Goal: Task Accomplishment & Management: Manage account settings

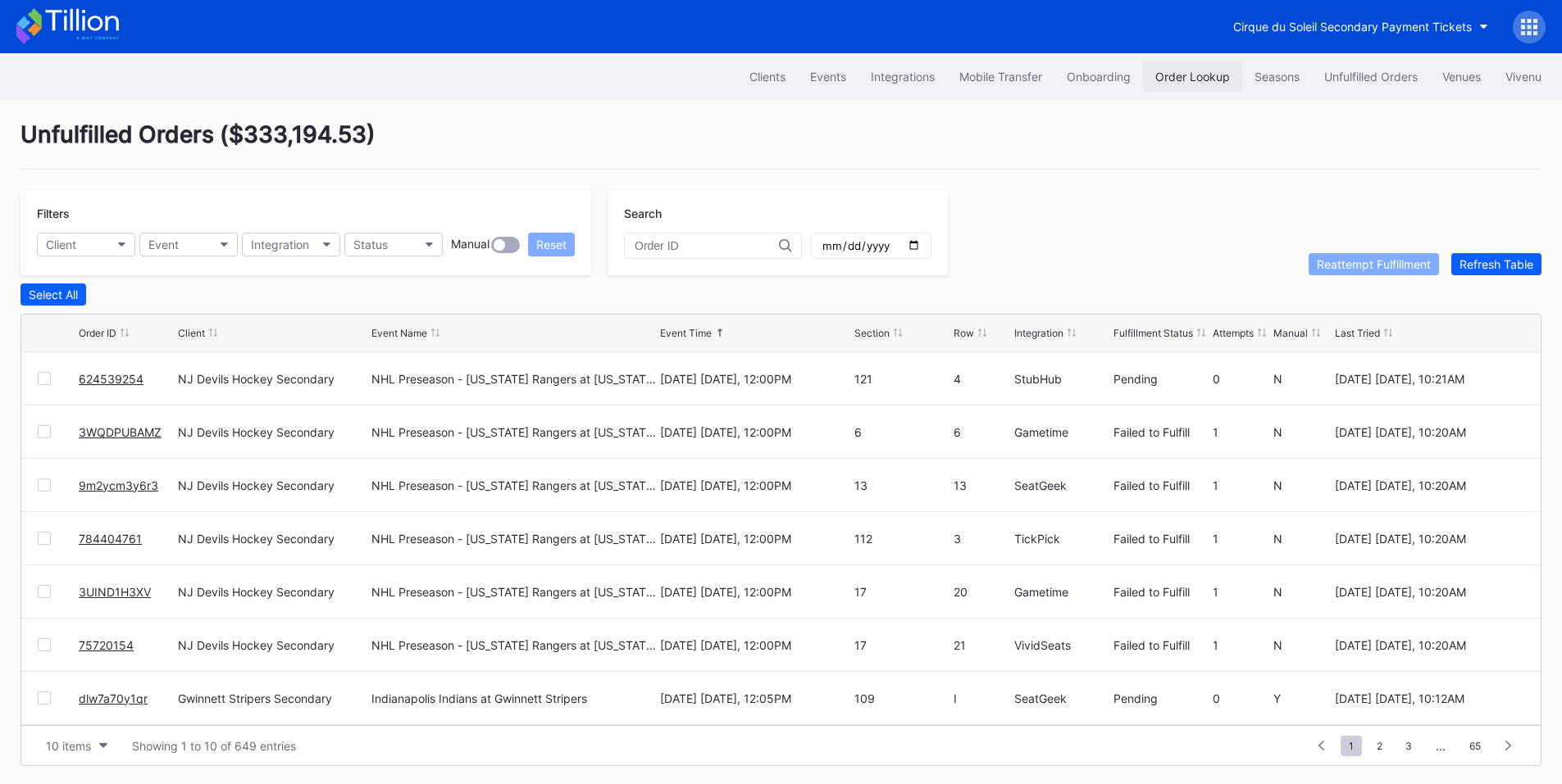
click at [1163, 81] on div "Order Lookup" at bounding box center [1192, 76] width 74 height 14
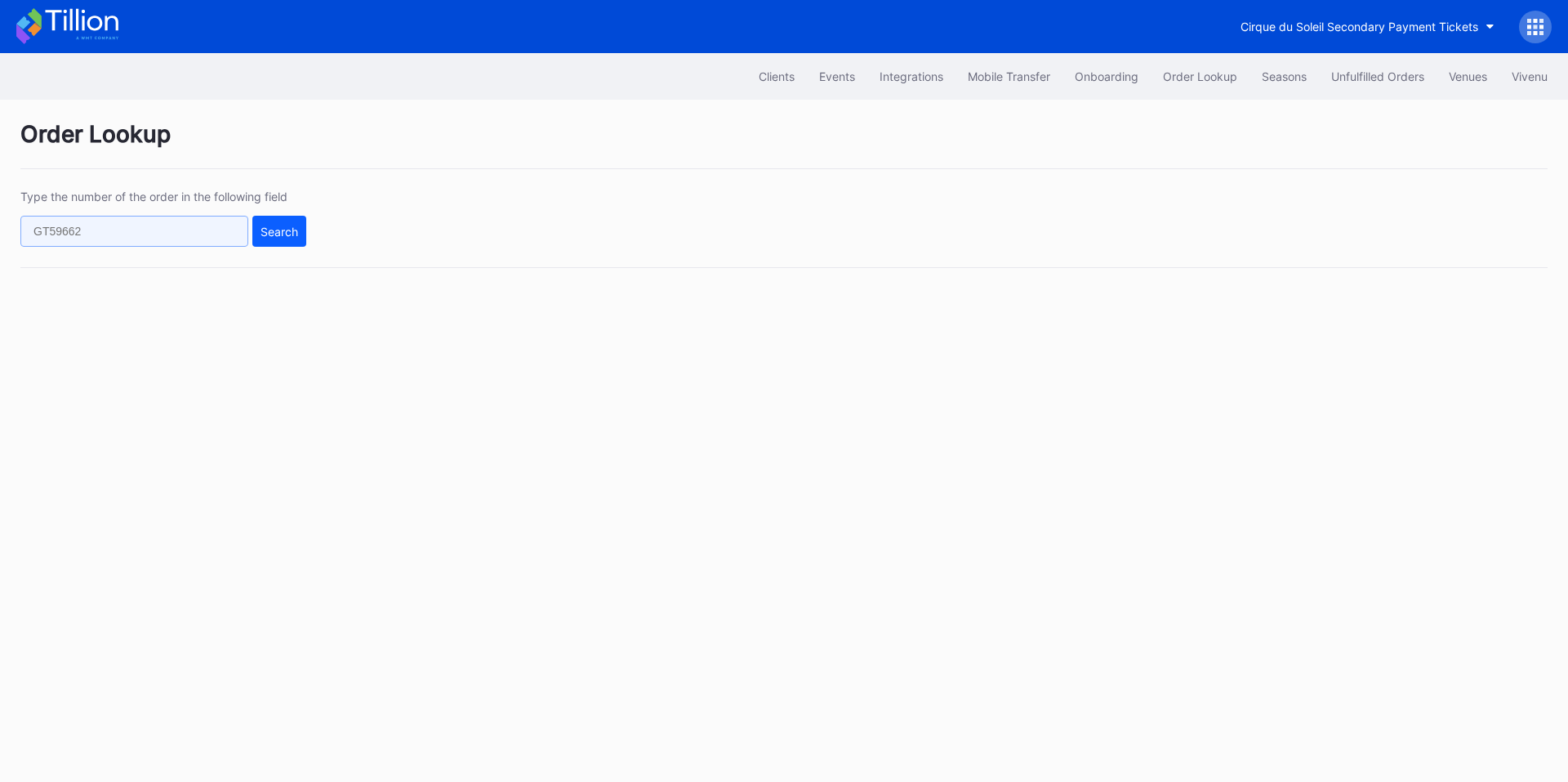
click at [153, 232] on input "text" at bounding box center [134, 231] width 228 height 31
paste input "624544091"
type input "624544091"
click at [291, 239] on button "Search" at bounding box center [279, 231] width 54 height 31
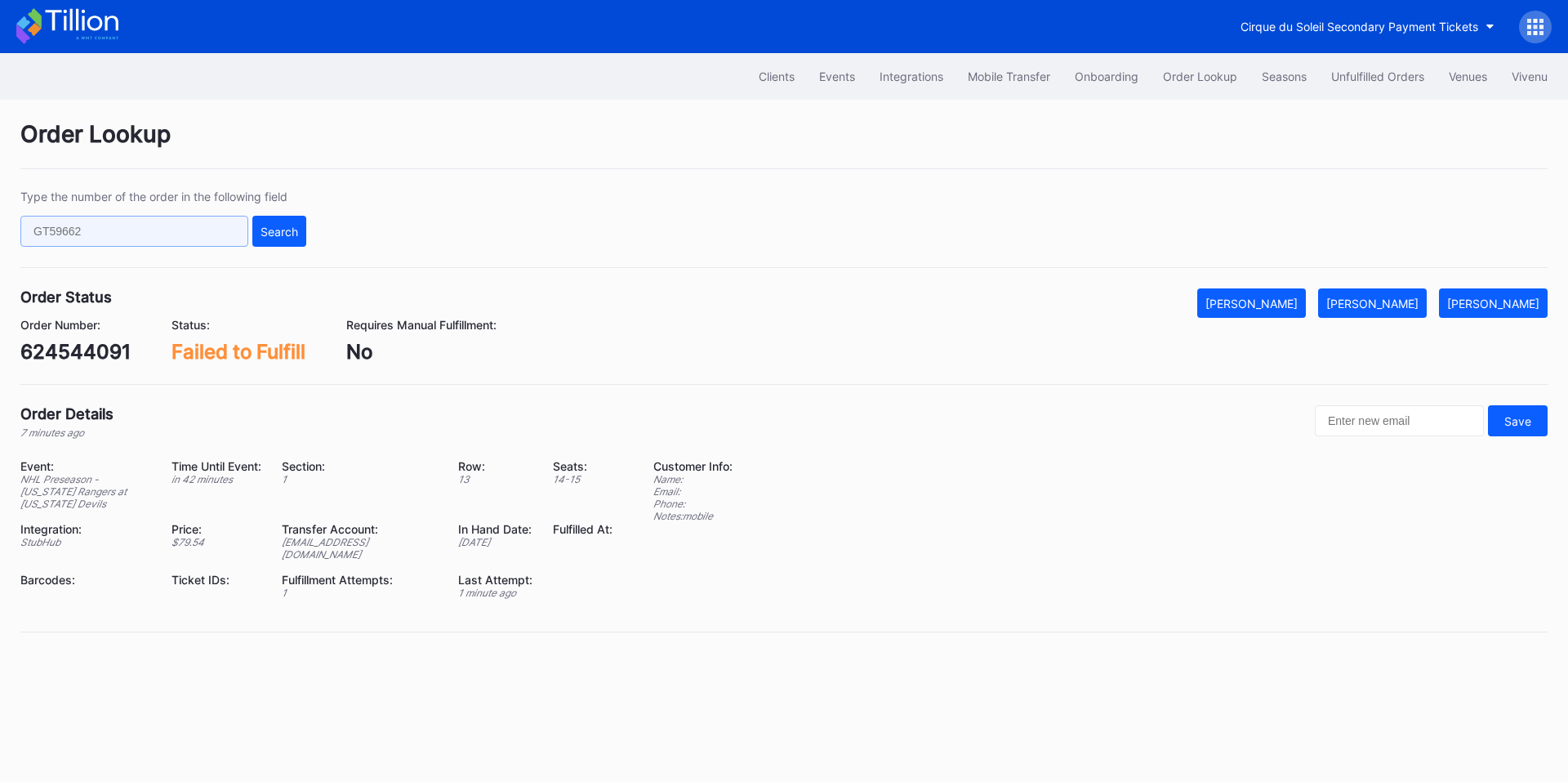
click at [185, 226] on input "text" at bounding box center [134, 231] width 228 height 31
paste input "624524323"
click at [297, 232] on div "Search" at bounding box center [279, 232] width 37 height 14
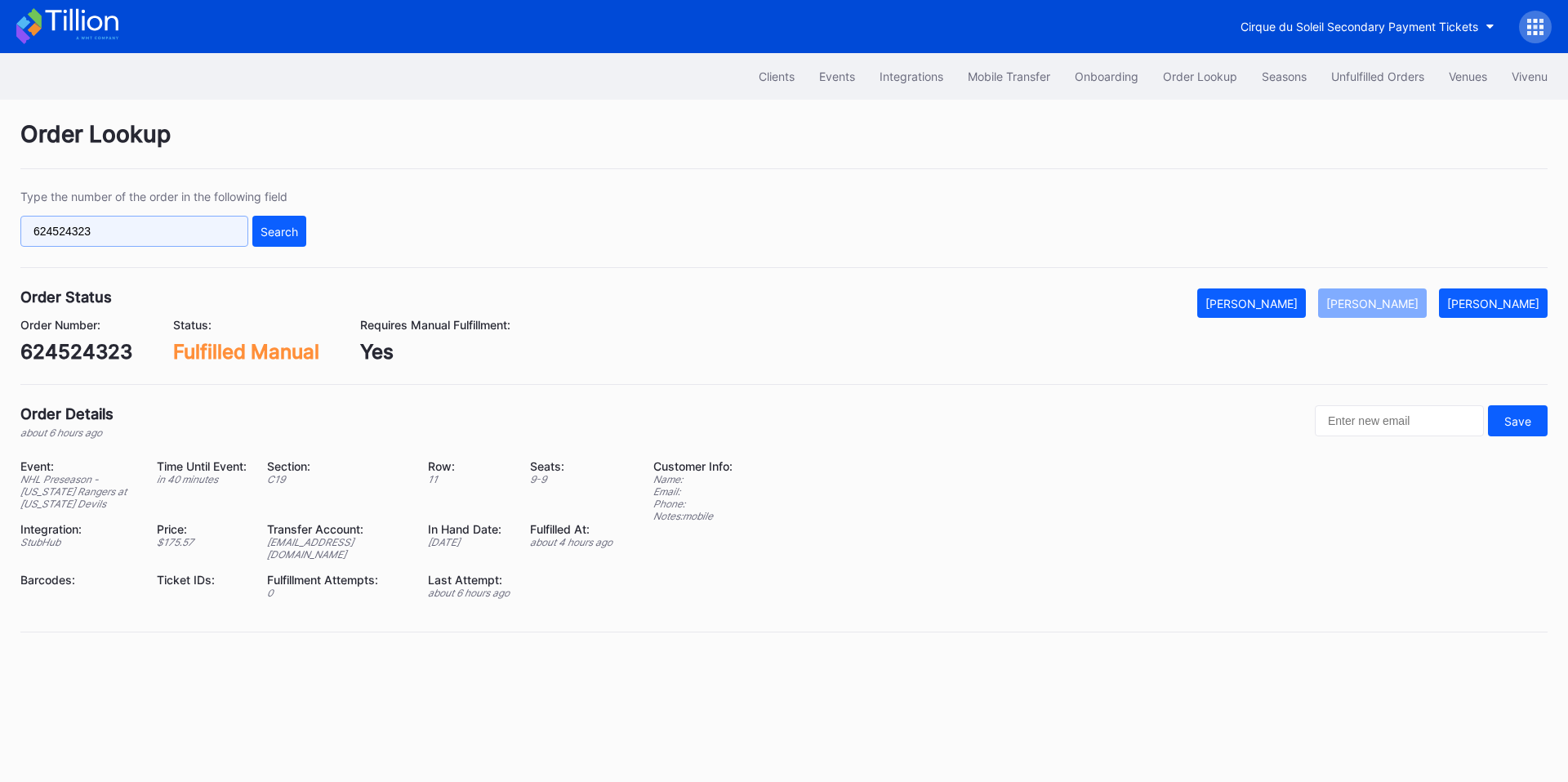
click at [77, 227] on input "624524323" at bounding box center [134, 231] width 228 height 31
paste input "273053839"
click at [307, 227] on div "Type the number of the order in the following field 273053839 Search" at bounding box center [784, 229] width 1528 height 79
click at [296, 233] on div "Search" at bounding box center [279, 232] width 37 height 14
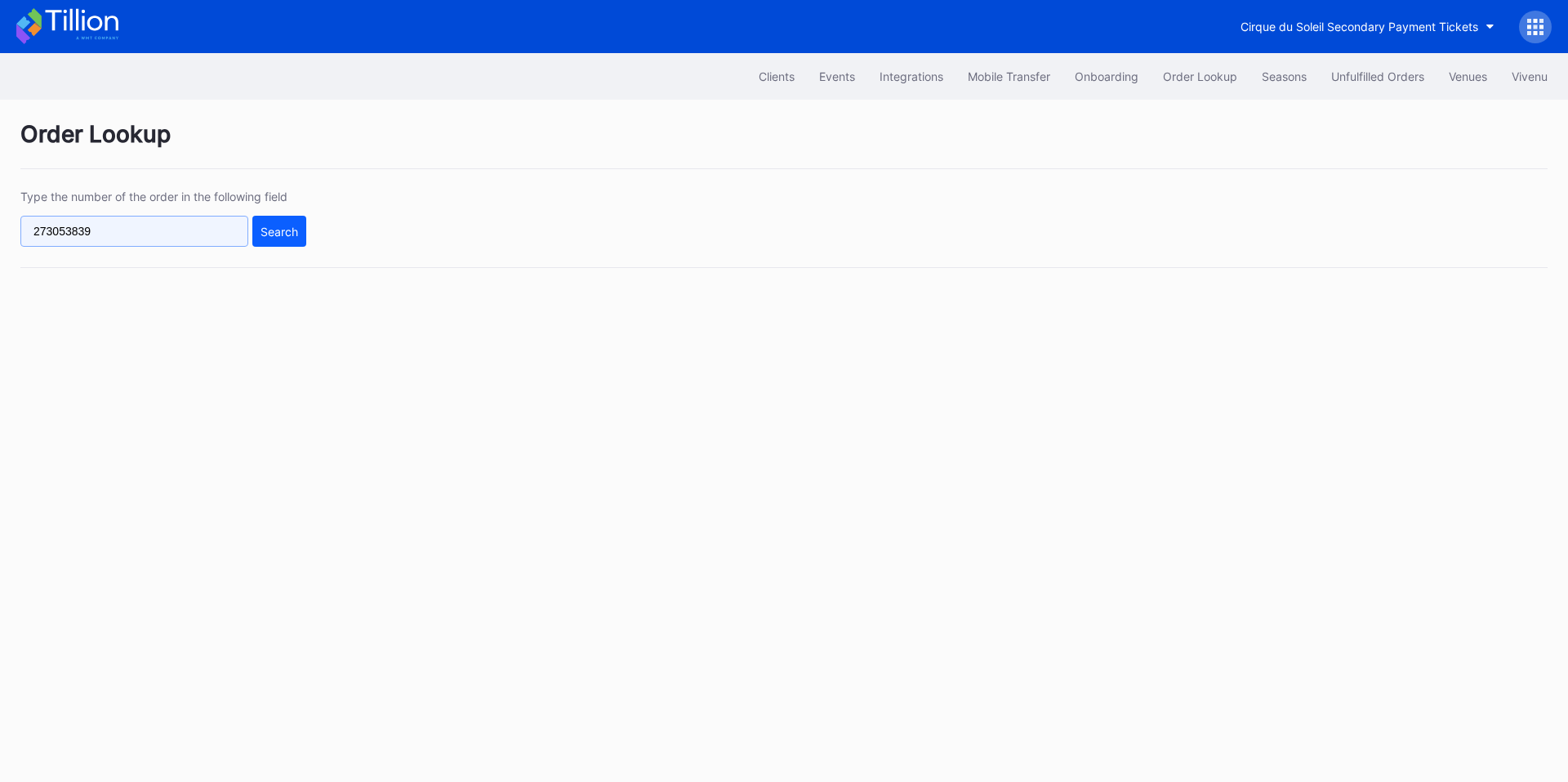
click at [146, 234] on input "273053839" at bounding box center [134, 231] width 228 height 31
paste input "624549448"
click at [266, 239] on button "Search" at bounding box center [279, 231] width 54 height 31
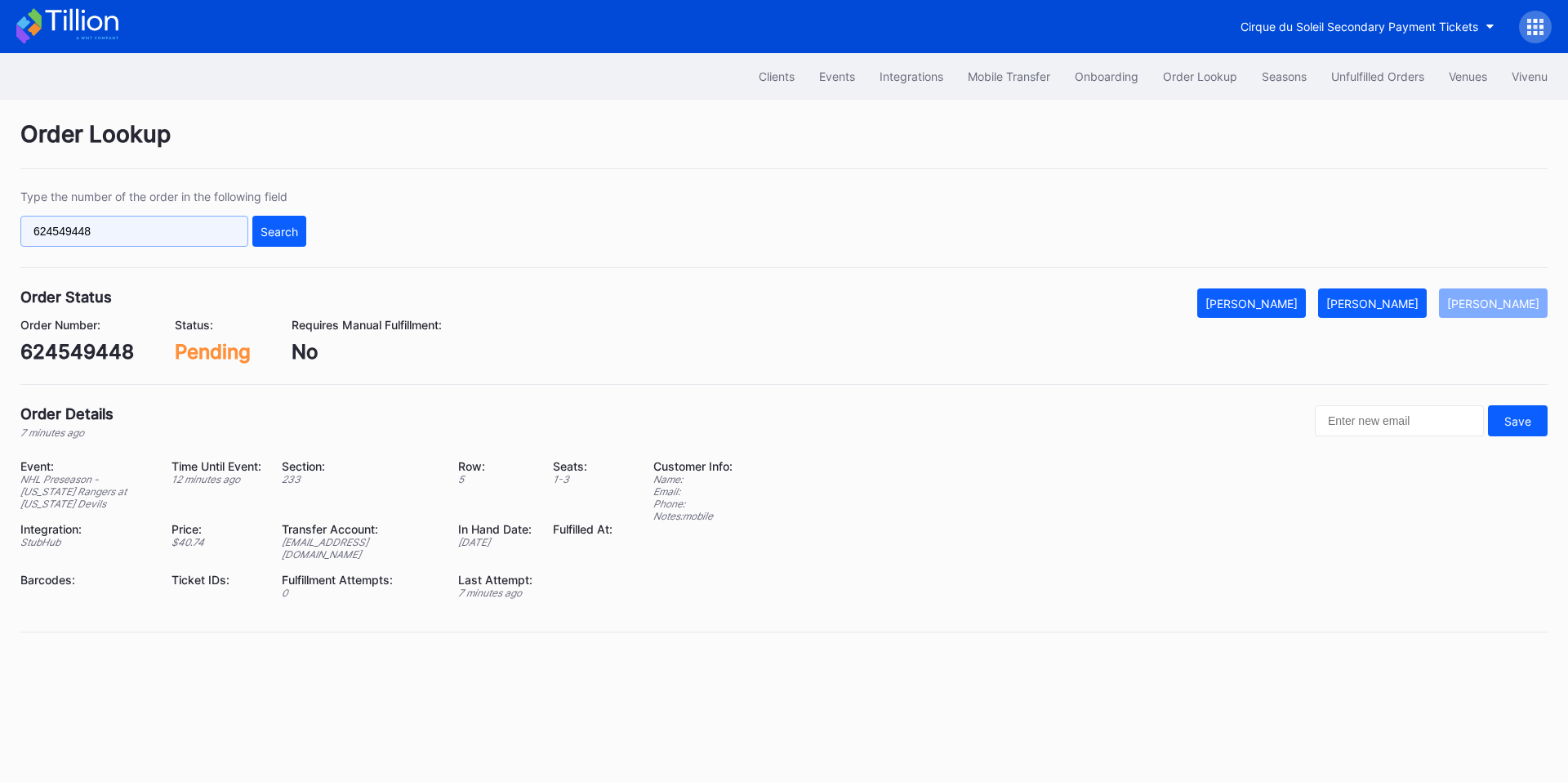
click at [178, 243] on input "624549448" at bounding box center [134, 231] width 228 height 31
click at [188, 243] on input "624549448" at bounding box center [134, 231] width 228 height 31
paste input "624546509"
click at [136, 236] on input "624549448 624546509" at bounding box center [134, 231] width 228 height 31
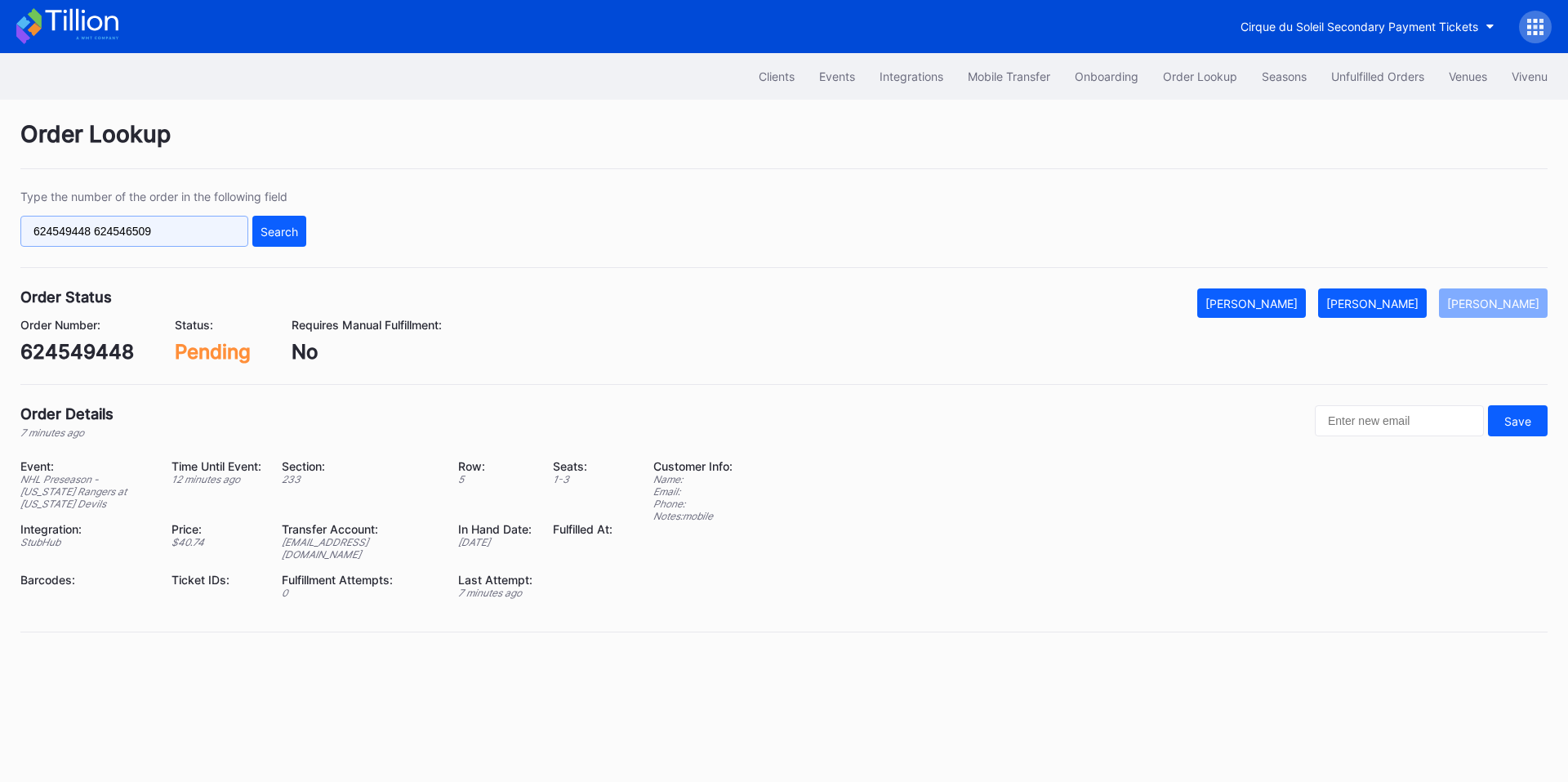
click at [136, 236] on input "624549448 624546509" at bounding box center [134, 231] width 228 height 31
paste input "text"
click at [256, 228] on button "Search" at bounding box center [279, 231] width 54 height 31
click at [144, 227] on input "624546509" at bounding box center [134, 231] width 228 height 31
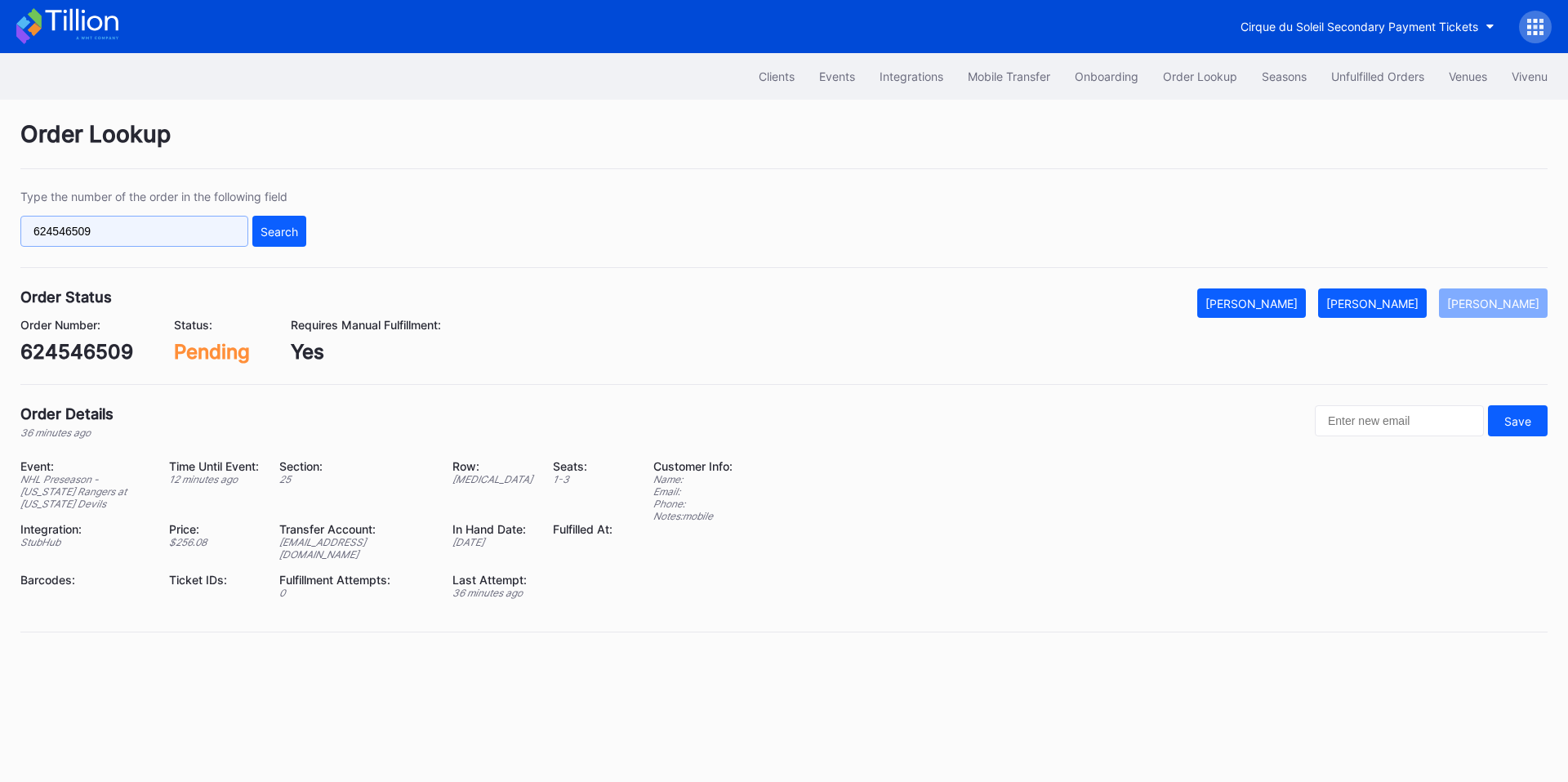
click at [144, 227] on input "624546509" at bounding box center [134, 231] width 228 height 31
paste input "273106713"
type input "273106713"
click at [310, 232] on div "Type the number of the order in the following field 273106713 Search" at bounding box center [784, 229] width 1528 height 79
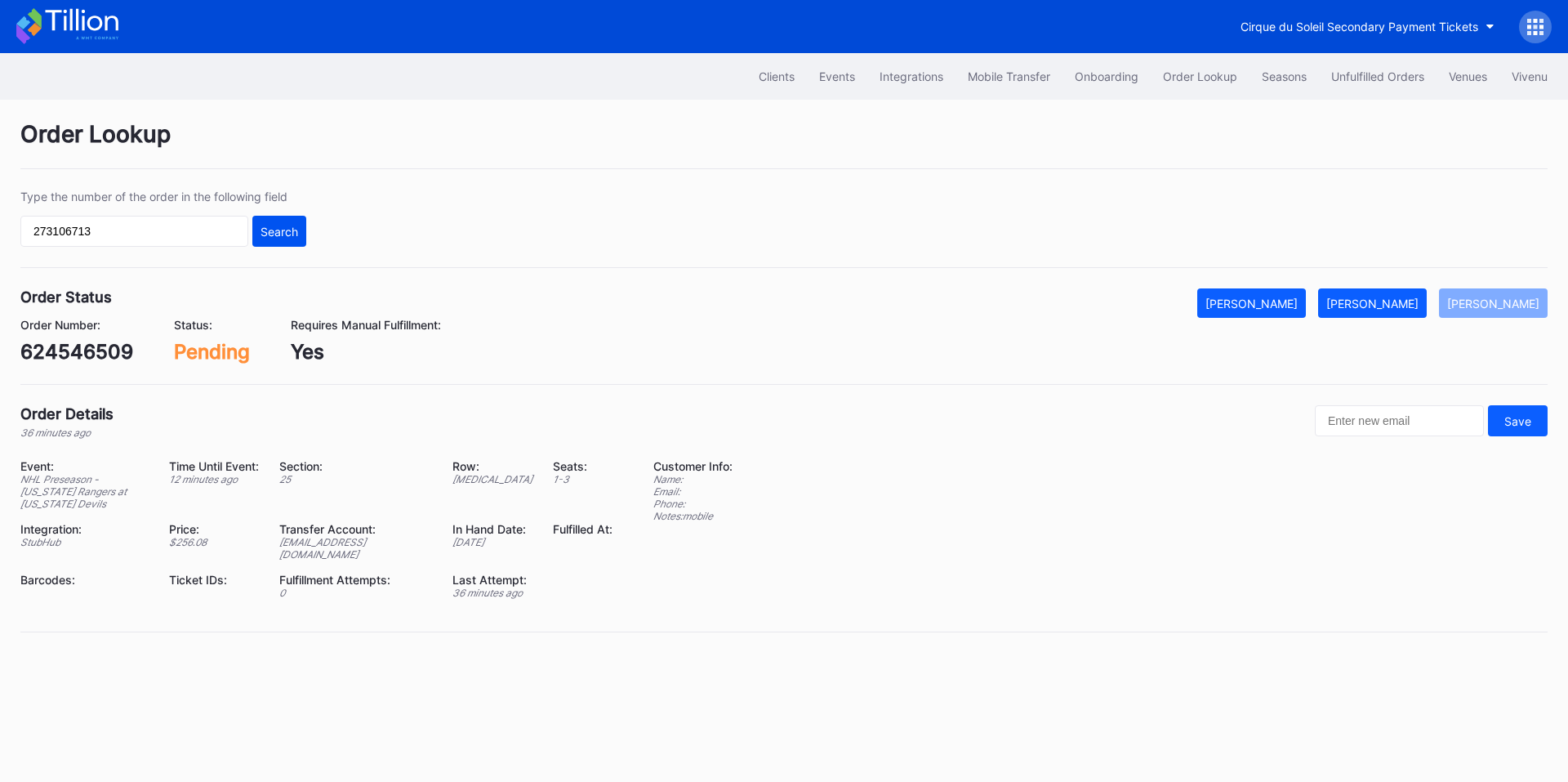
click at [279, 239] on button "Search" at bounding box center [279, 231] width 54 height 31
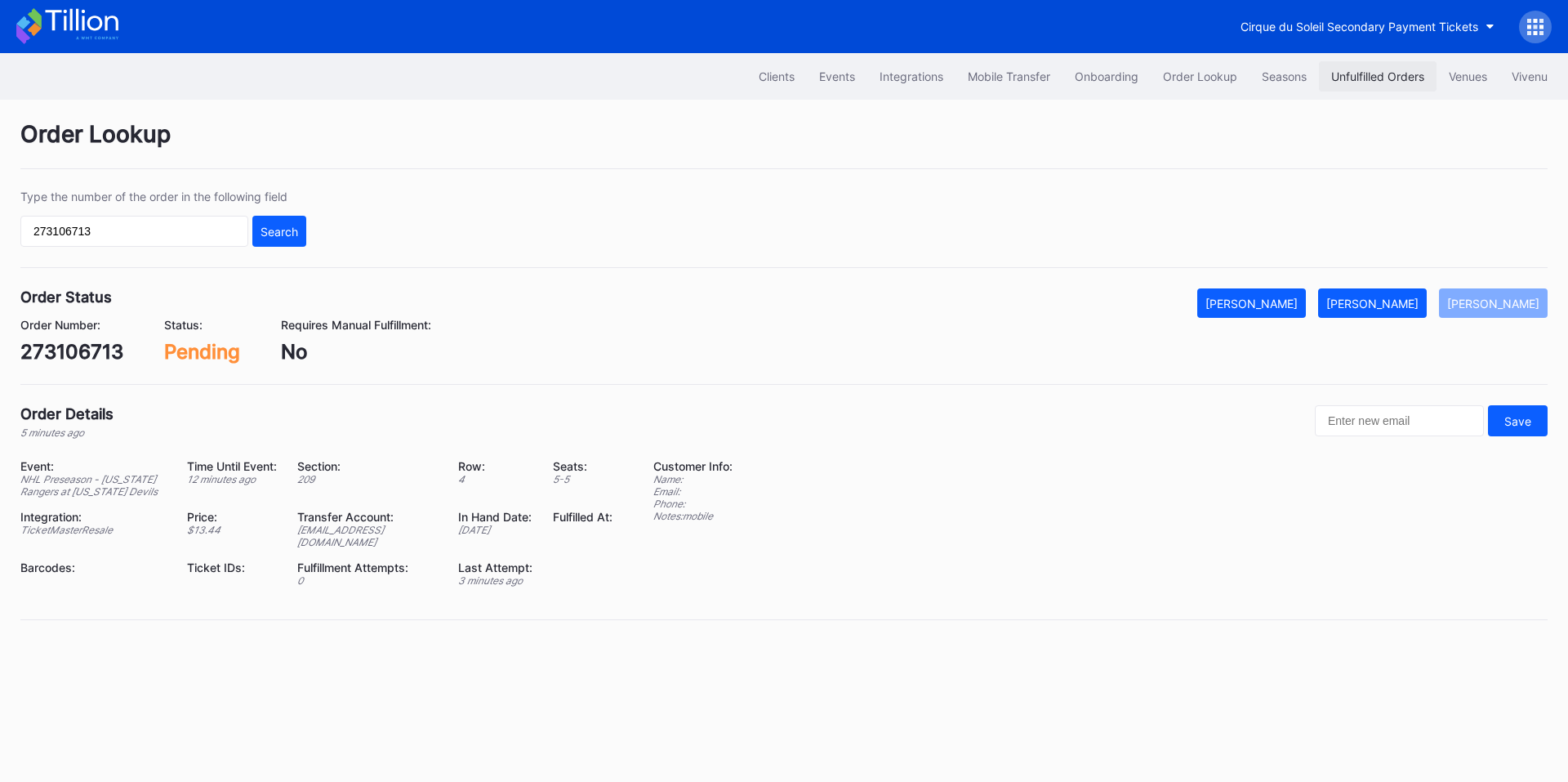
click at [1386, 79] on div "Unfulfilled Orders" at bounding box center [1378, 76] width 93 height 14
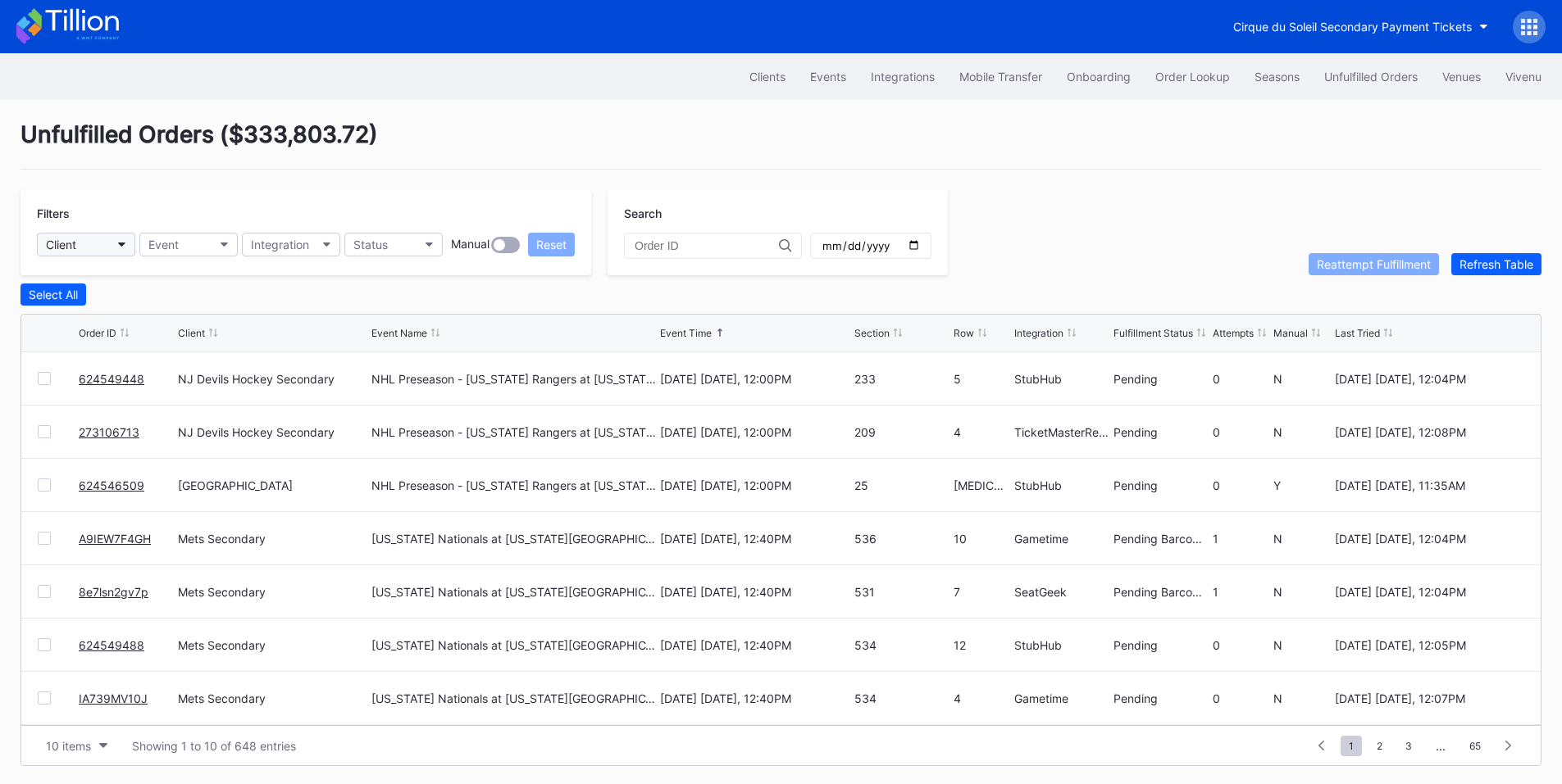
click at [103, 246] on button "Client" at bounding box center [85, 244] width 98 height 24
type input "mets"
click at [117, 311] on div "Mets Secondary" at bounding box center [93, 317] width 88 height 14
click at [398, 244] on button "Status" at bounding box center [393, 244] width 98 height 24
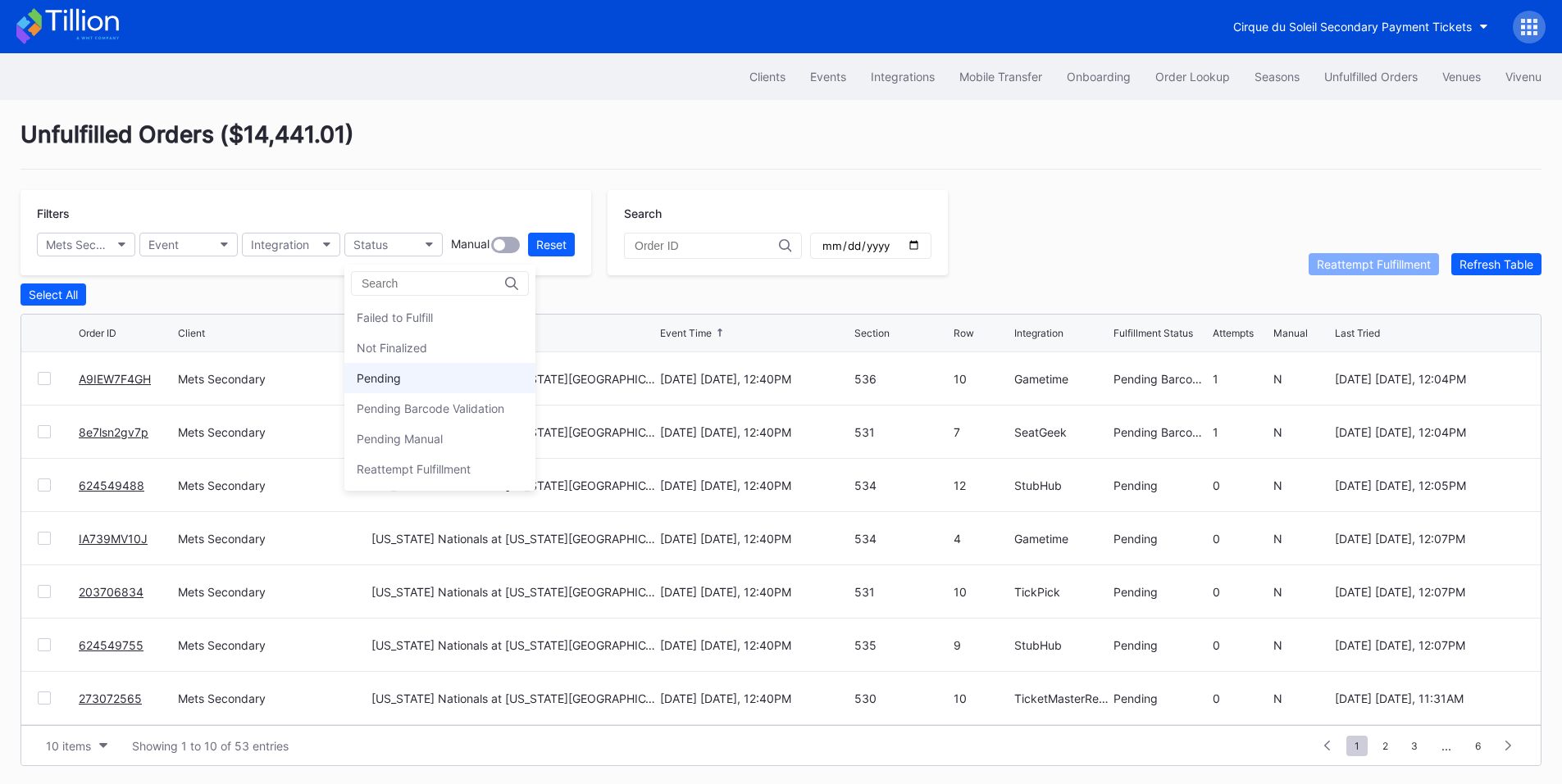
click at [390, 378] on div "Pending" at bounding box center [378, 378] width 45 height 14
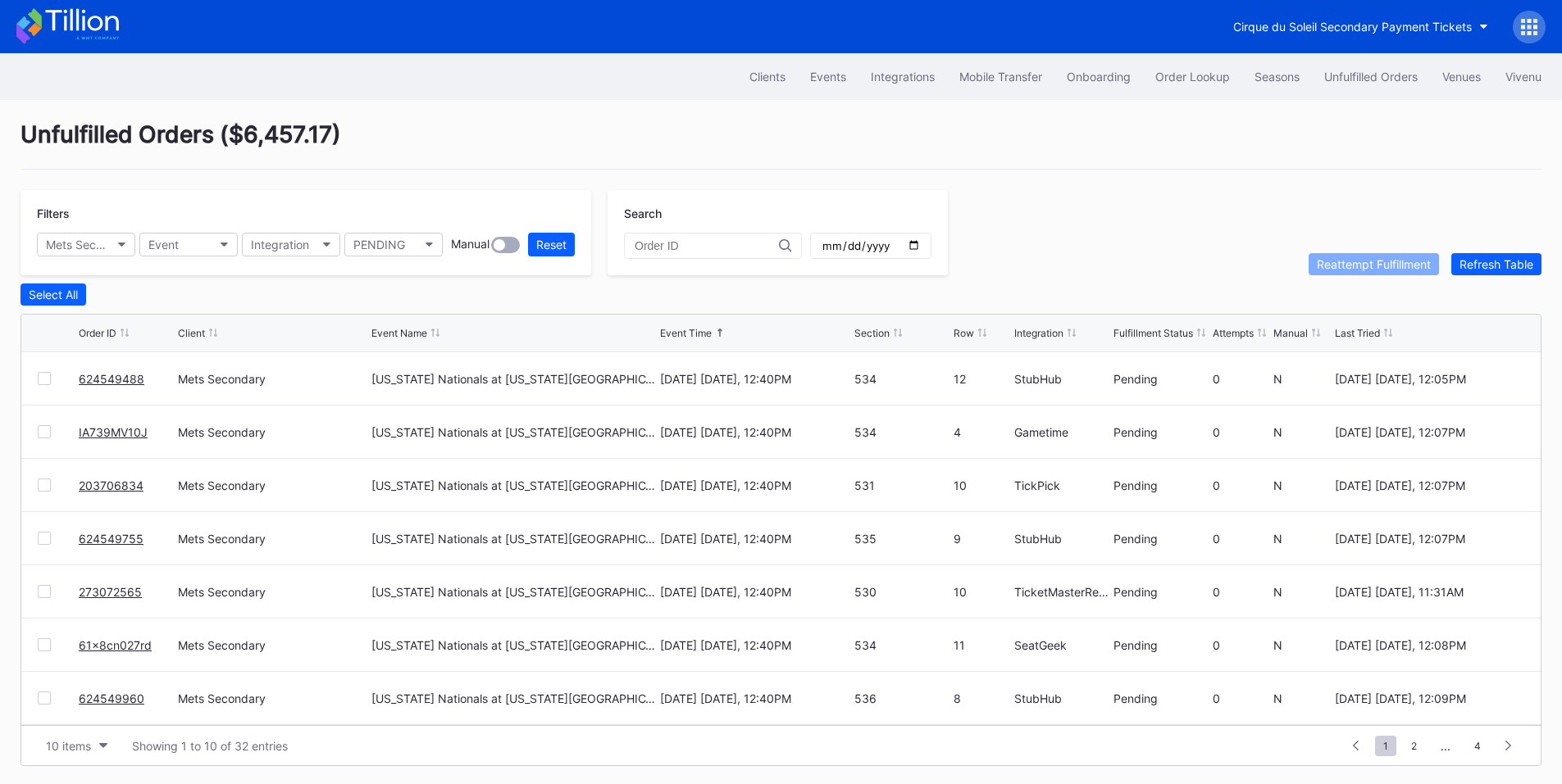
click at [921, 247] on input "date" at bounding box center [871, 245] width 100 height 15
type input "[DATE]"
click at [69, 745] on div "10 items" at bounding box center [68, 746] width 46 height 14
click at [93, 715] on div "200 items" at bounding box center [77, 709] width 53 height 14
click at [69, 296] on div "Select All" at bounding box center [53, 295] width 49 height 14
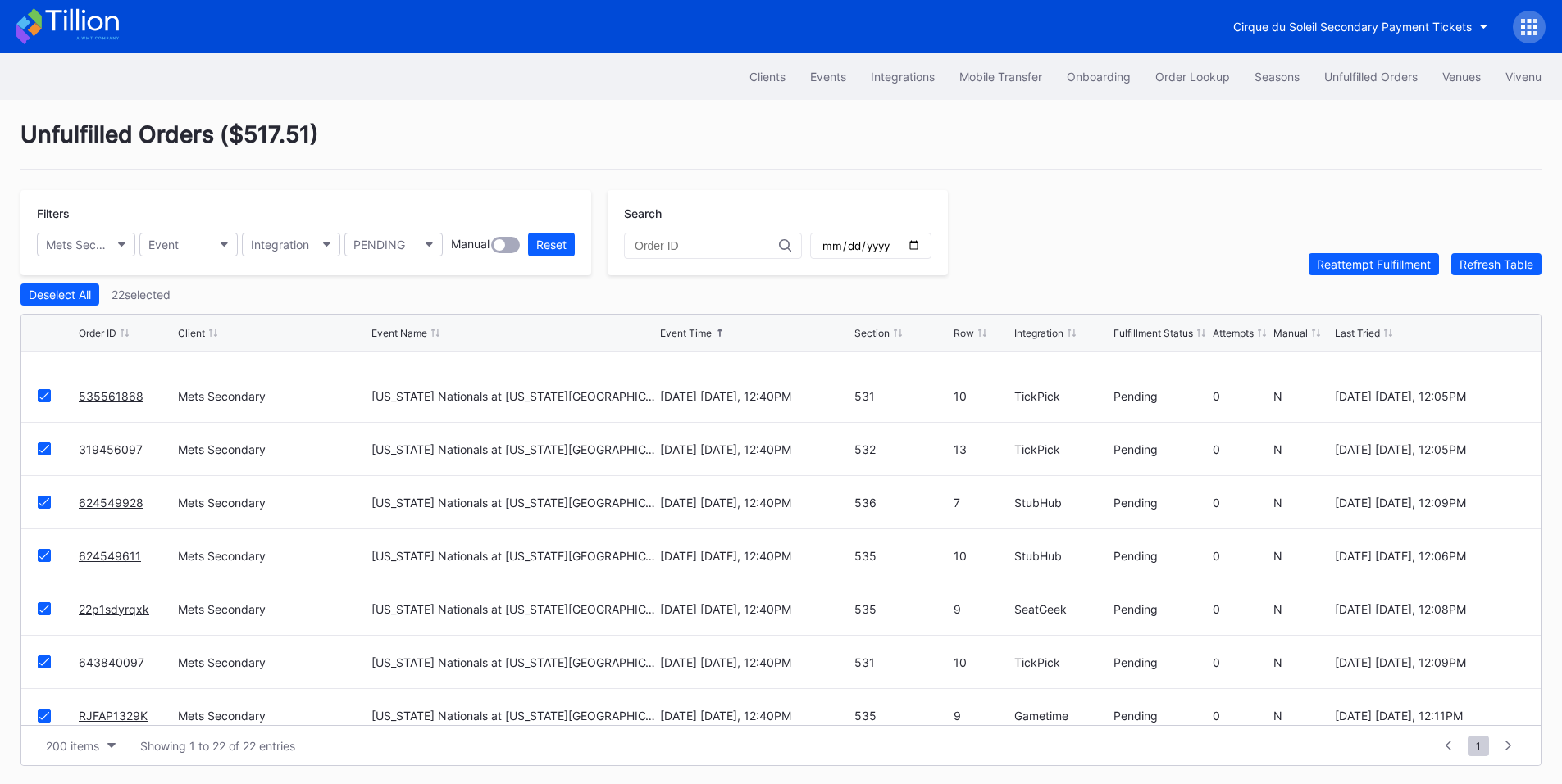
scroll to position [799, 0]
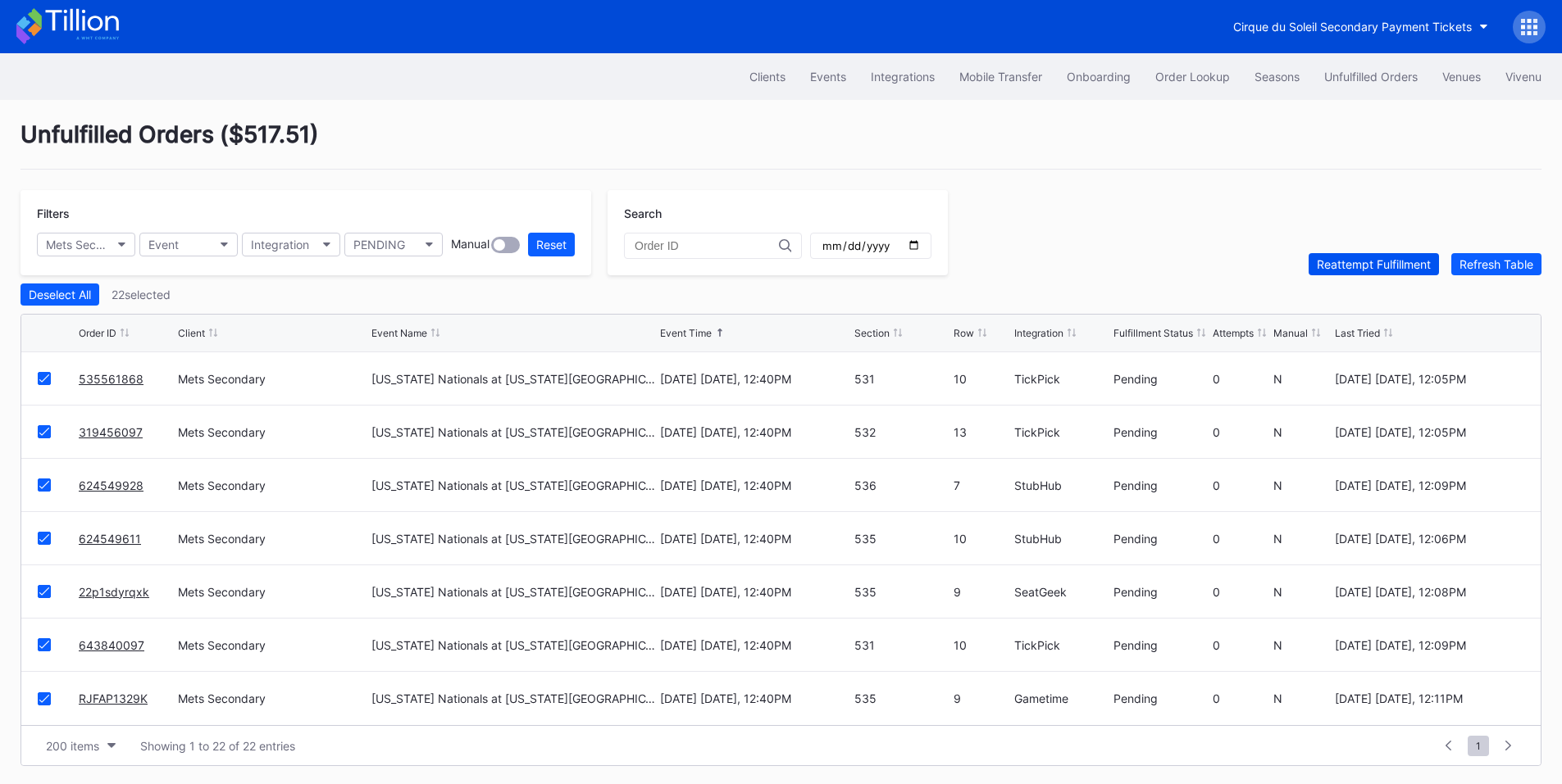
click at [1359, 269] on div "Reattempt Fulfillment" at bounding box center [1373, 264] width 114 height 14
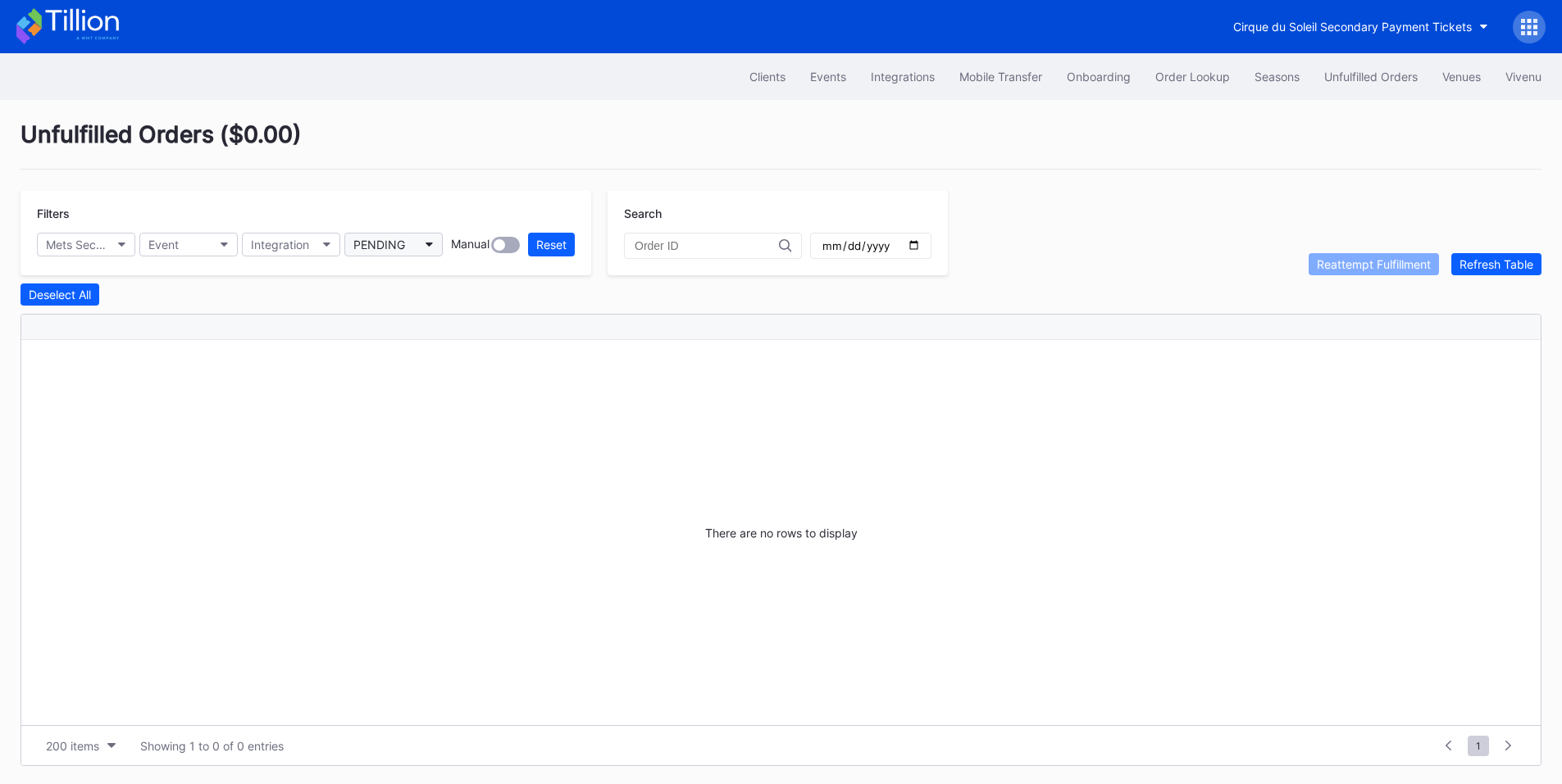
click at [422, 239] on button "PENDING" at bounding box center [393, 244] width 98 height 24
click at [413, 314] on div "Failed to Fulfill" at bounding box center [394, 317] width 76 height 14
click at [1199, 79] on div "Order Lookup" at bounding box center [1192, 76] width 74 height 14
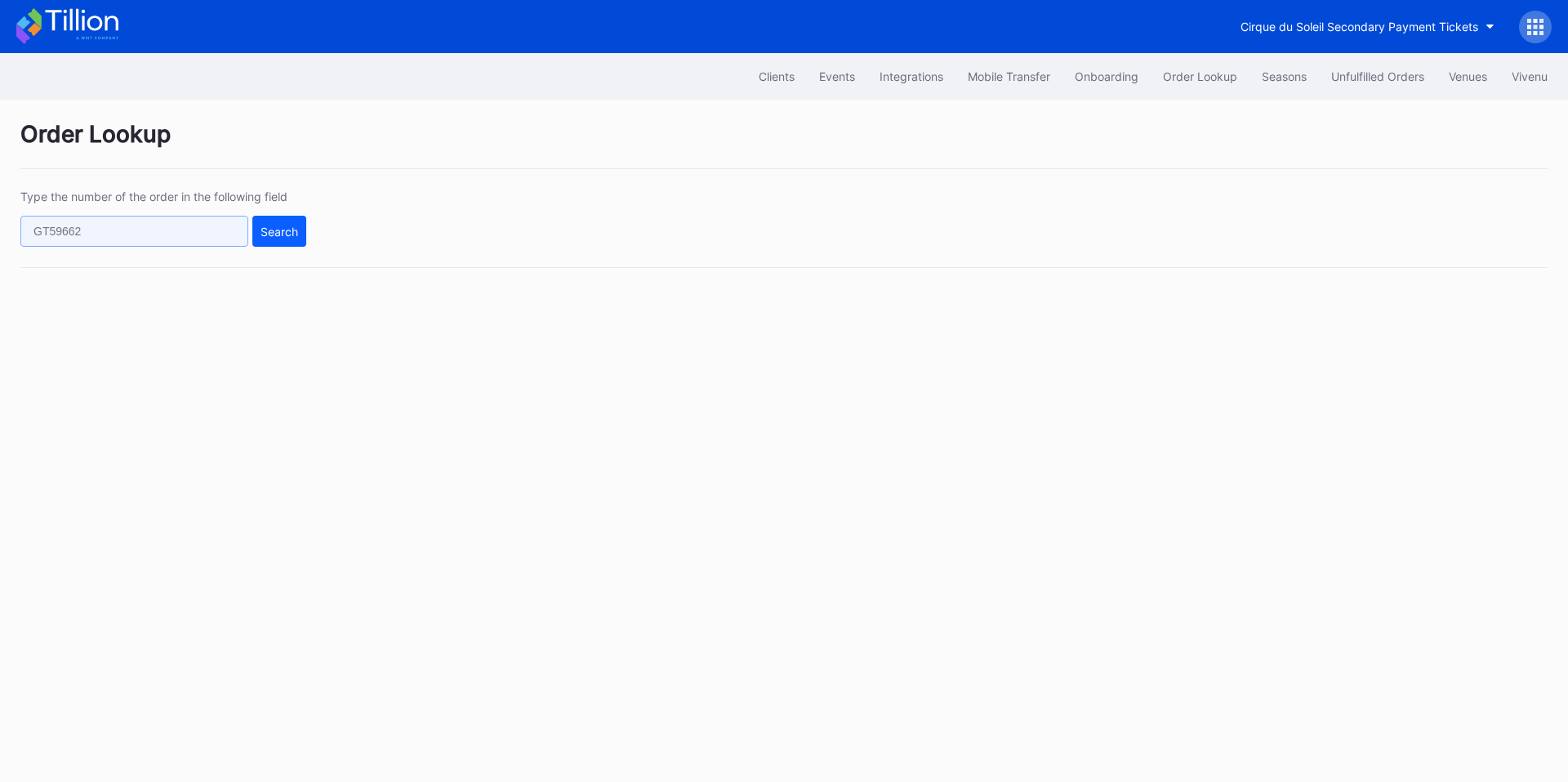
click at [134, 231] on input "text" at bounding box center [134, 231] width 228 height 31
paste input "273053839"
click at [272, 229] on div "Search" at bounding box center [279, 232] width 37 height 14
click at [203, 232] on input "273053839" at bounding box center [134, 231] width 228 height 31
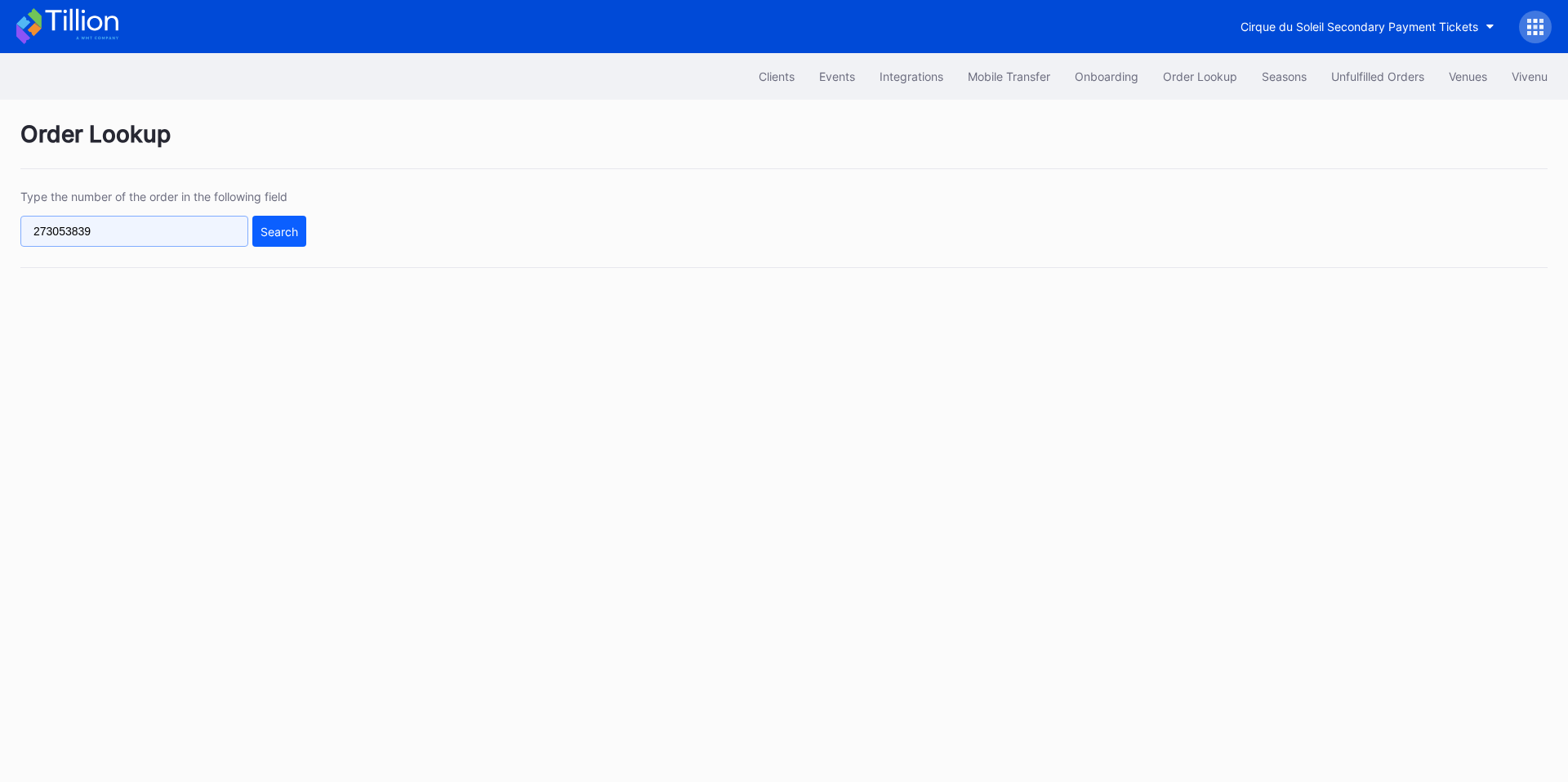
click at [203, 232] on input "273053839" at bounding box center [134, 231] width 228 height 31
paste input "66224"
click at [298, 230] on button "Search" at bounding box center [279, 231] width 54 height 31
click at [138, 227] on input "273066224" at bounding box center [134, 231] width 228 height 31
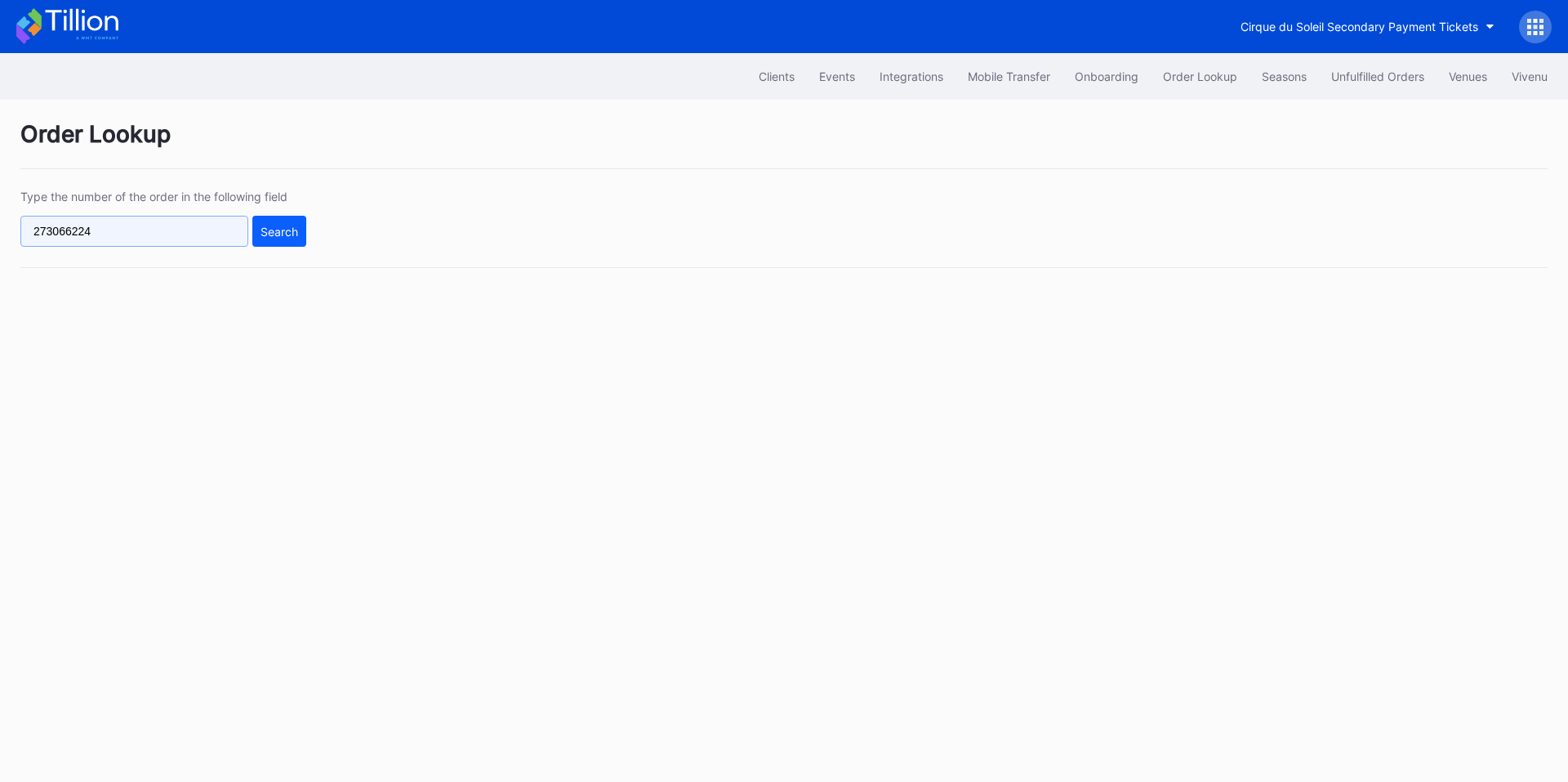
click at [138, 227] on input "273066224" at bounding box center [134, 231] width 228 height 31
paste input "72565"
click at [274, 223] on button "Search" at bounding box center [279, 231] width 54 height 31
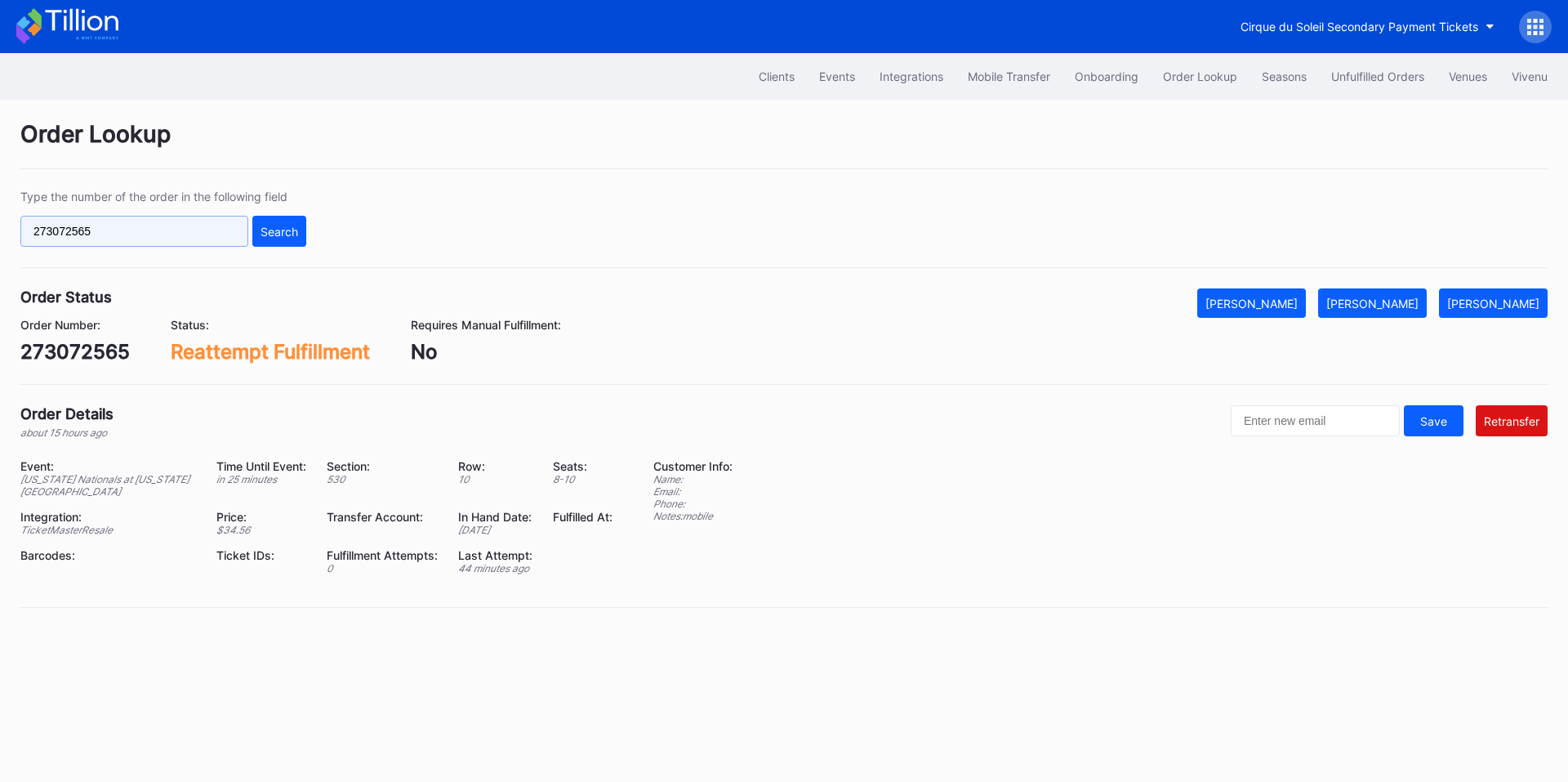
click at [110, 228] on input "273072565" at bounding box center [134, 231] width 228 height 31
paste input "86099"
click at [276, 238] on div "Search" at bounding box center [279, 232] width 37 height 14
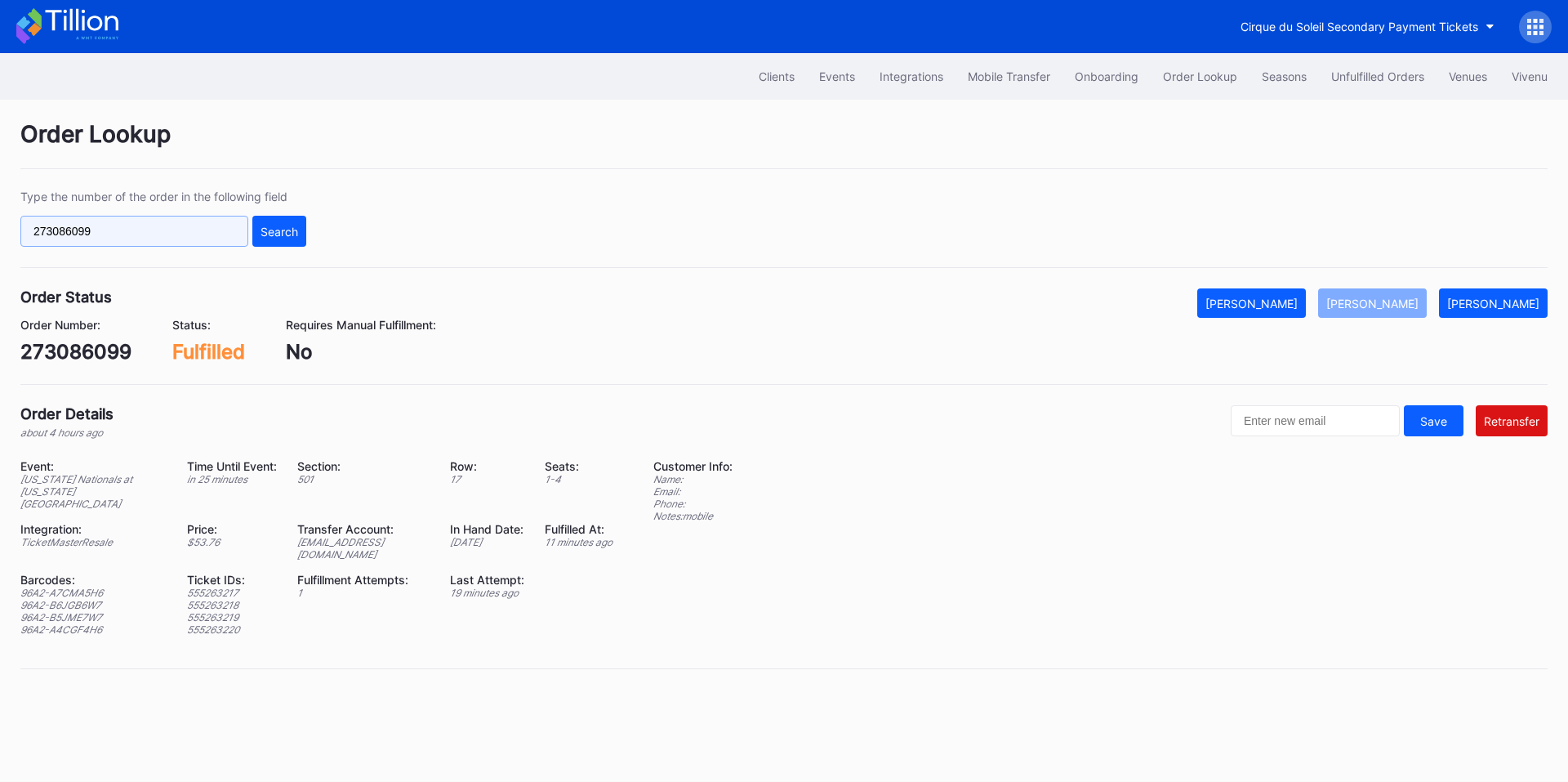
click at [140, 227] on input "273086099" at bounding box center [134, 231] width 228 height 31
paste input "796"
click at [282, 217] on button "Search" at bounding box center [279, 231] width 54 height 31
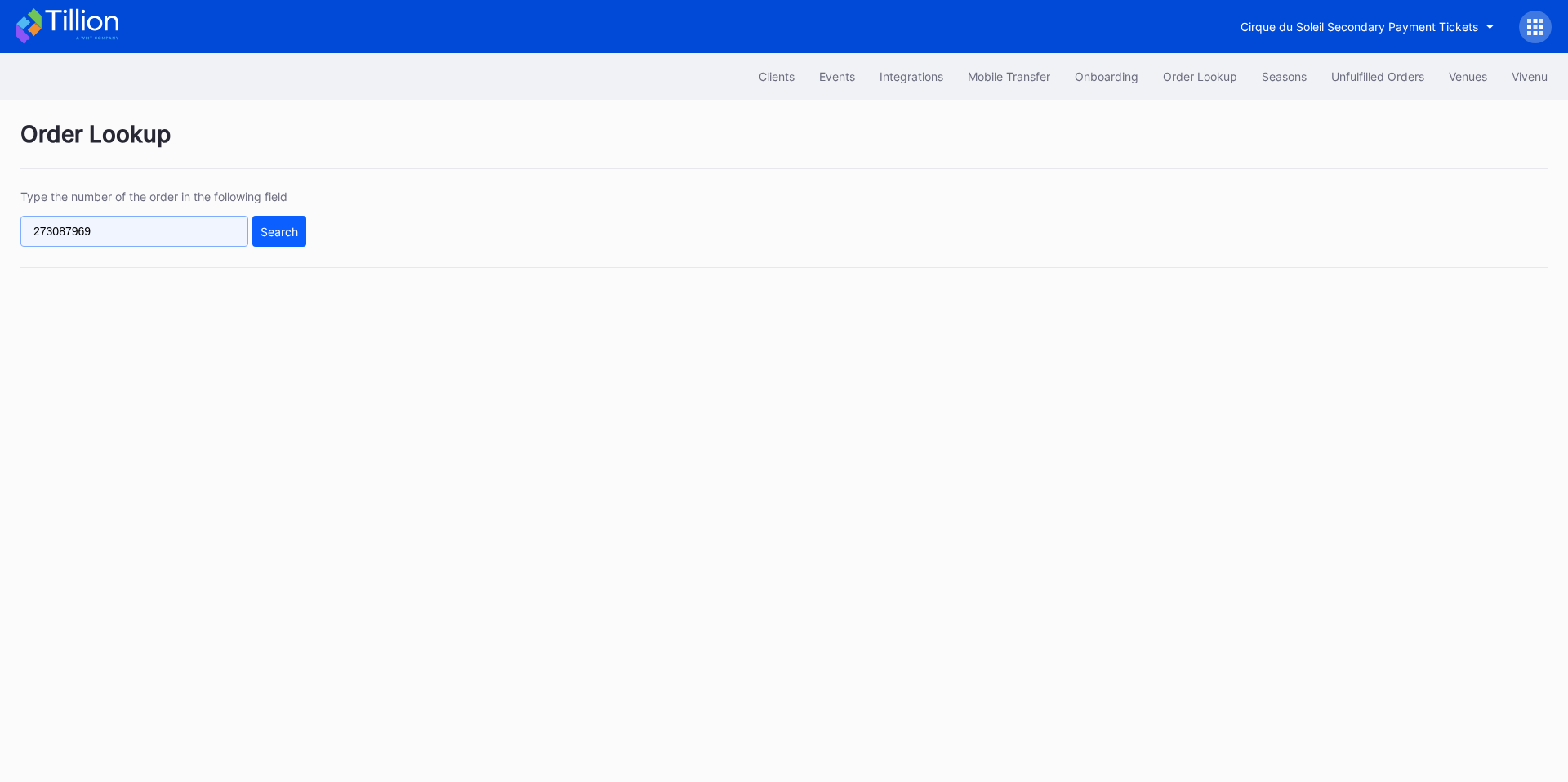
click at [137, 229] on input "273087969" at bounding box center [134, 231] width 228 height 31
paste input "8048"
click at [289, 222] on button "Search" at bounding box center [279, 231] width 54 height 31
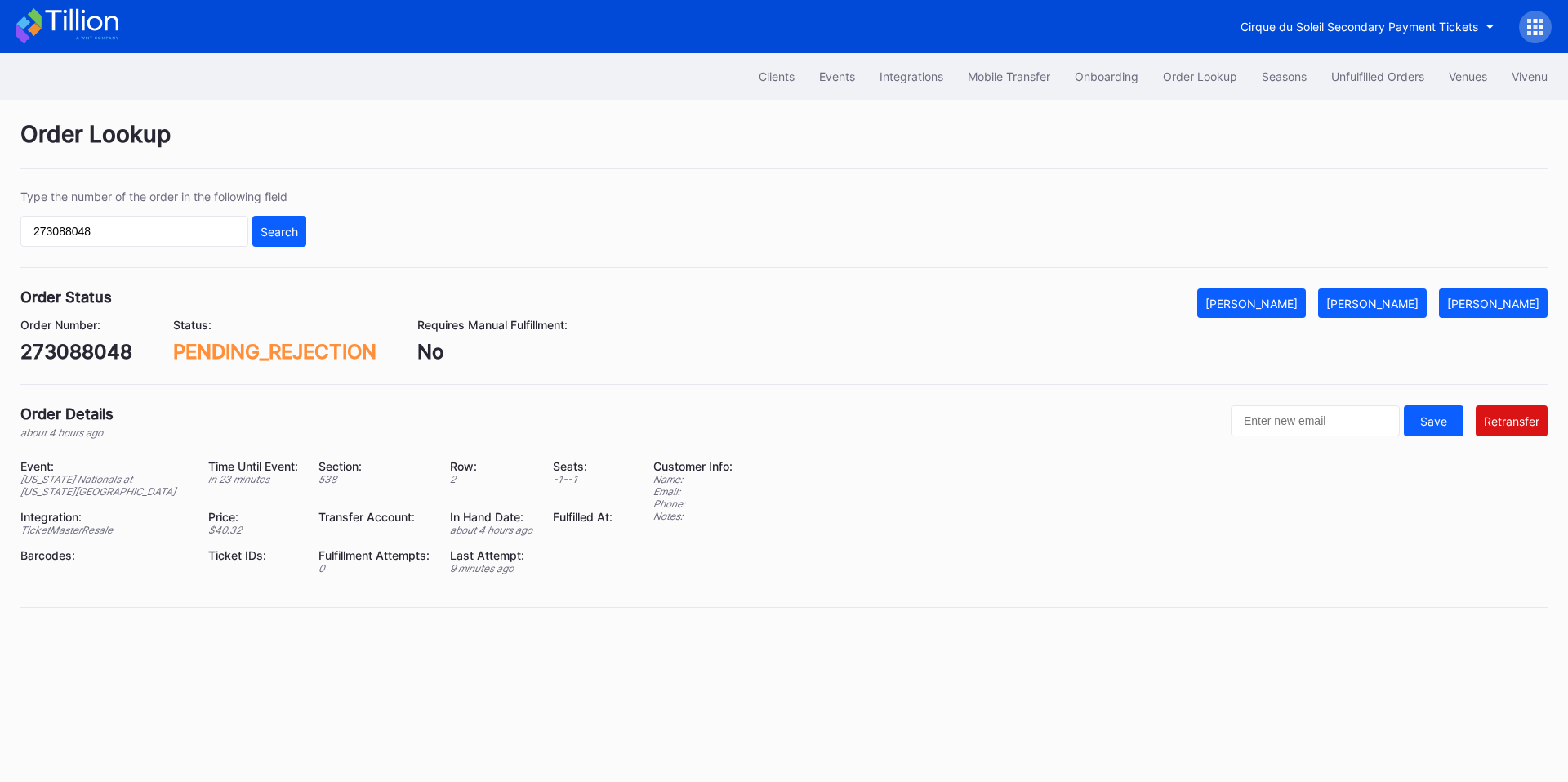
click at [1002, 271] on div "Order Lookup Type the number of the order in the following field 273088048 Sear…" at bounding box center [784, 374] width 1568 height 549
click at [177, 230] on input "273088048" at bounding box center [134, 231] width 228 height 31
paste input "624546509"
click at [288, 225] on div "Search" at bounding box center [279, 232] width 37 height 14
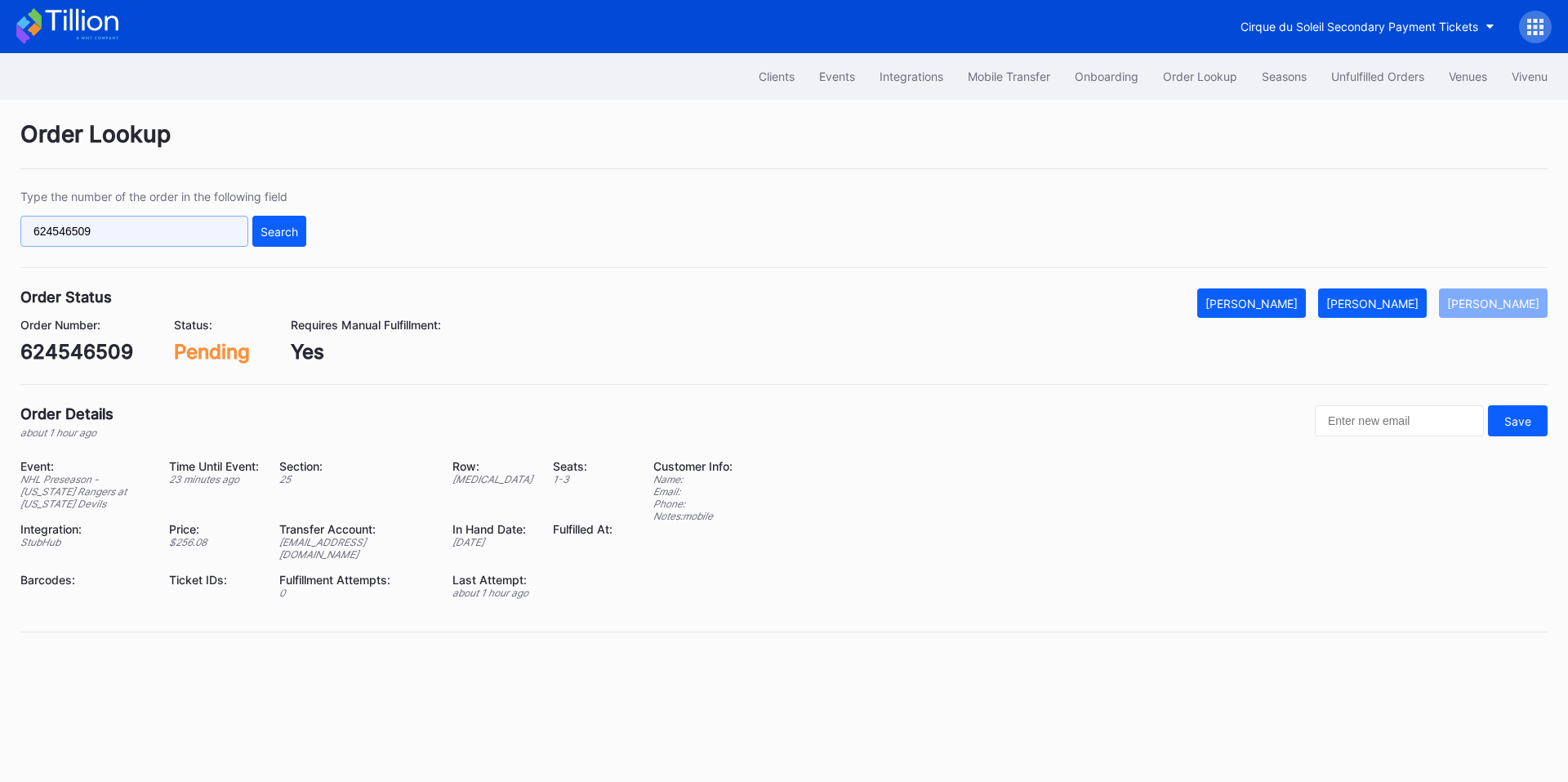
click at [131, 216] on input "624546509" at bounding box center [134, 231] width 228 height 31
paste input "273072432"
click at [262, 236] on div "Search" at bounding box center [279, 232] width 37 height 14
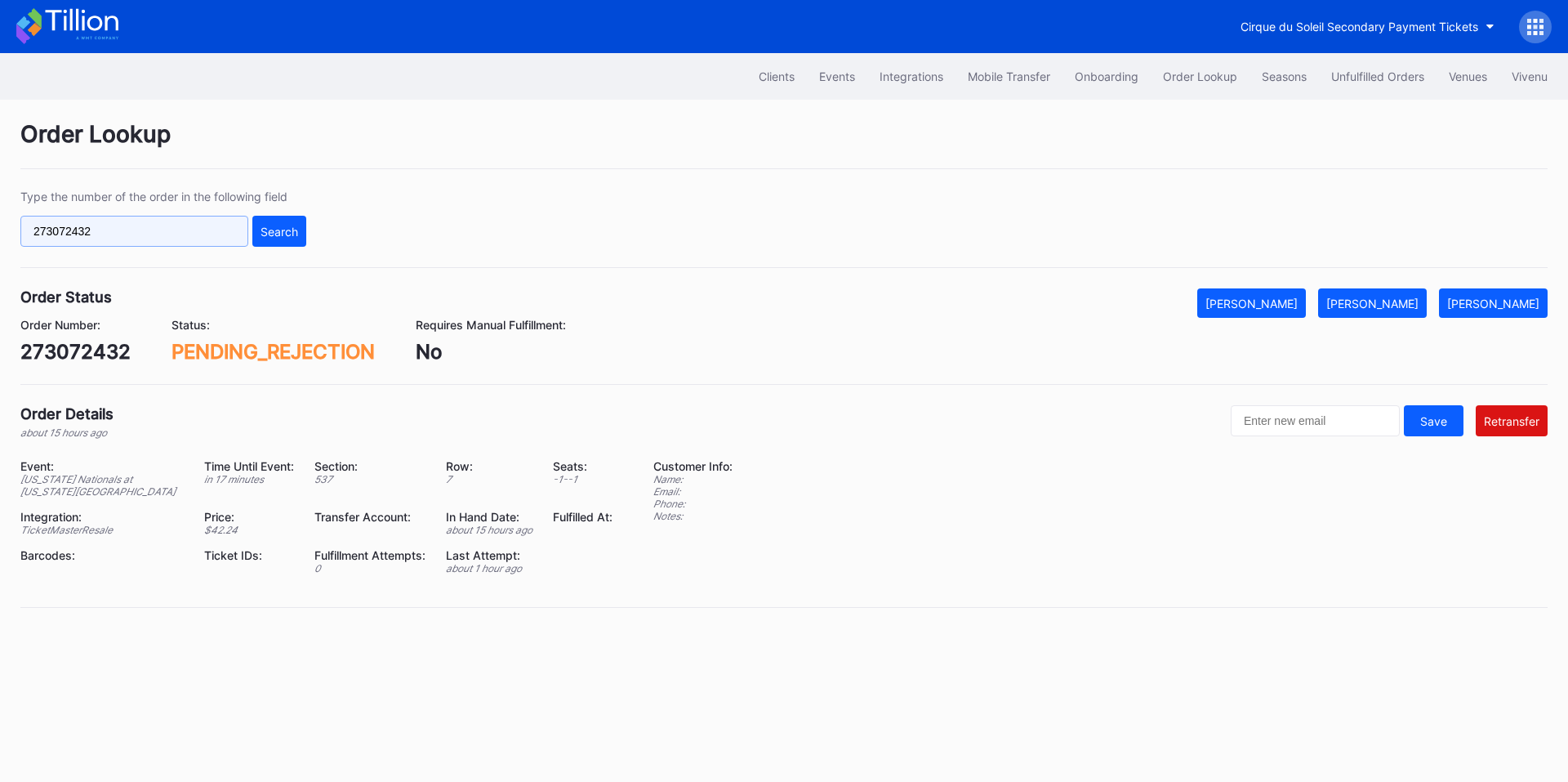
click at [148, 231] on input "273072432" at bounding box center [134, 231] width 228 height 31
paste input "565"
click at [275, 234] on div "Search" at bounding box center [279, 232] width 37 height 14
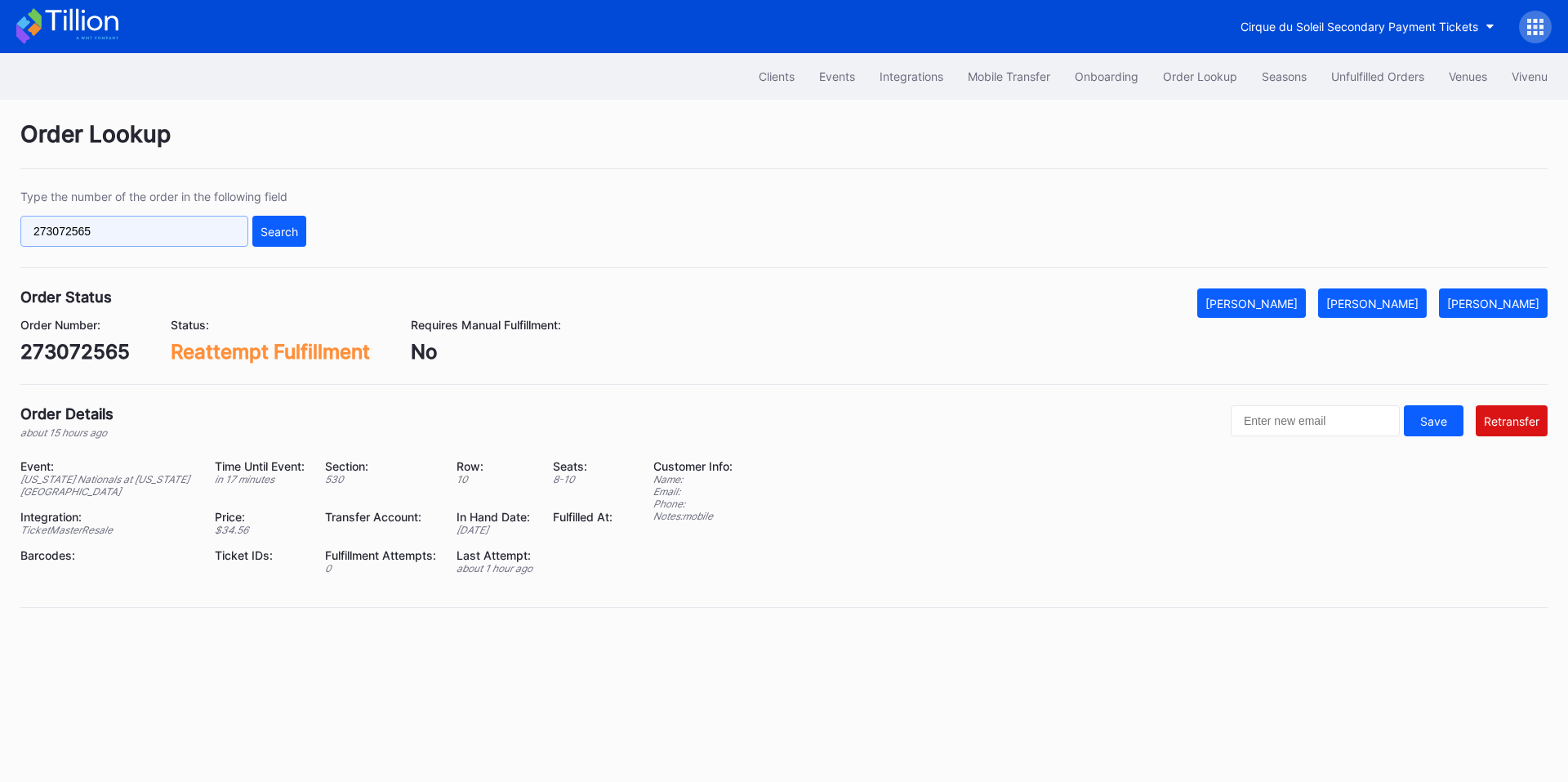
click at [153, 231] on input "273072565" at bounding box center [134, 231] width 228 height 31
paste input "53839"
click at [291, 225] on div "Search" at bounding box center [279, 232] width 37 height 14
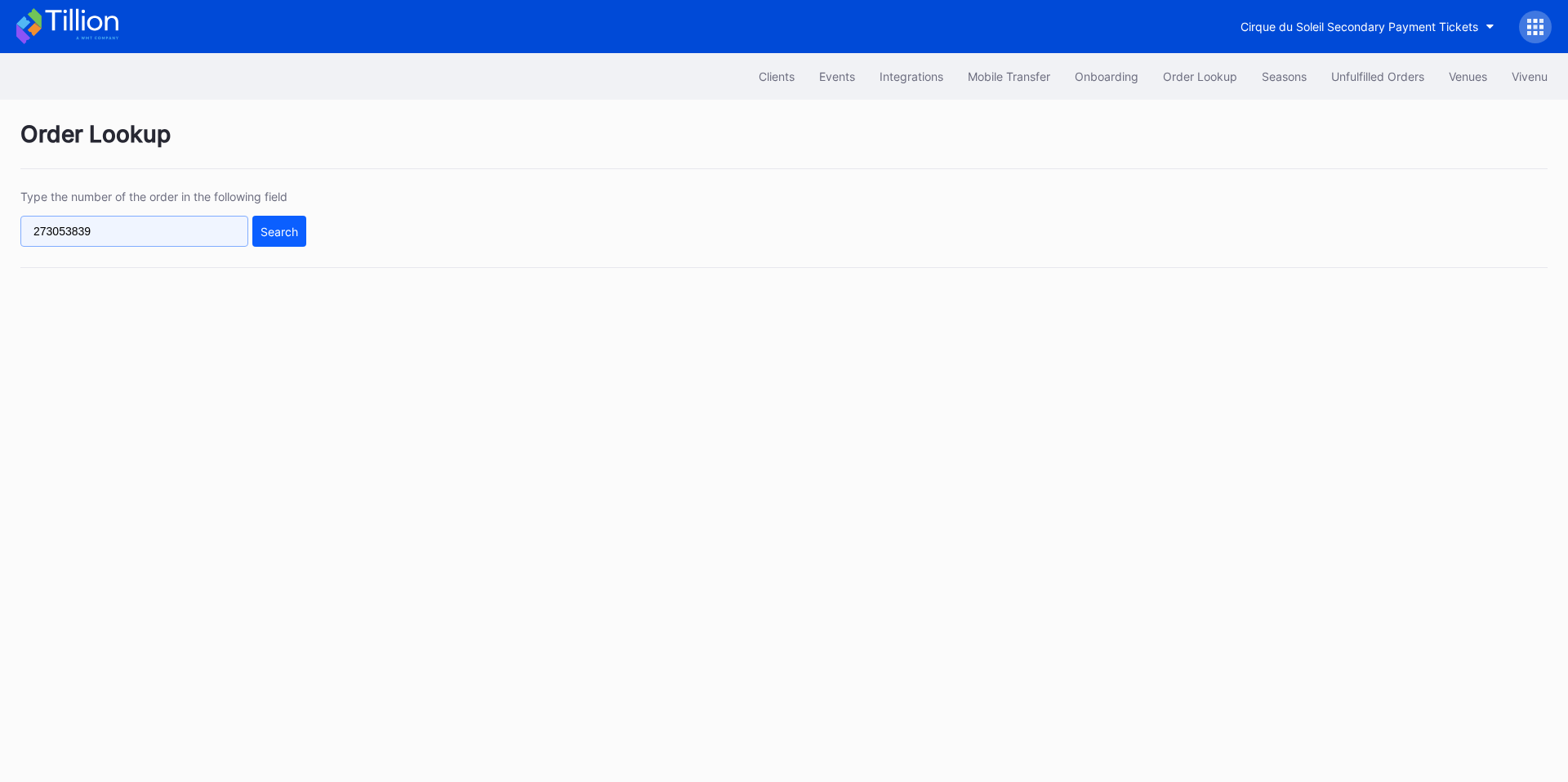
click at [130, 236] on input "273053839" at bounding box center [134, 231] width 228 height 31
paste input "66224"
click at [267, 230] on div "Search" at bounding box center [279, 232] width 37 height 14
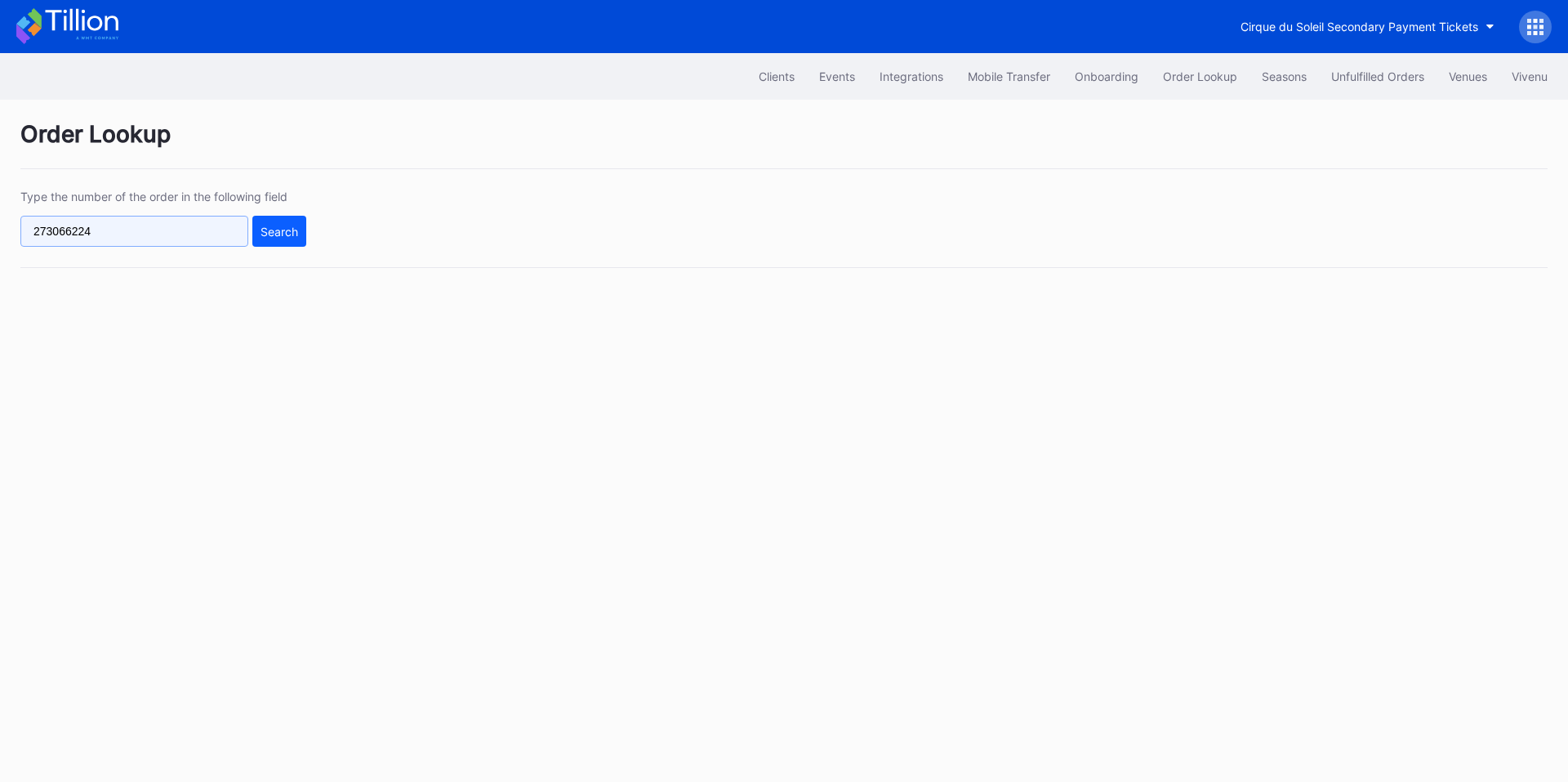
click at [170, 235] on input "273066224" at bounding box center [134, 231] width 228 height 31
paste input "86099"
click at [294, 234] on div "Search" at bounding box center [279, 232] width 37 height 14
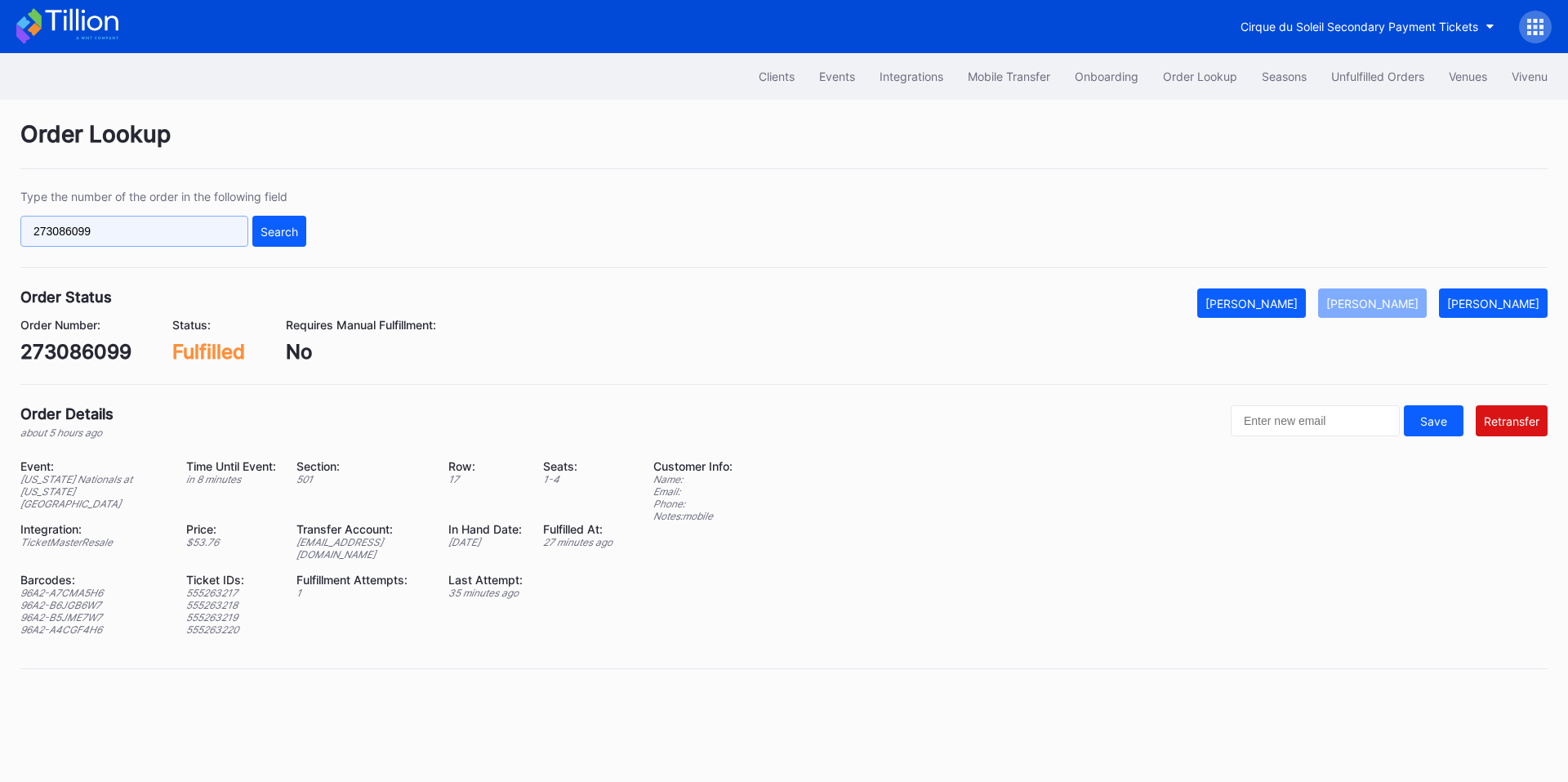
click at [143, 242] on input "273086099" at bounding box center [134, 231] width 228 height 31
paste input "73067"
click at [279, 238] on div "Search" at bounding box center [279, 232] width 37 height 14
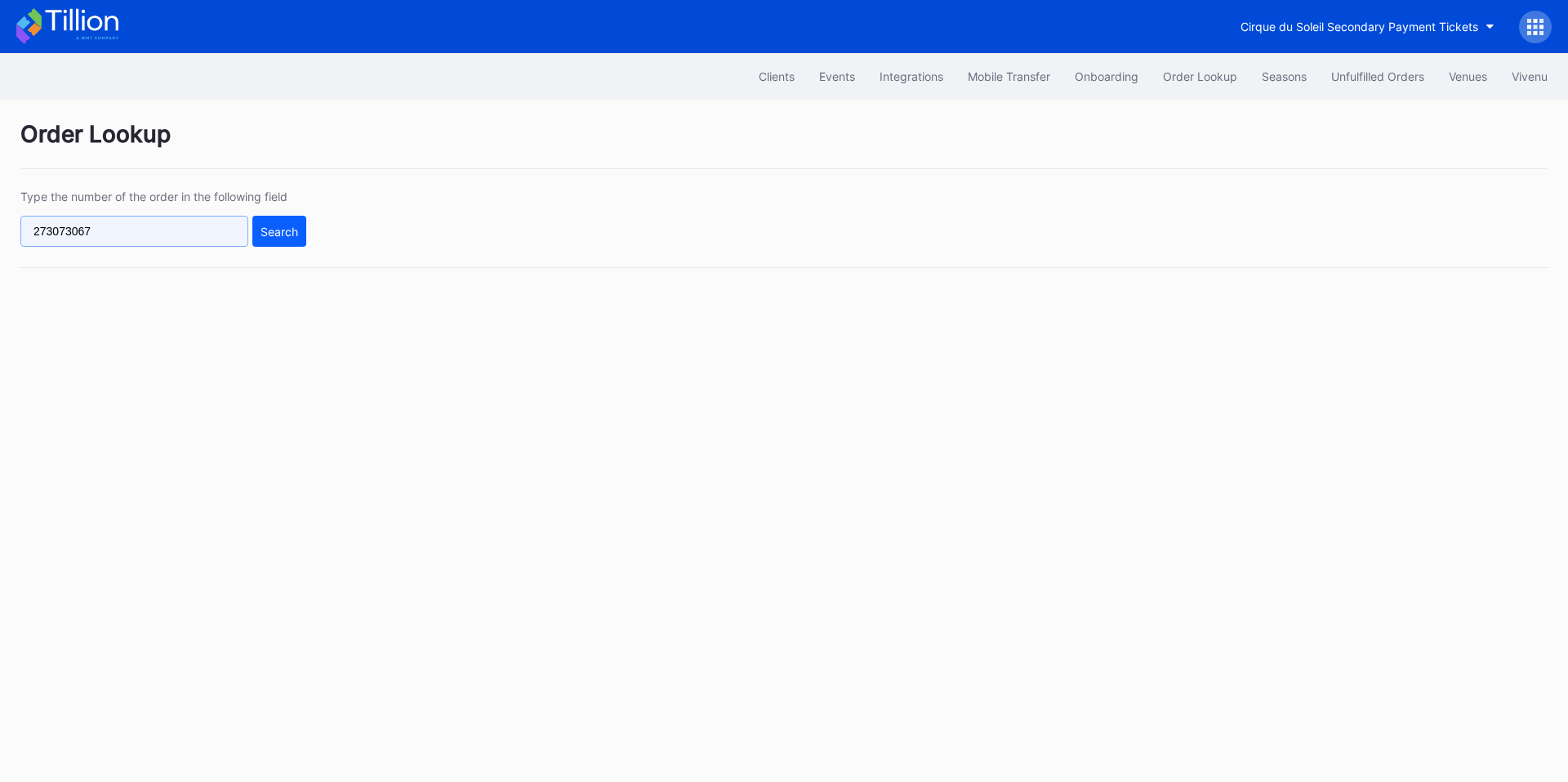
click at [166, 235] on input "273073067" at bounding box center [134, 231] width 228 height 31
paste input "m3lxtwq82yl"
type input "m3lxtwq82yl"
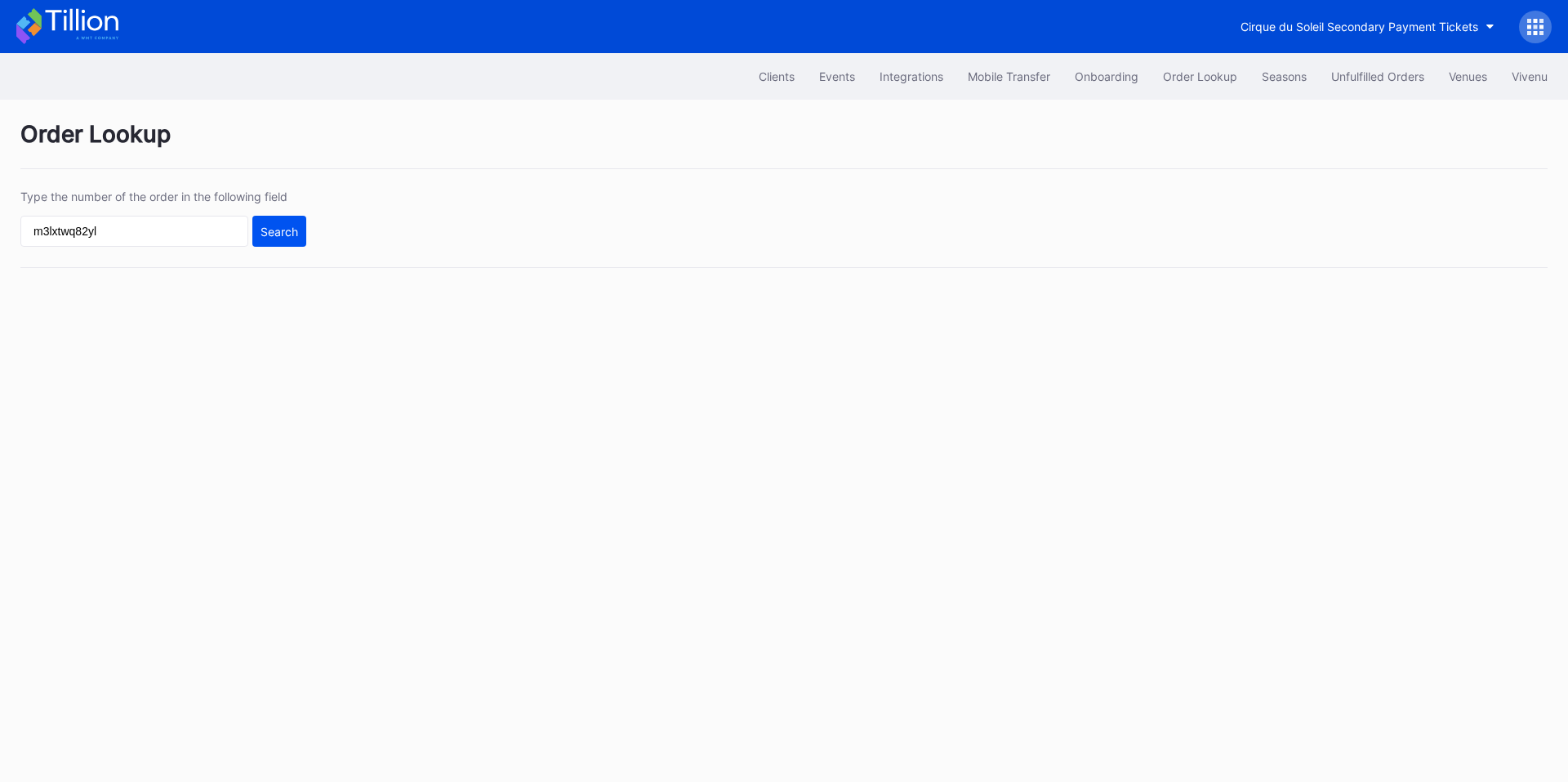
click at [288, 244] on button "Search" at bounding box center [279, 231] width 54 height 31
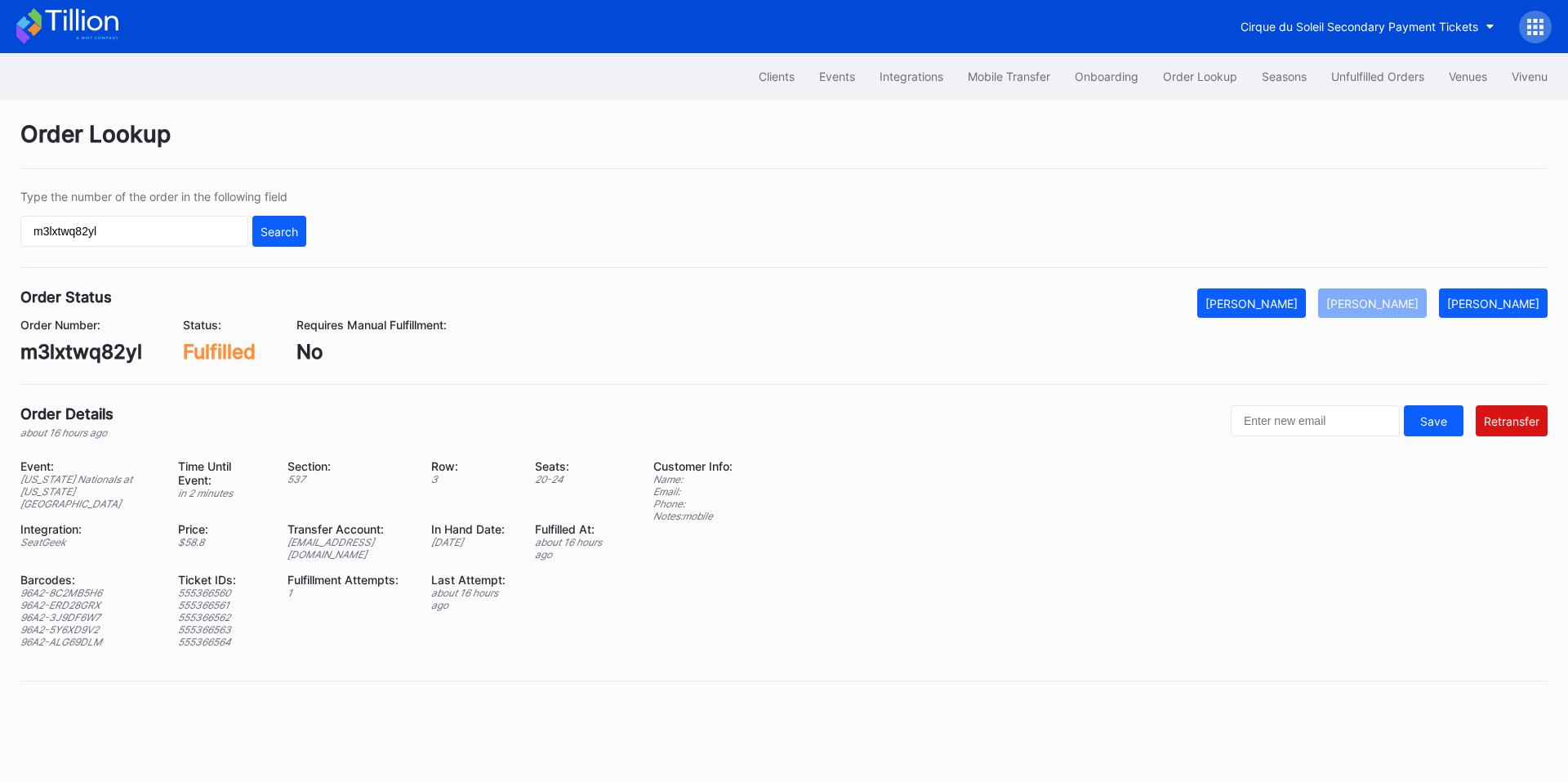
click at [350, 547] on div "ed-8159962@eventdynamic.com" at bounding box center [349, 548] width 123 height 25
copy div "ed-8159962@eventdynamic.com"
click at [1509, 294] on button "[PERSON_NAME]" at bounding box center [1493, 304] width 108 height 30
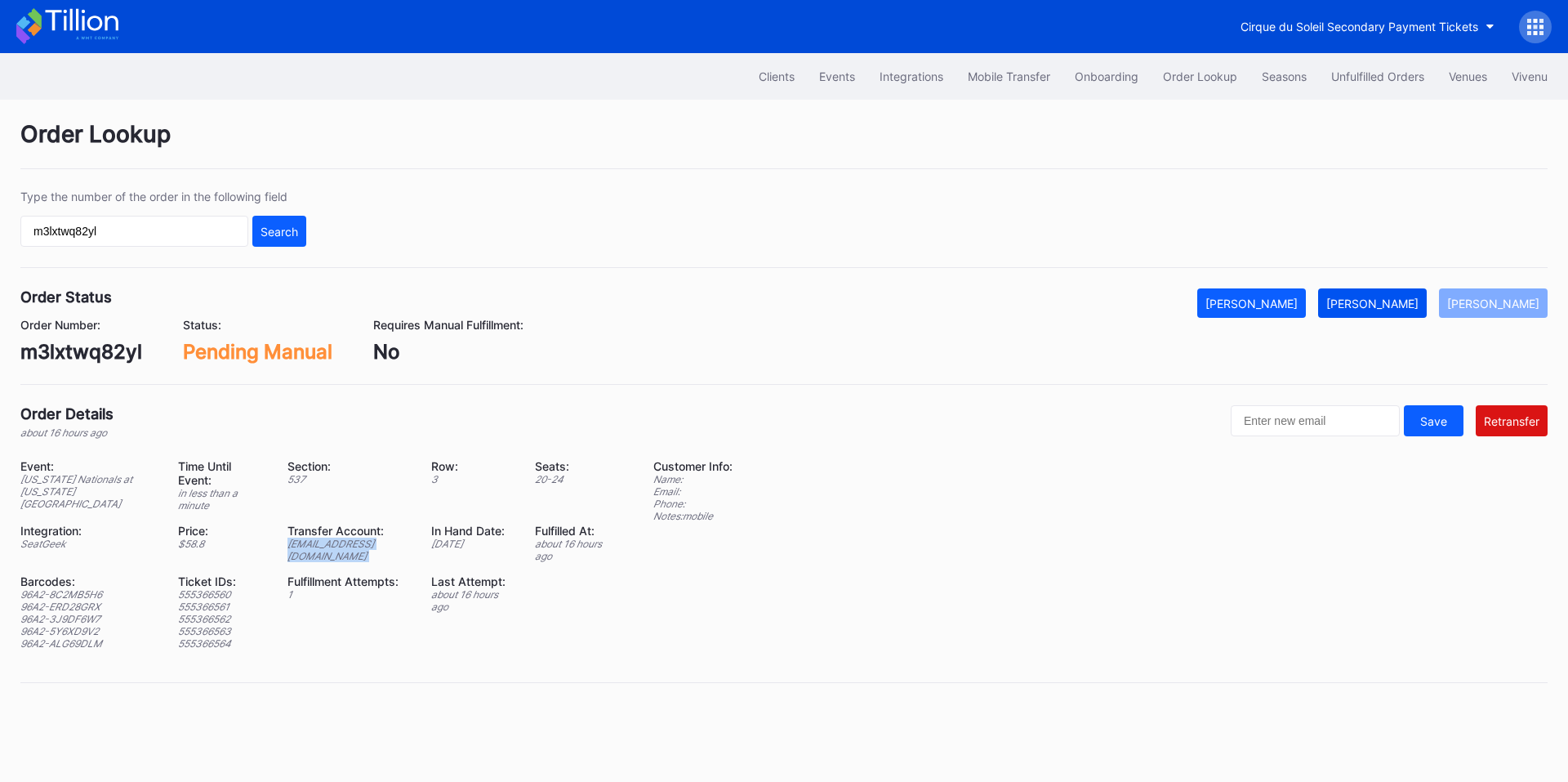
click at [1401, 298] on div "[PERSON_NAME]" at bounding box center [1373, 304] width 93 height 14
click at [1366, 74] on div "Unfulfilled Orders" at bounding box center [1378, 76] width 93 height 14
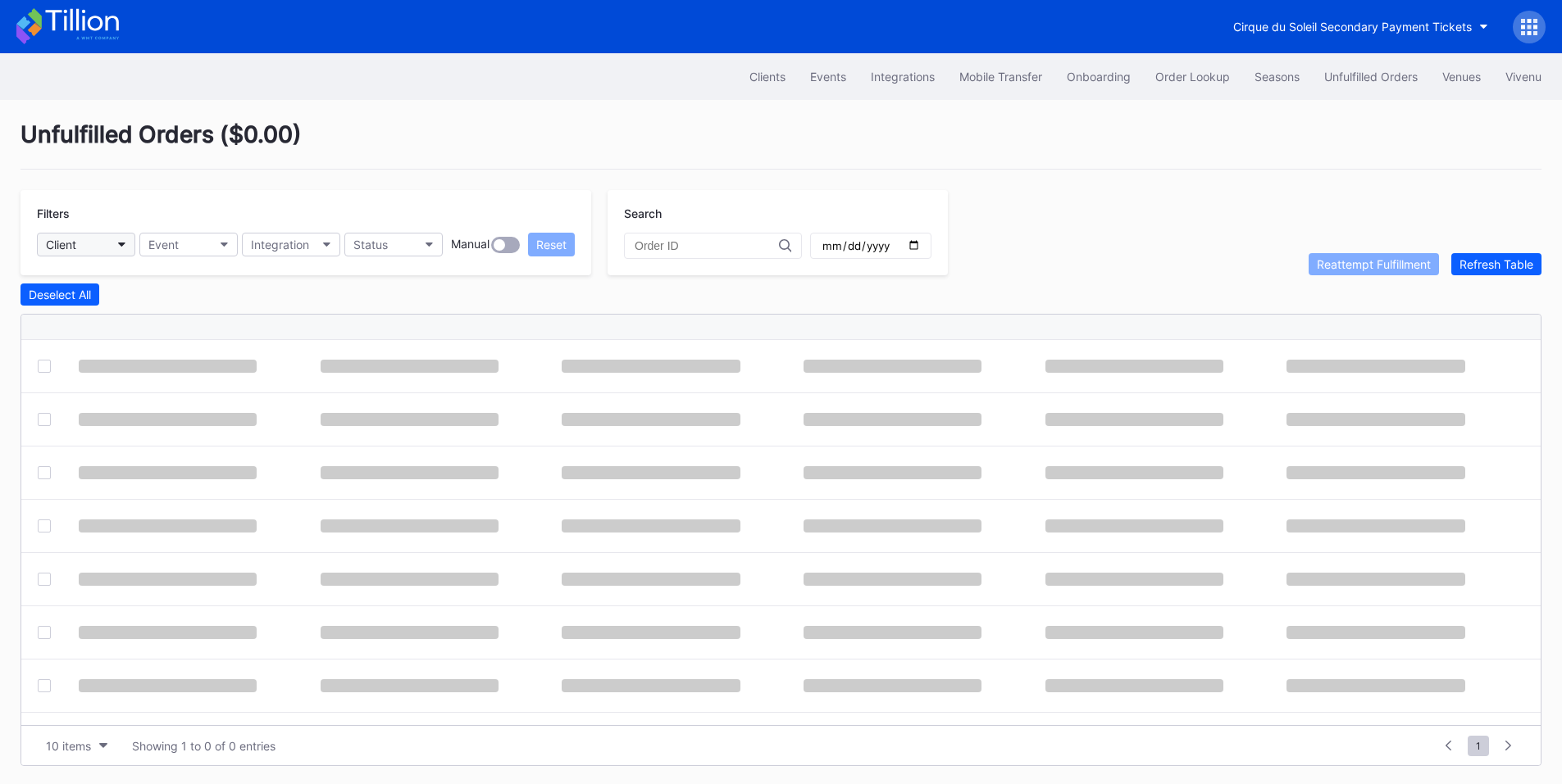
click at [90, 249] on button "Client" at bounding box center [85, 244] width 98 height 24
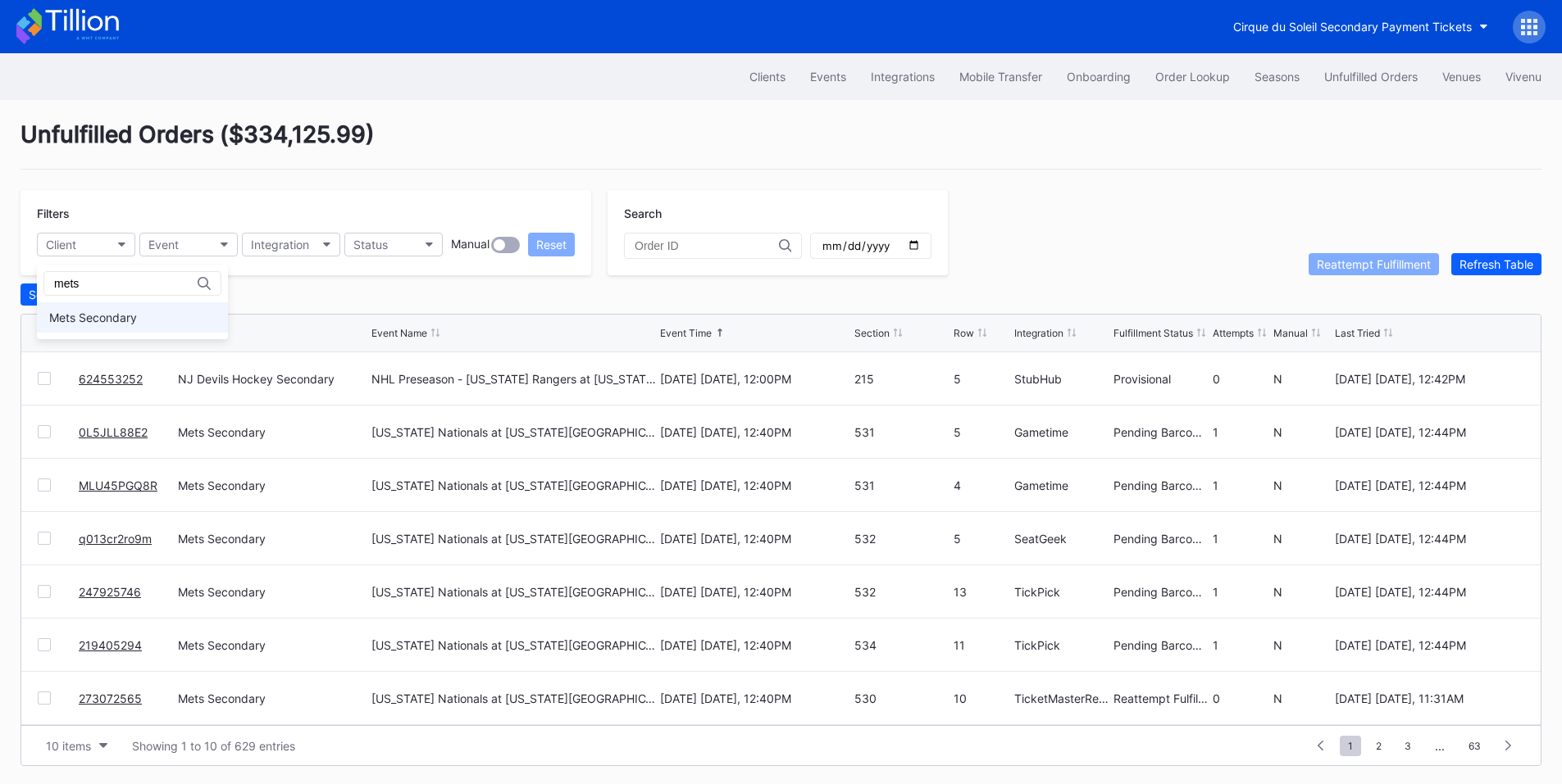
type input "mets"
click at [171, 318] on div "Mets Secondary" at bounding box center [132, 317] width 191 height 31
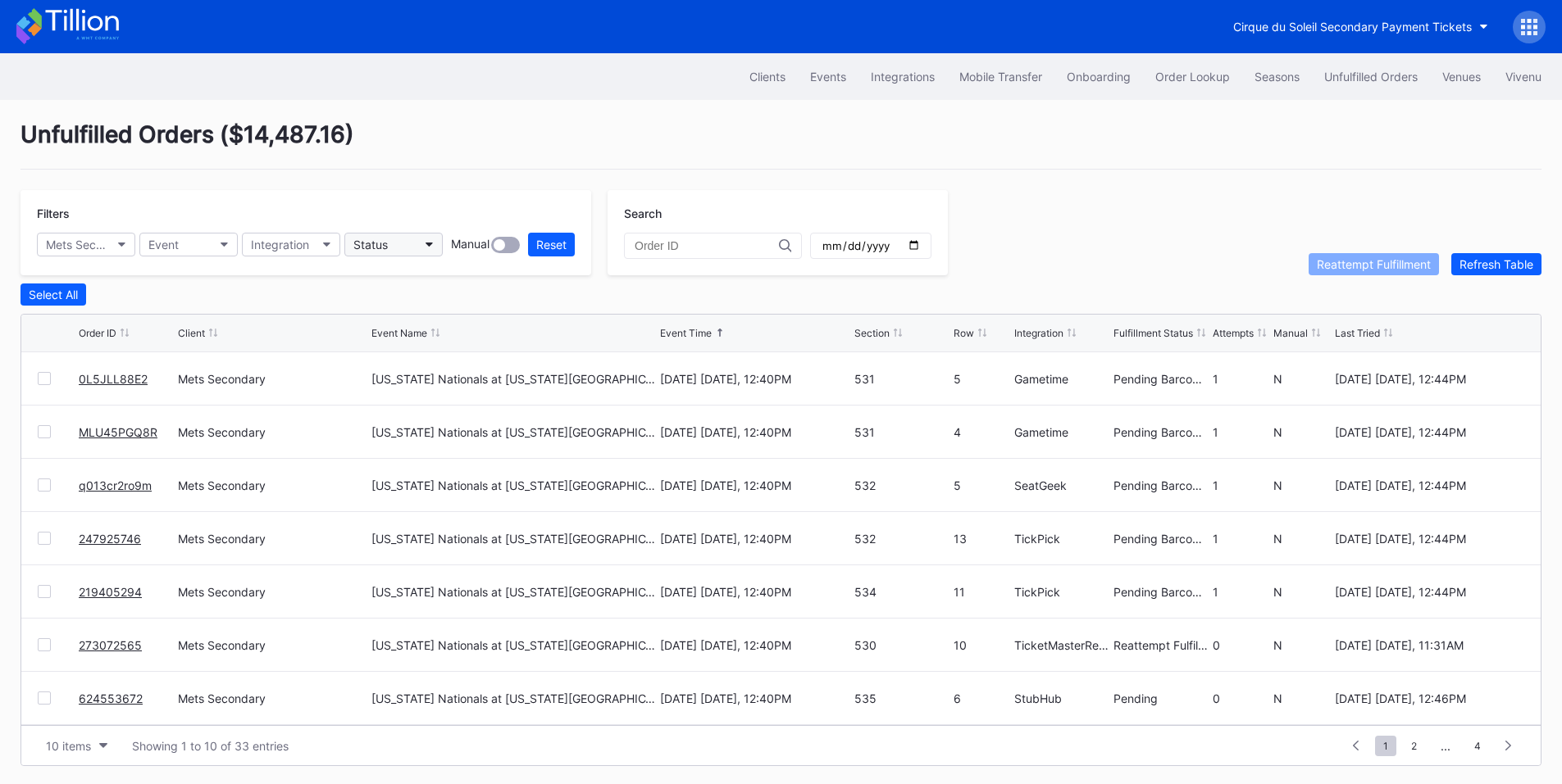
click at [402, 244] on button "Status" at bounding box center [393, 244] width 98 height 24
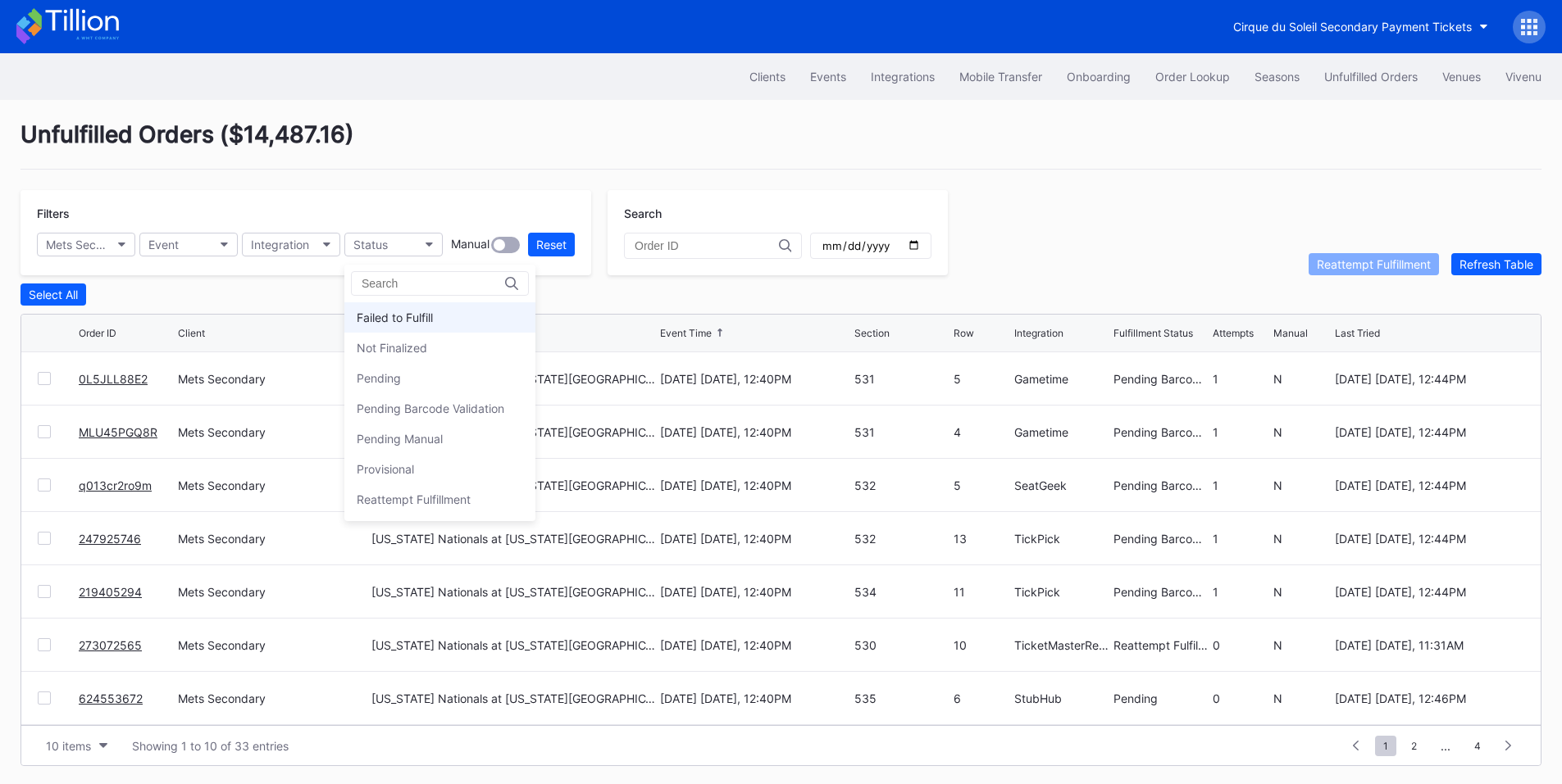
click at [433, 314] on div "Failed to Fulfill" at bounding box center [394, 317] width 76 height 14
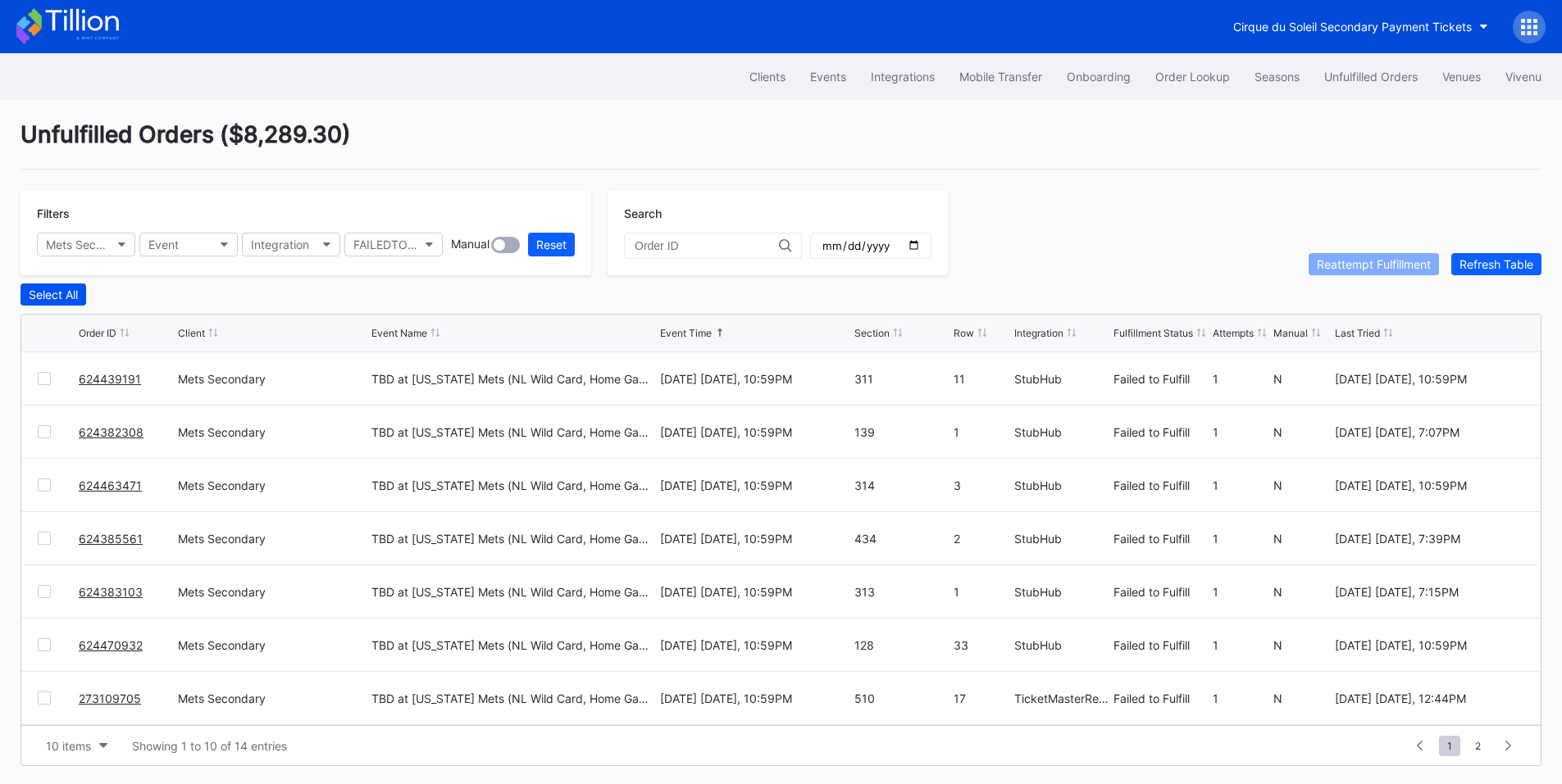
click at [64, 302] on div "Select All" at bounding box center [53, 295] width 49 height 14
click at [1333, 265] on div "Reattempt Fulfillment" at bounding box center [1373, 264] width 114 height 14
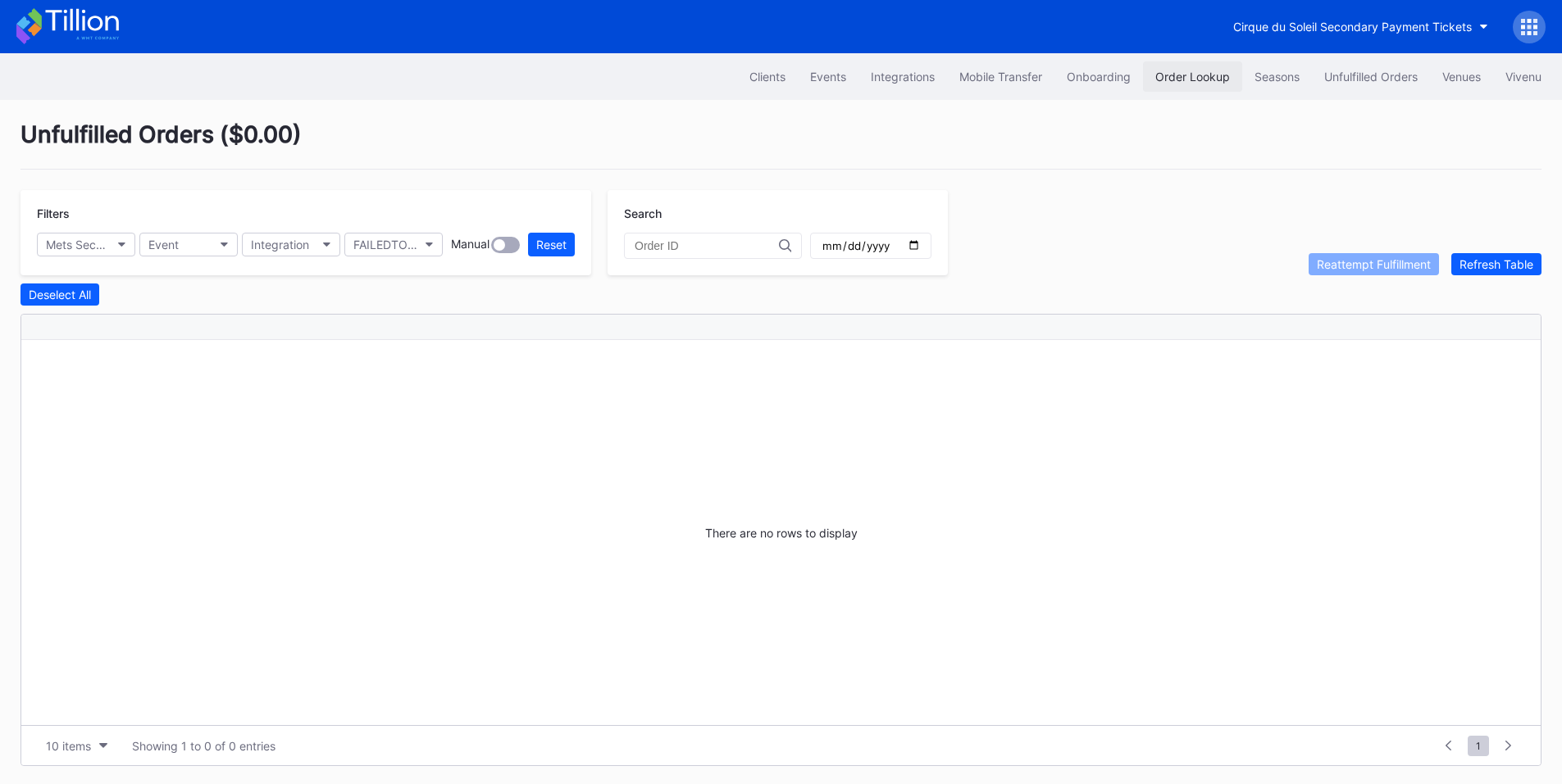
click at [1202, 74] on div "Order Lookup" at bounding box center [1192, 76] width 74 height 14
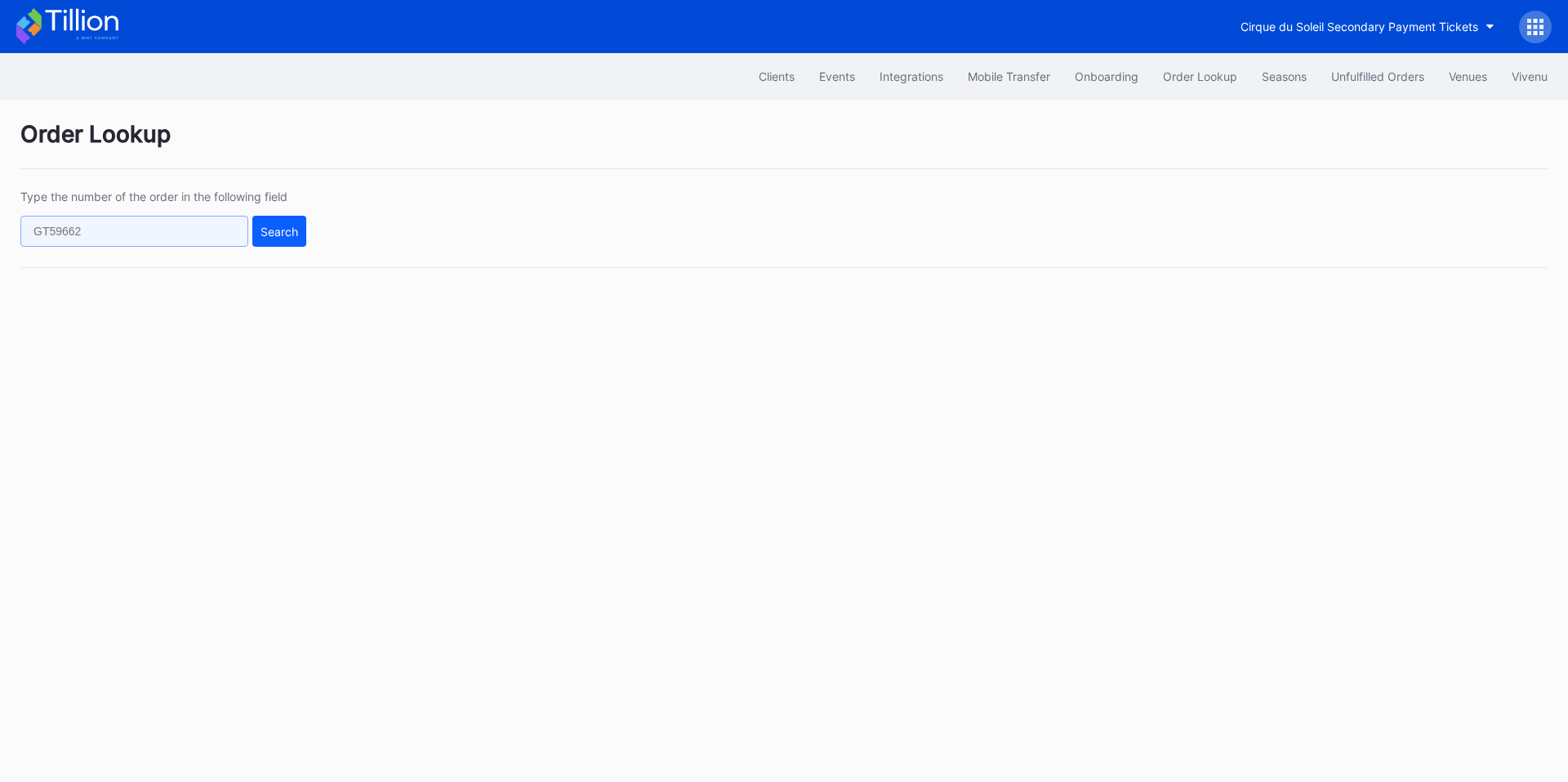
click at [131, 241] on input "text" at bounding box center [134, 231] width 228 height 31
paste input "75721825"
type input "75721825"
click at [259, 234] on button "Search" at bounding box center [279, 231] width 54 height 31
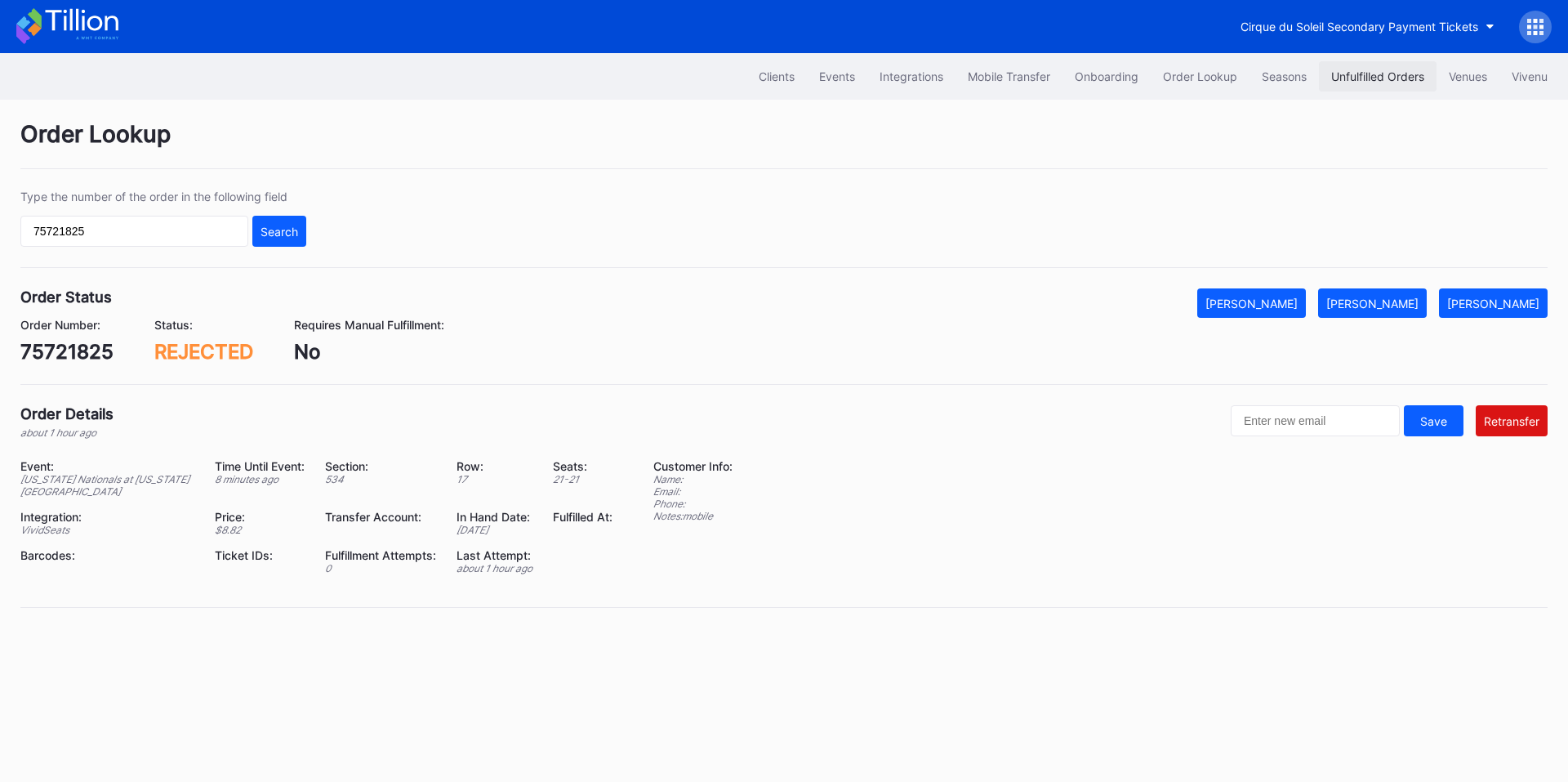
click at [1358, 77] on div "Unfulfilled Orders" at bounding box center [1378, 76] width 93 height 14
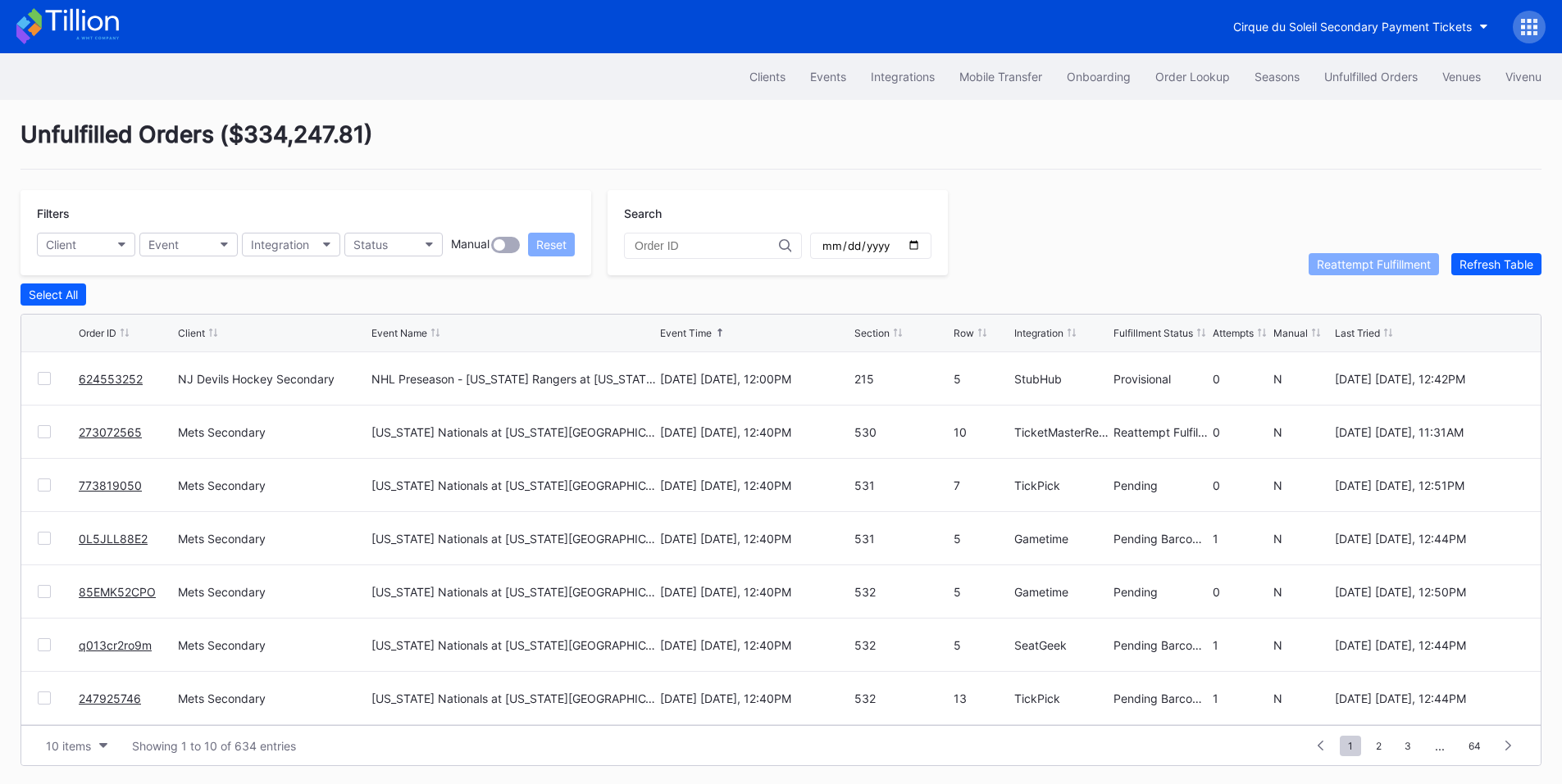
click at [921, 247] on input "date" at bounding box center [871, 245] width 100 height 15
type input "2025-09-21"
click at [89, 746] on div "10 items" at bounding box center [68, 746] width 46 height 14
click at [100, 694] on div "200 items" at bounding box center [76, 709] width 78 height 31
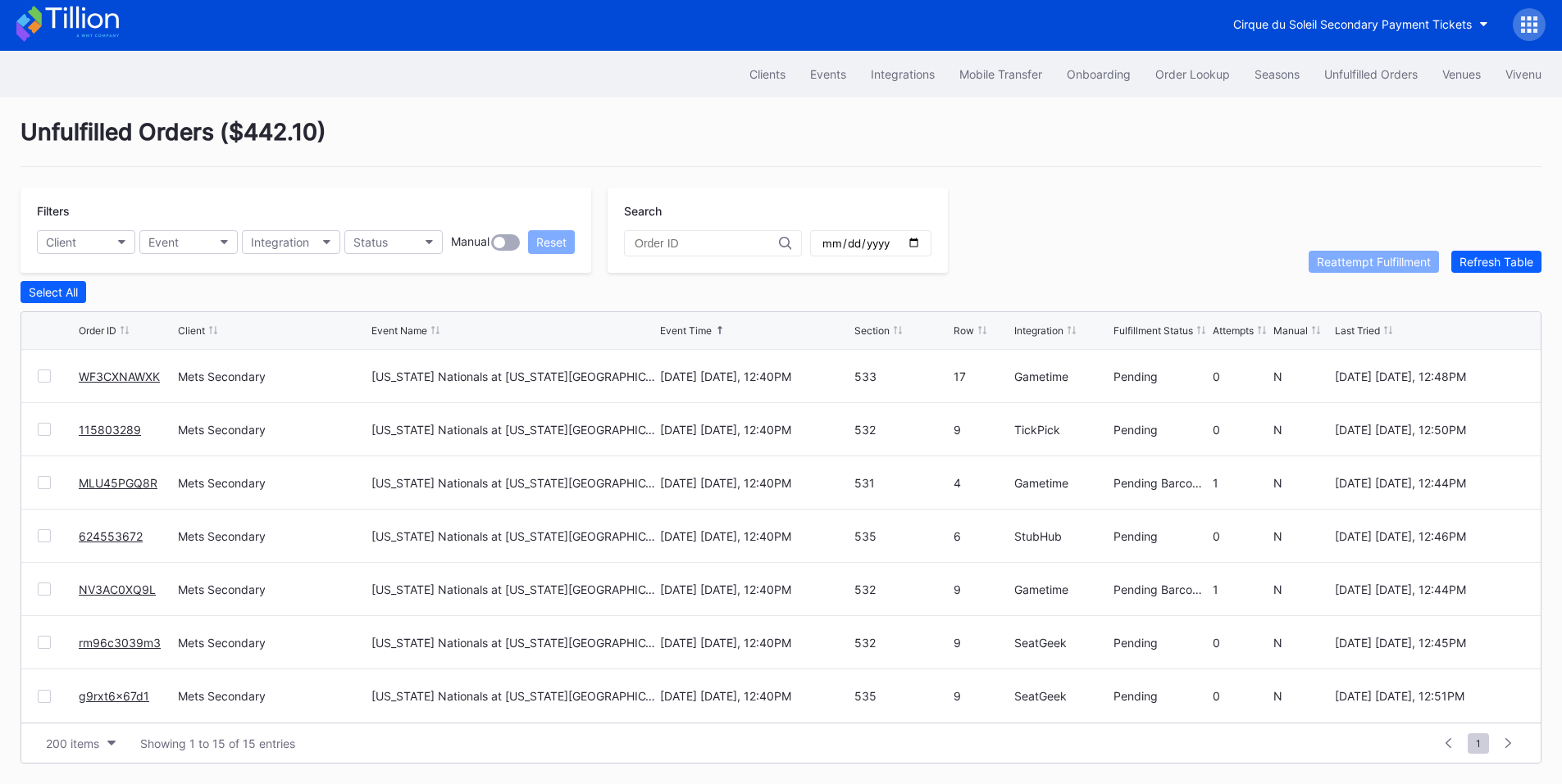
scroll to position [7, 0]
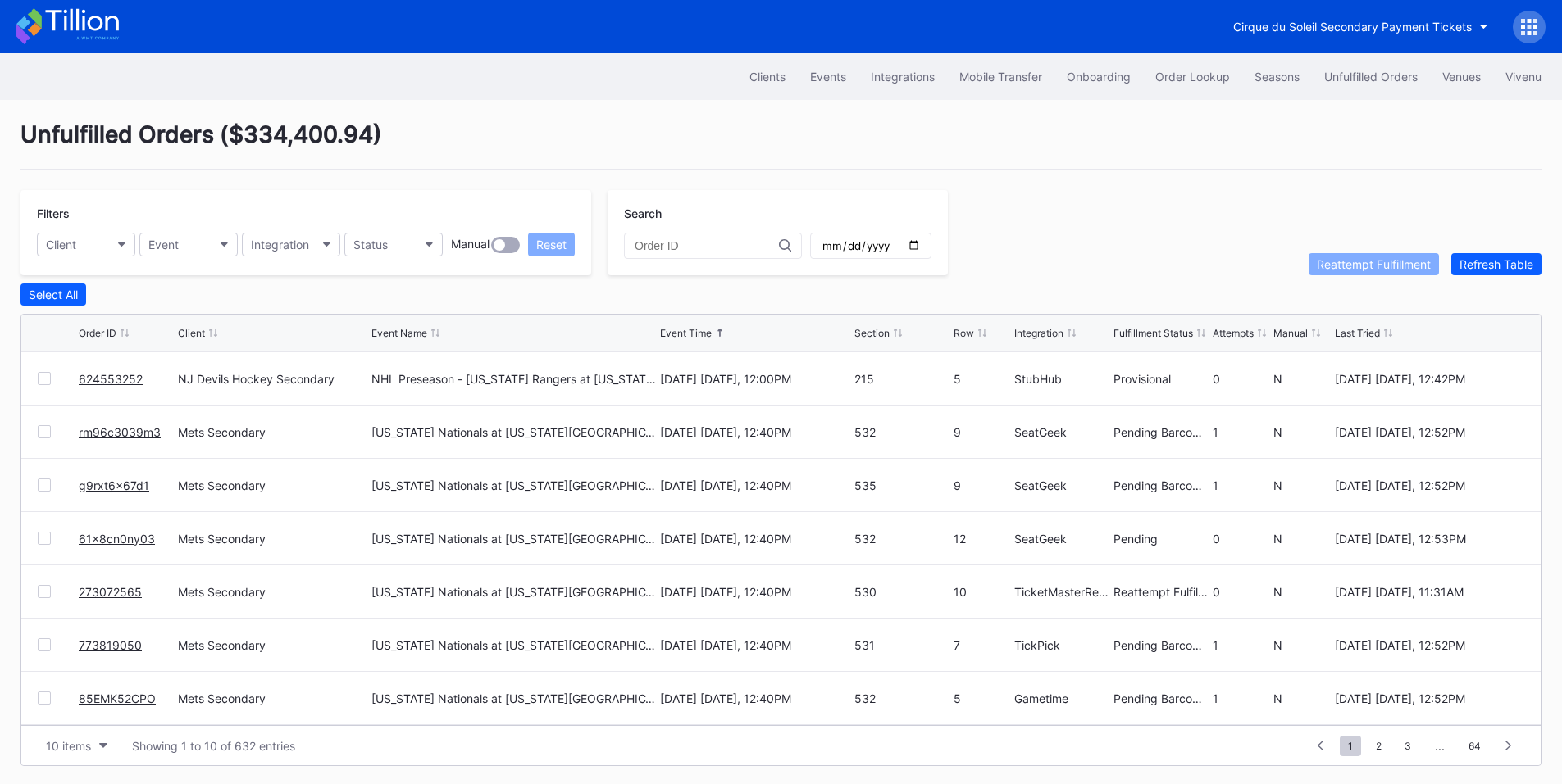
click at [921, 248] on input "date" at bounding box center [871, 245] width 100 height 15
type input "[DATE]"
click at [62, 753] on div "10 items" at bounding box center [68, 746] width 46 height 14
click at [79, 702] on div "200 items" at bounding box center [77, 709] width 53 height 14
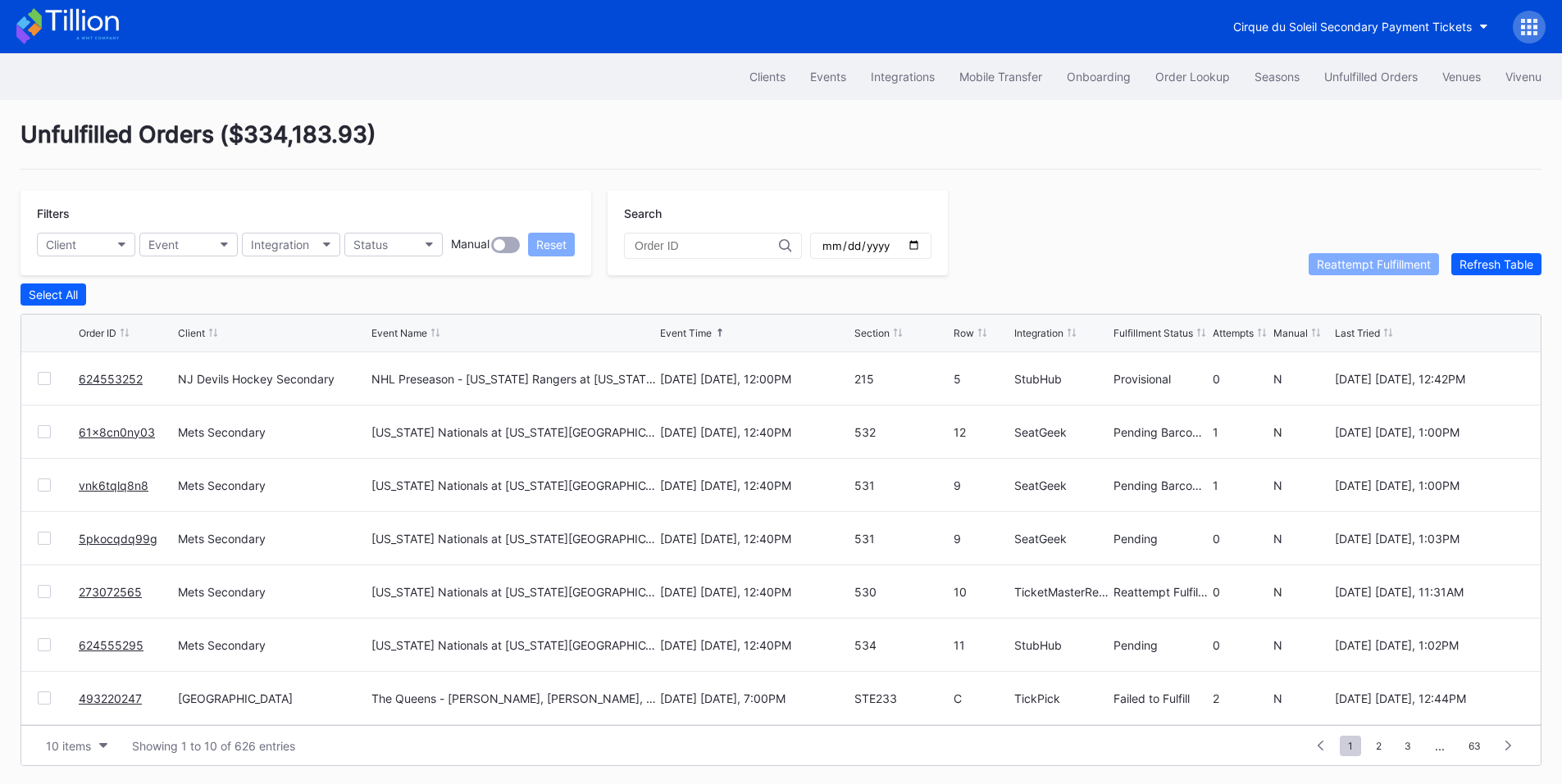
click at [921, 247] on input "date" at bounding box center [871, 245] width 100 height 15
type input "[DATE]"
click at [1189, 78] on div "Order Lookup" at bounding box center [1192, 76] width 74 height 14
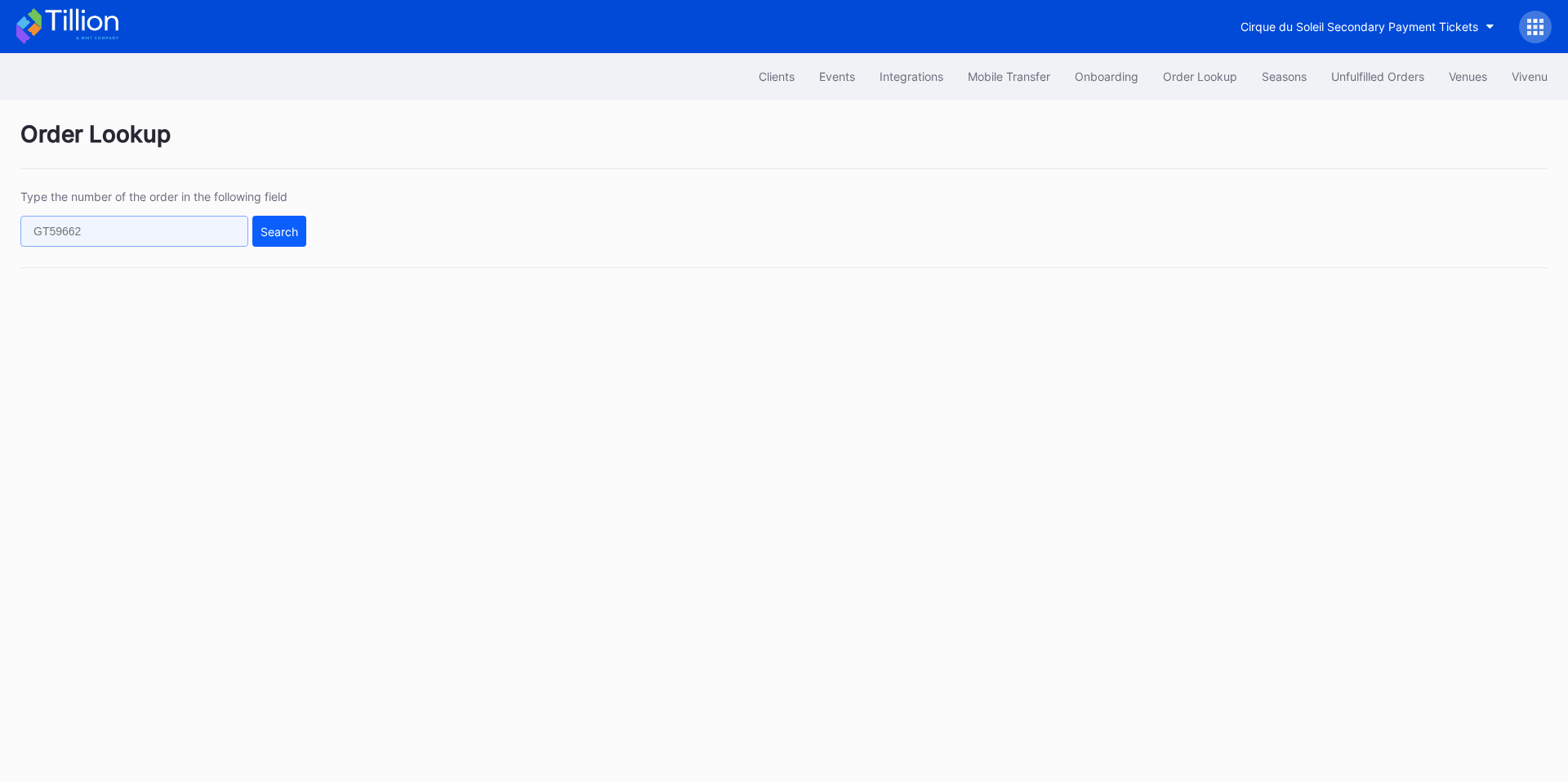
click at [74, 226] on input "text" at bounding box center [134, 231] width 228 height 31
paste input "624553252"
type input "624553252"
click at [275, 232] on div "Search" at bounding box center [279, 232] width 37 height 14
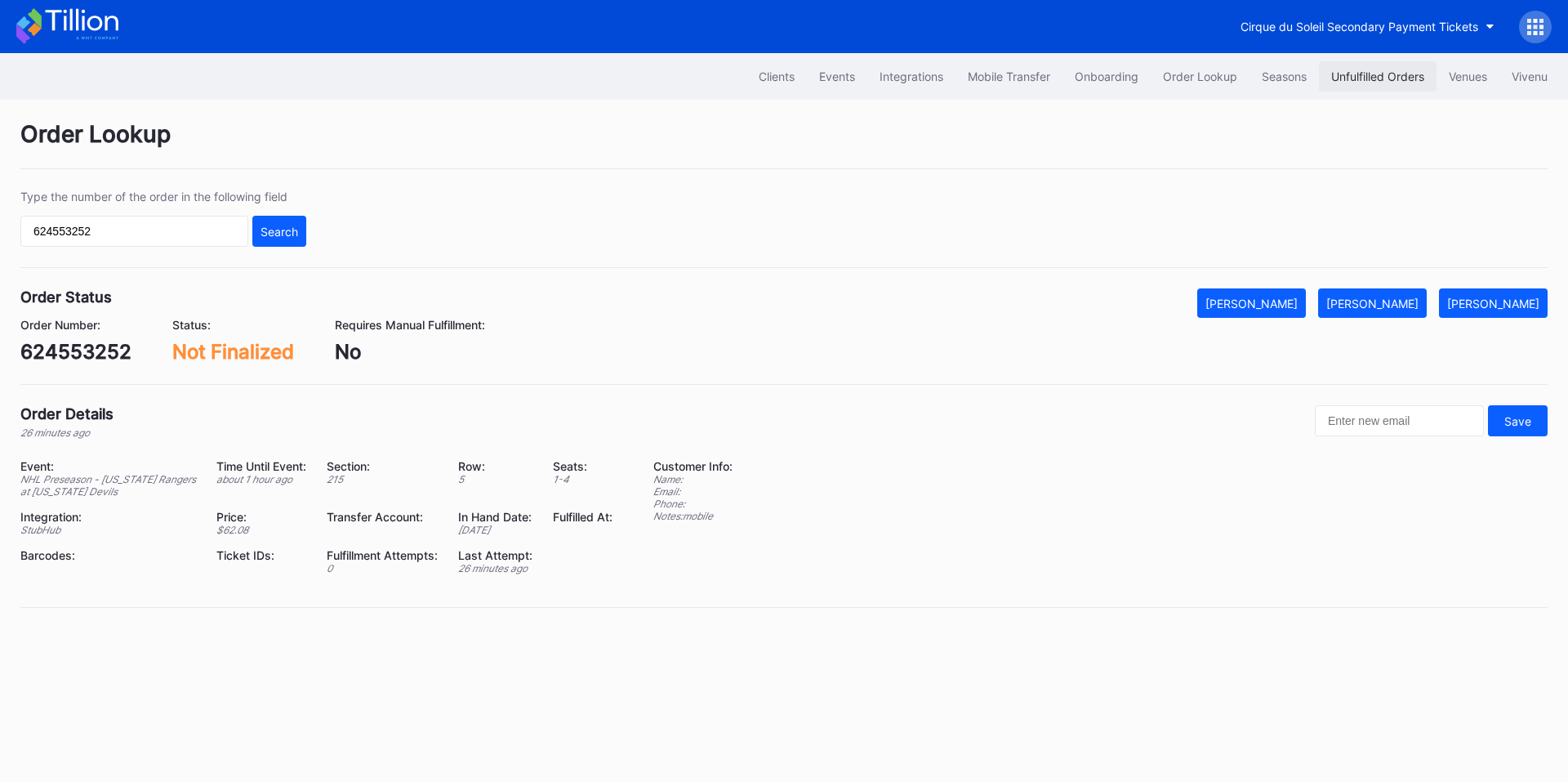
click at [1387, 88] on button "Unfulfilled Orders" at bounding box center [1377, 76] width 117 height 31
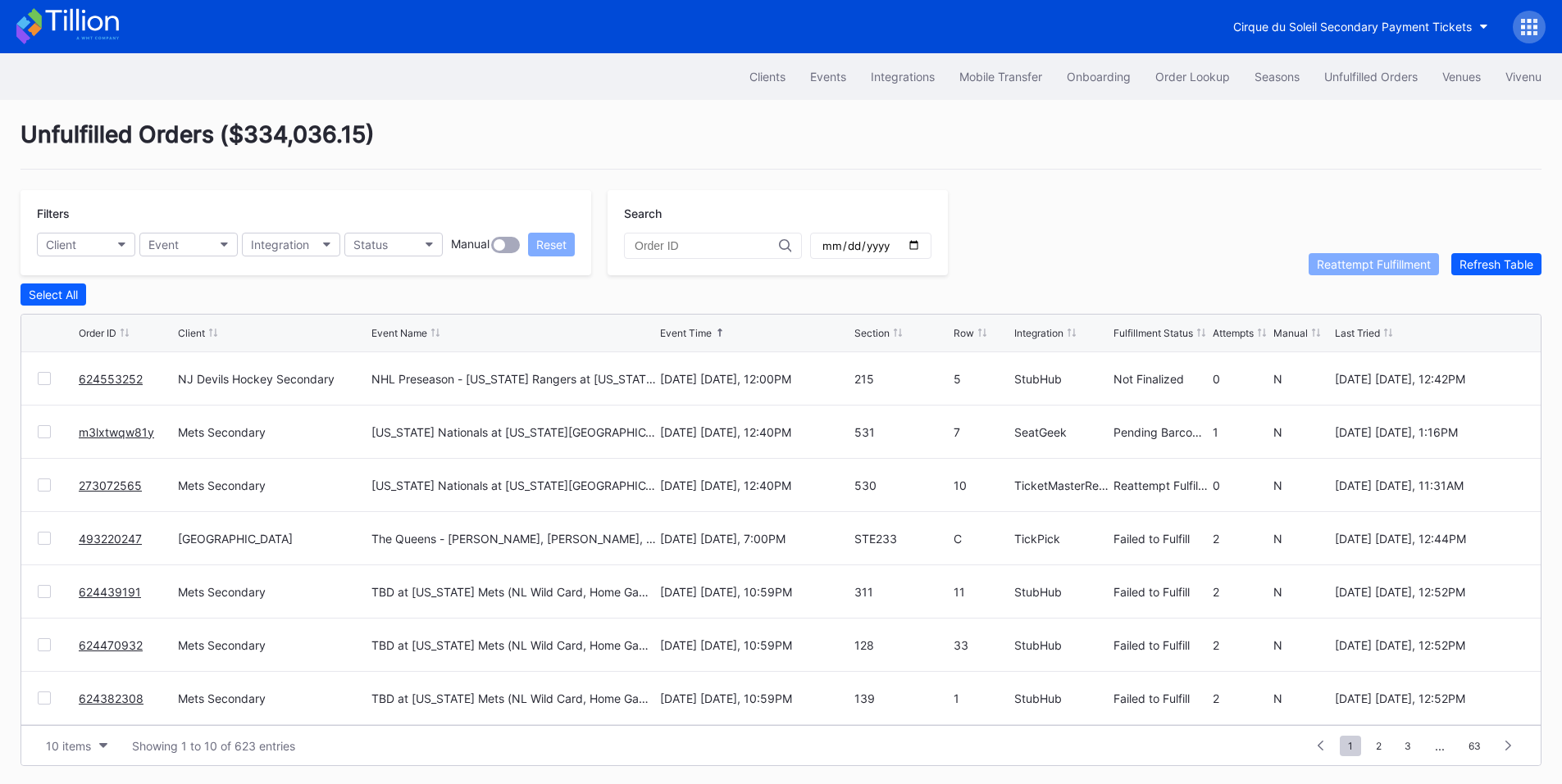
click at [126, 386] on link "624553252" at bounding box center [111, 379] width 64 height 14
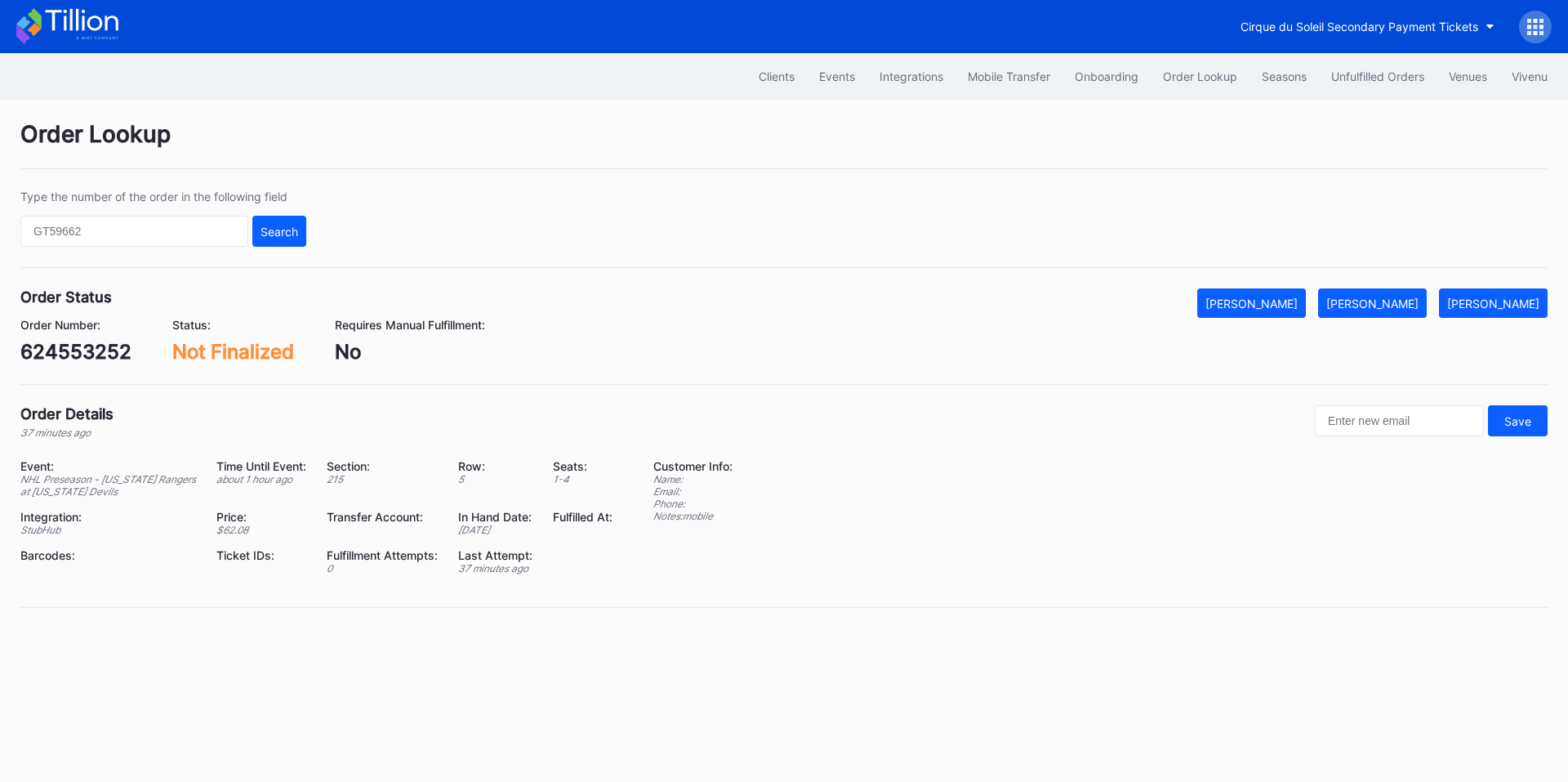
click at [92, 349] on div "624553252" at bounding box center [76, 352] width 111 height 24
copy div "624553252"
click at [1288, 301] on div "[PERSON_NAME]" at bounding box center [1252, 304] width 93 height 14
drag, startPoint x: 1350, startPoint y: 80, endPoint x: 832, endPoint y: 17, distance: 521.8
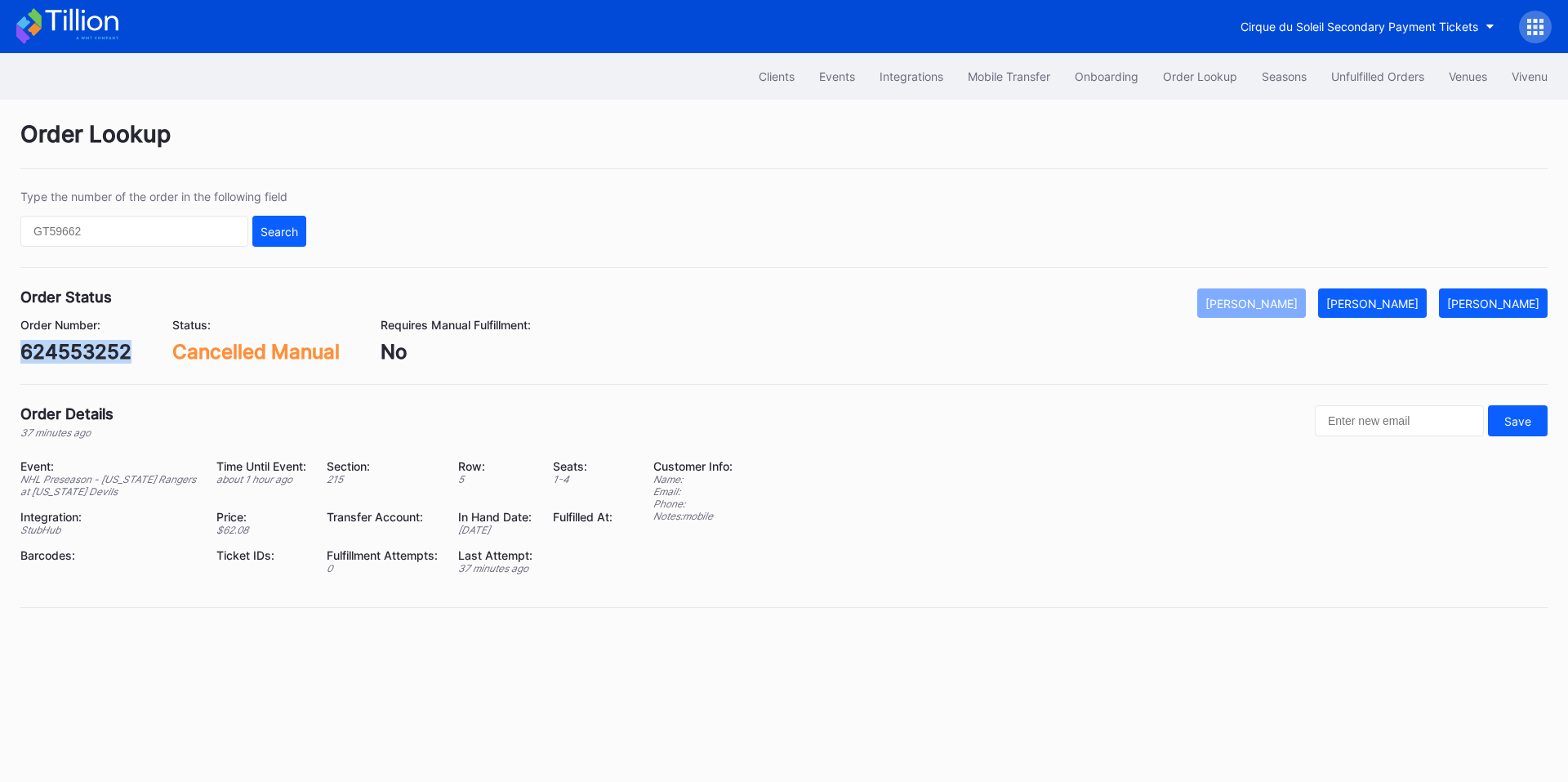
click at [1350, 80] on div "Unfulfilled Orders" at bounding box center [1378, 76] width 93 height 14
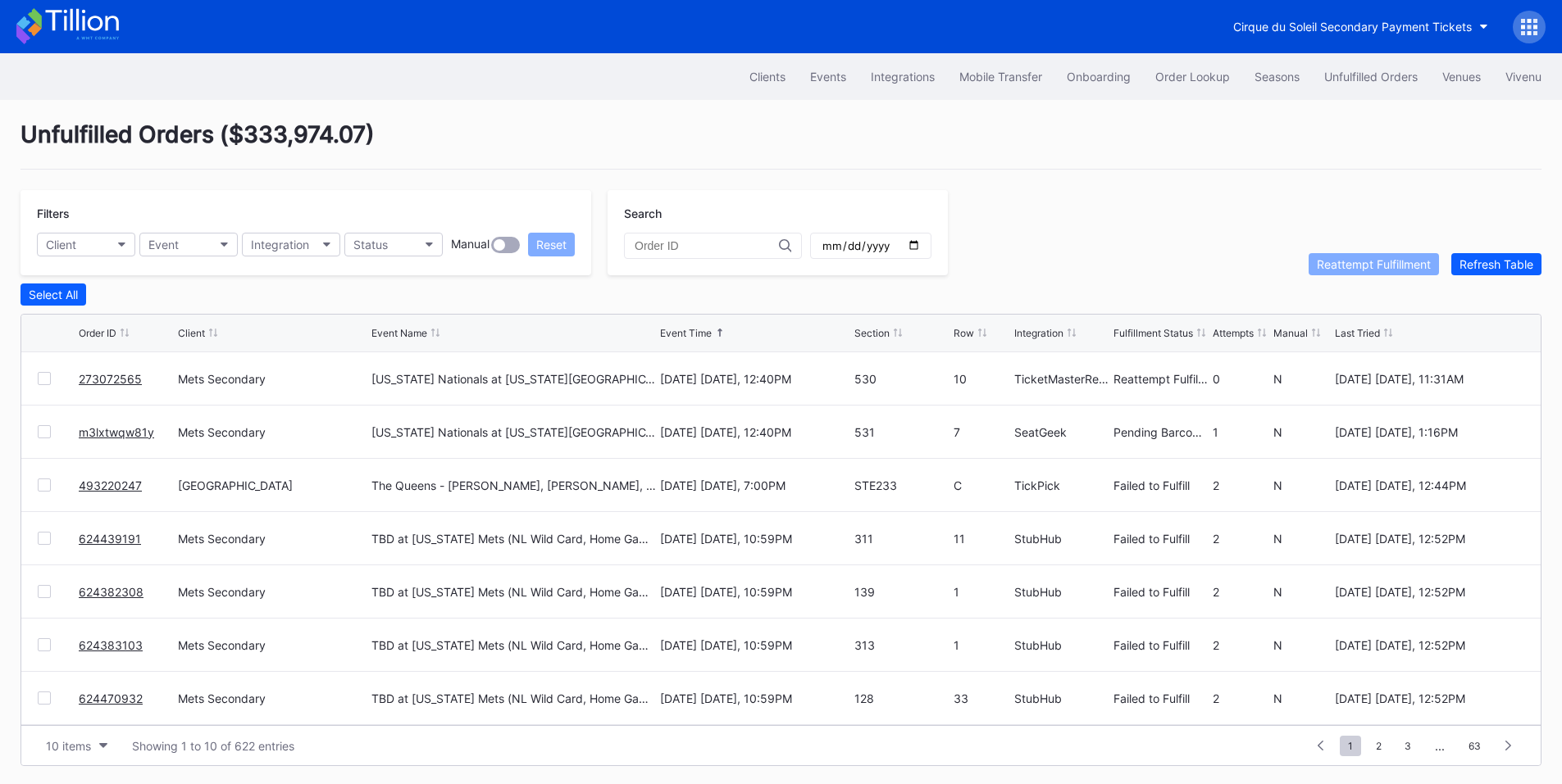
click at [114, 386] on link "273072565" at bounding box center [111, 379] width 63 height 14
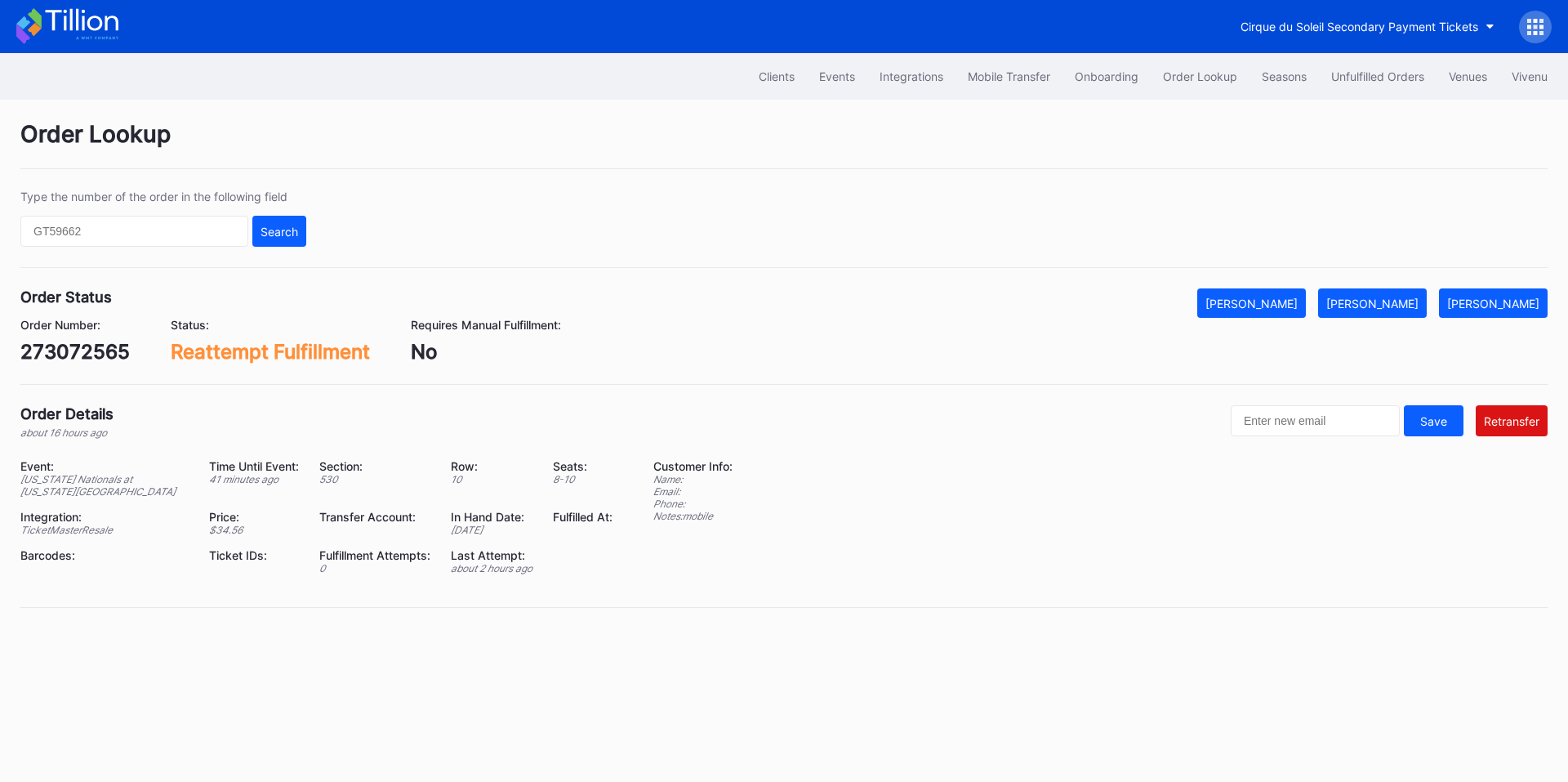
click at [79, 349] on div "273072565" at bounding box center [75, 352] width 109 height 24
copy div "273072565"
click at [1389, 293] on button "[PERSON_NAME]" at bounding box center [1373, 304] width 108 height 30
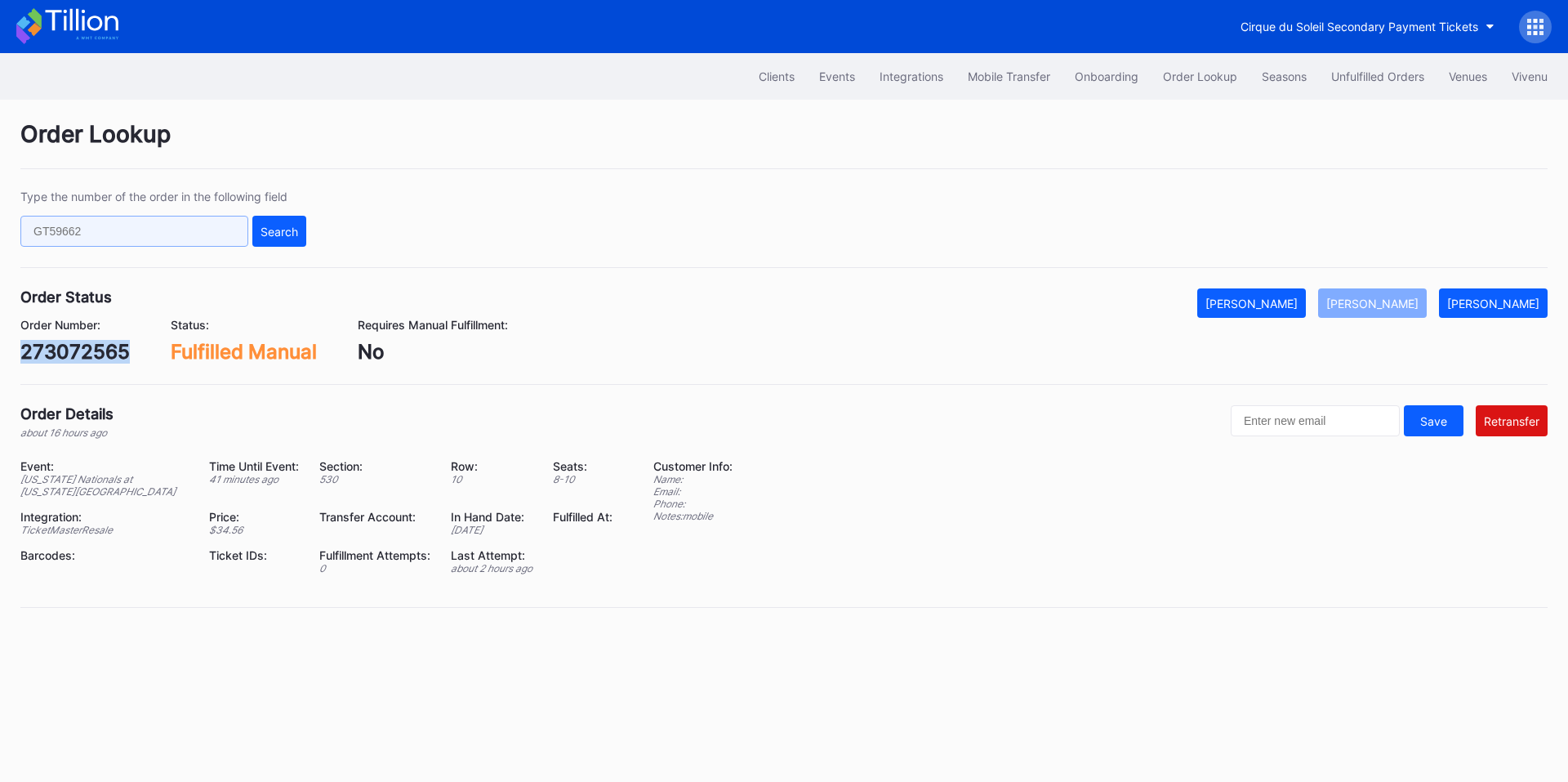
click at [160, 232] on input "text" at bounding box center [134, 231] width 228 height 31
paste input "273066224"
click at [287, 241] on button "Search" at bounding box center [279, 231] width 54 height 31
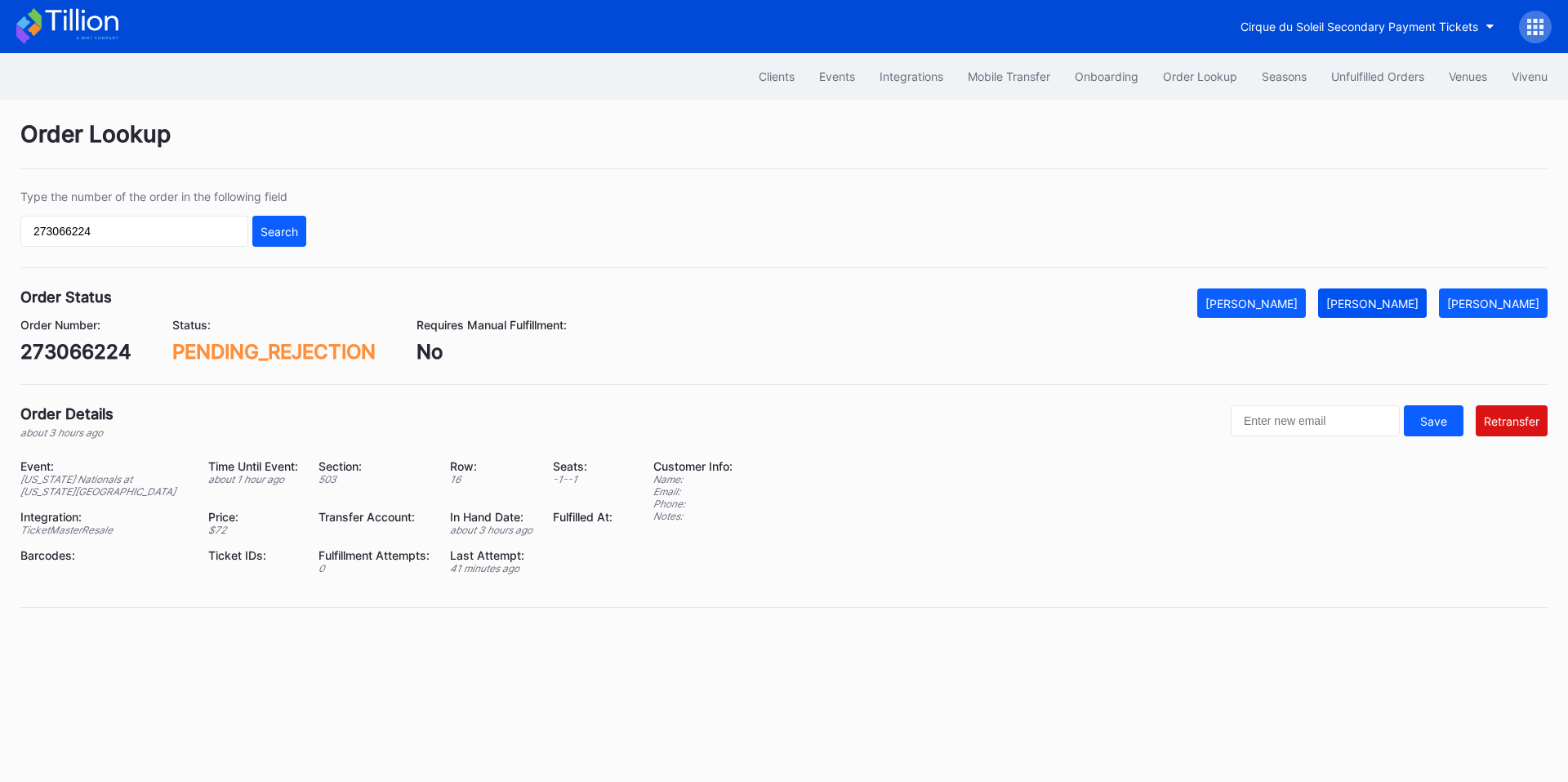
click at [1395, 298] on div "[PERSON_NAME]" at bounding box center [1373, 304] width 93 height 14
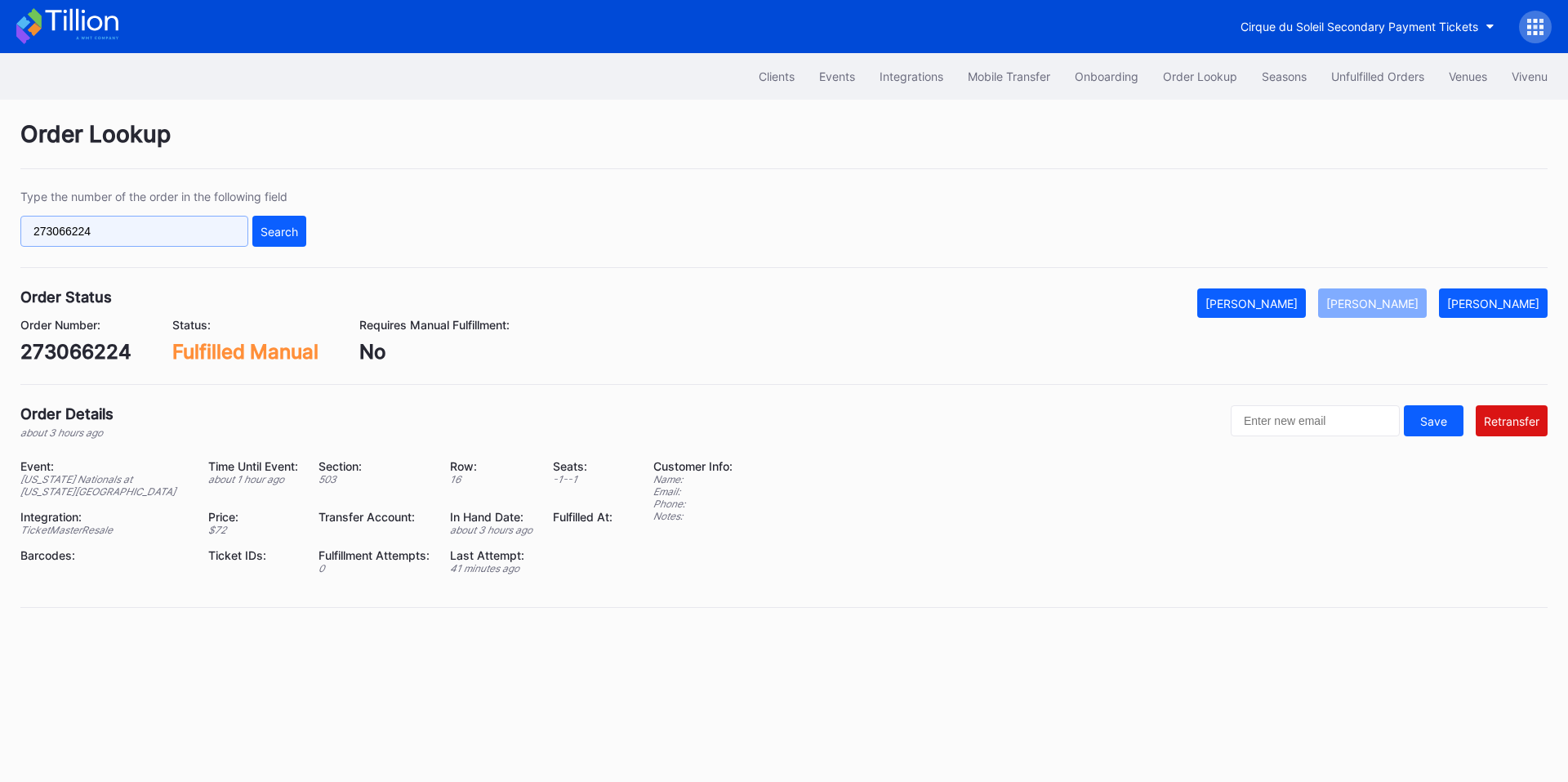
click at [163, 227] on input "273066224" at bounding box center [134, 231] width 228 height 31
paste input "88048"
click at [297, 227] on div "Search" at bounding box center [279, 232] width 37 height 14
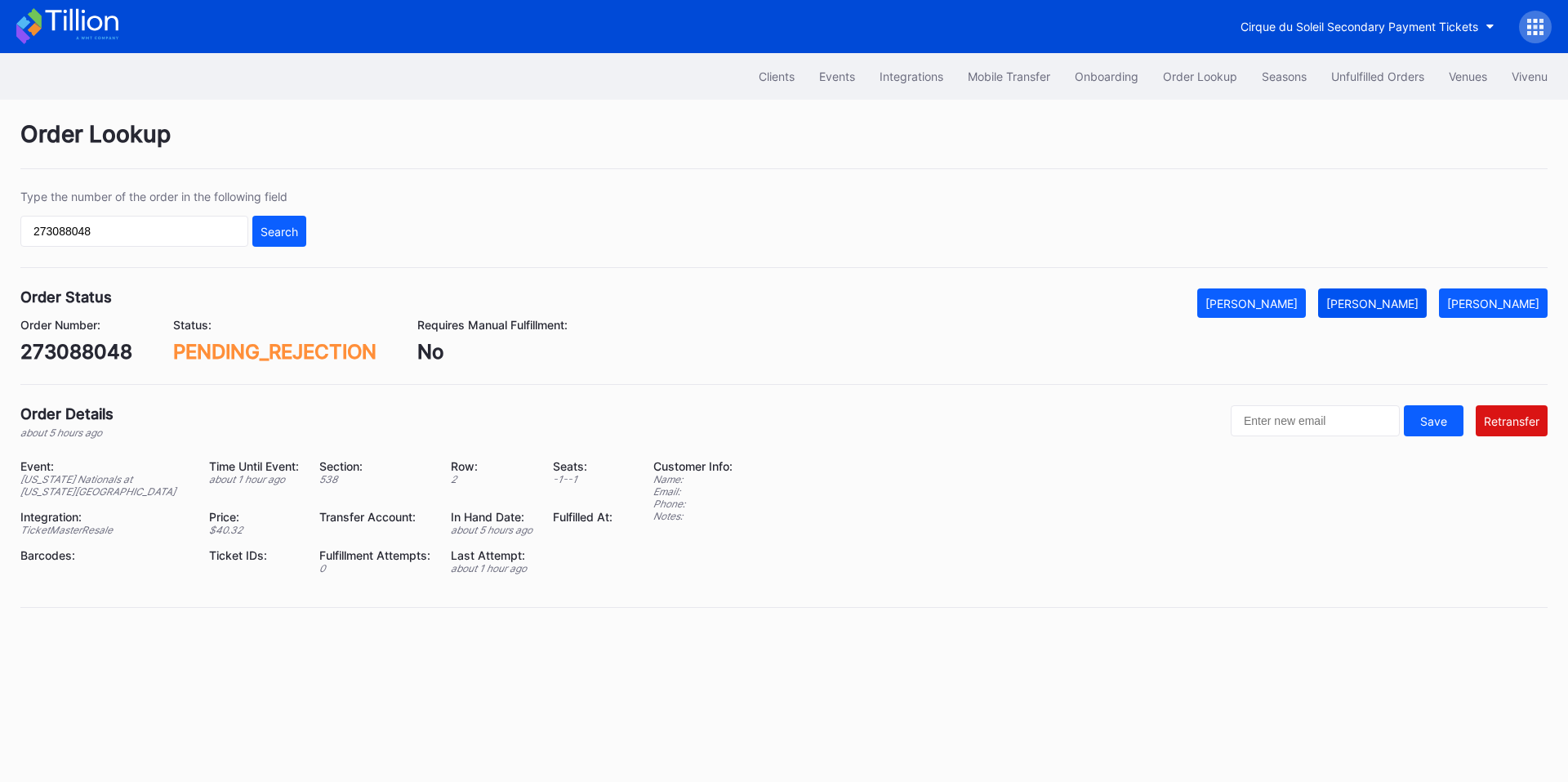
click at [1414, 308] on div "[PERSON_NAME]" at bounding box center [1373, 304] width 93 height 14
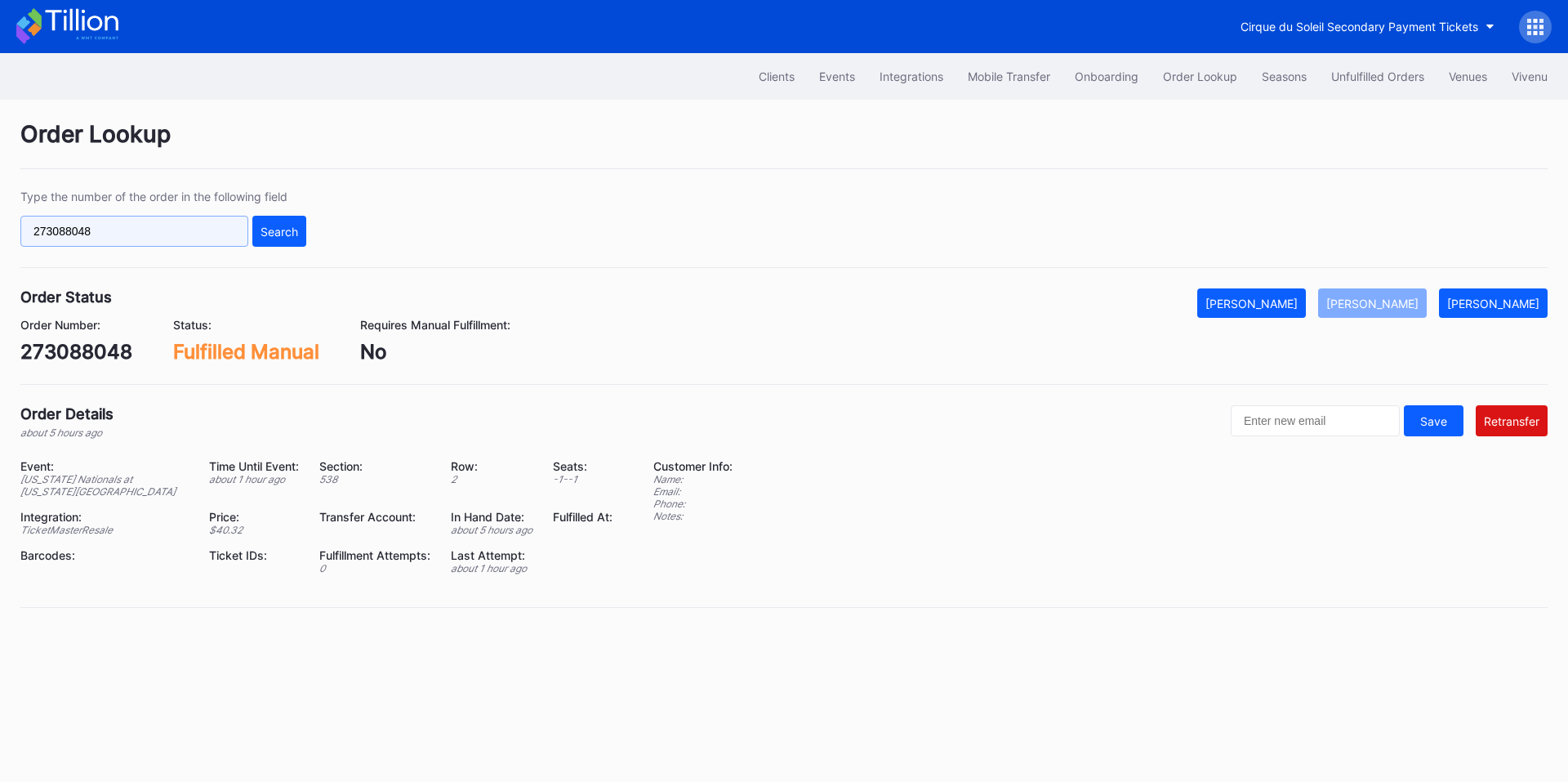
click at [178, 221] on input "273088048" at bounding box center [134, 231] width 228 height 31
paste input "72432"
click at [270, 243] on button "Search" at bounding box center [279, 231] width 54 height 31
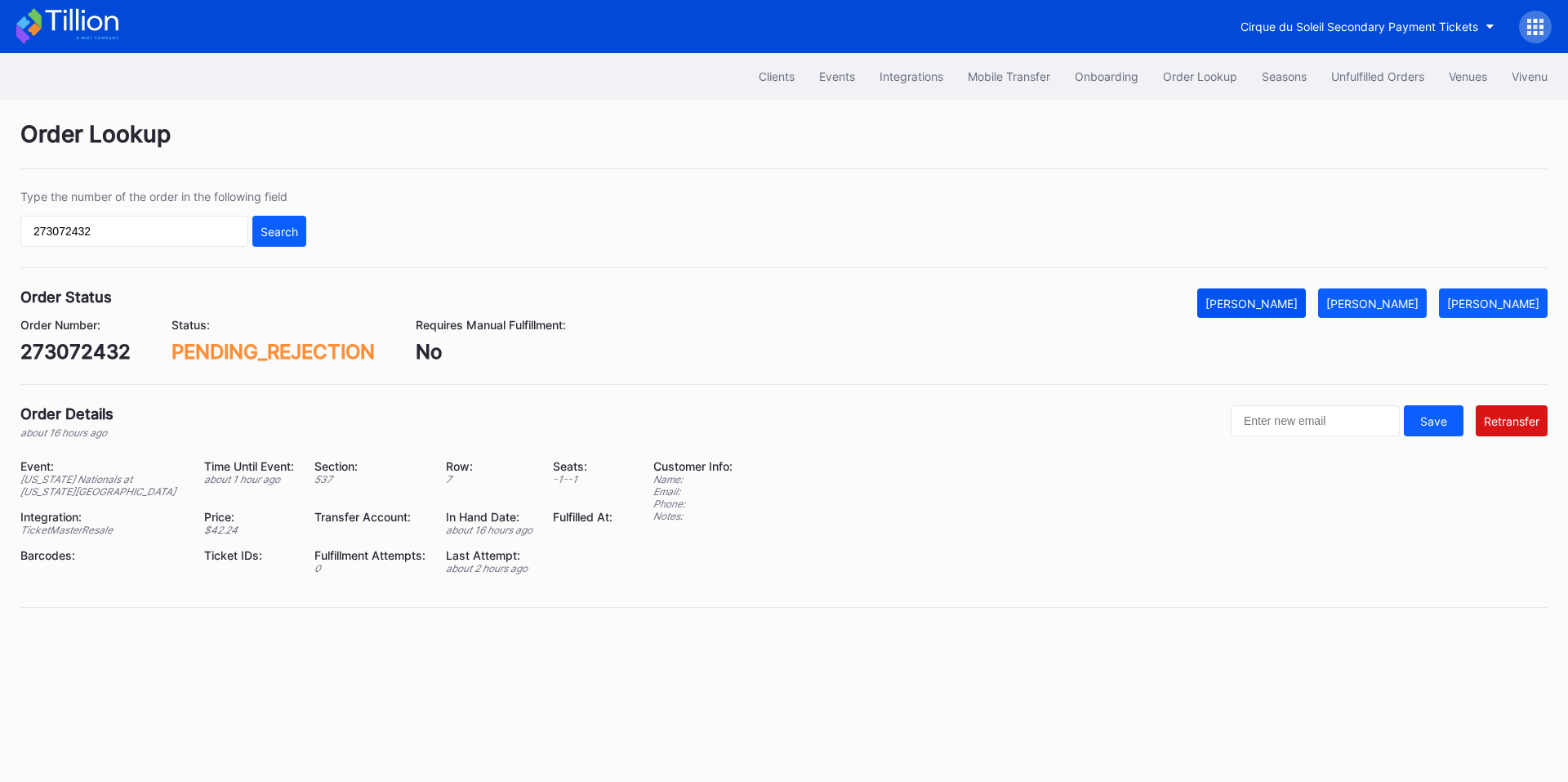
click at [1284, 301] on div "[PERSON_NAME]" at bounding box center [1252, 304] width 93 height 14
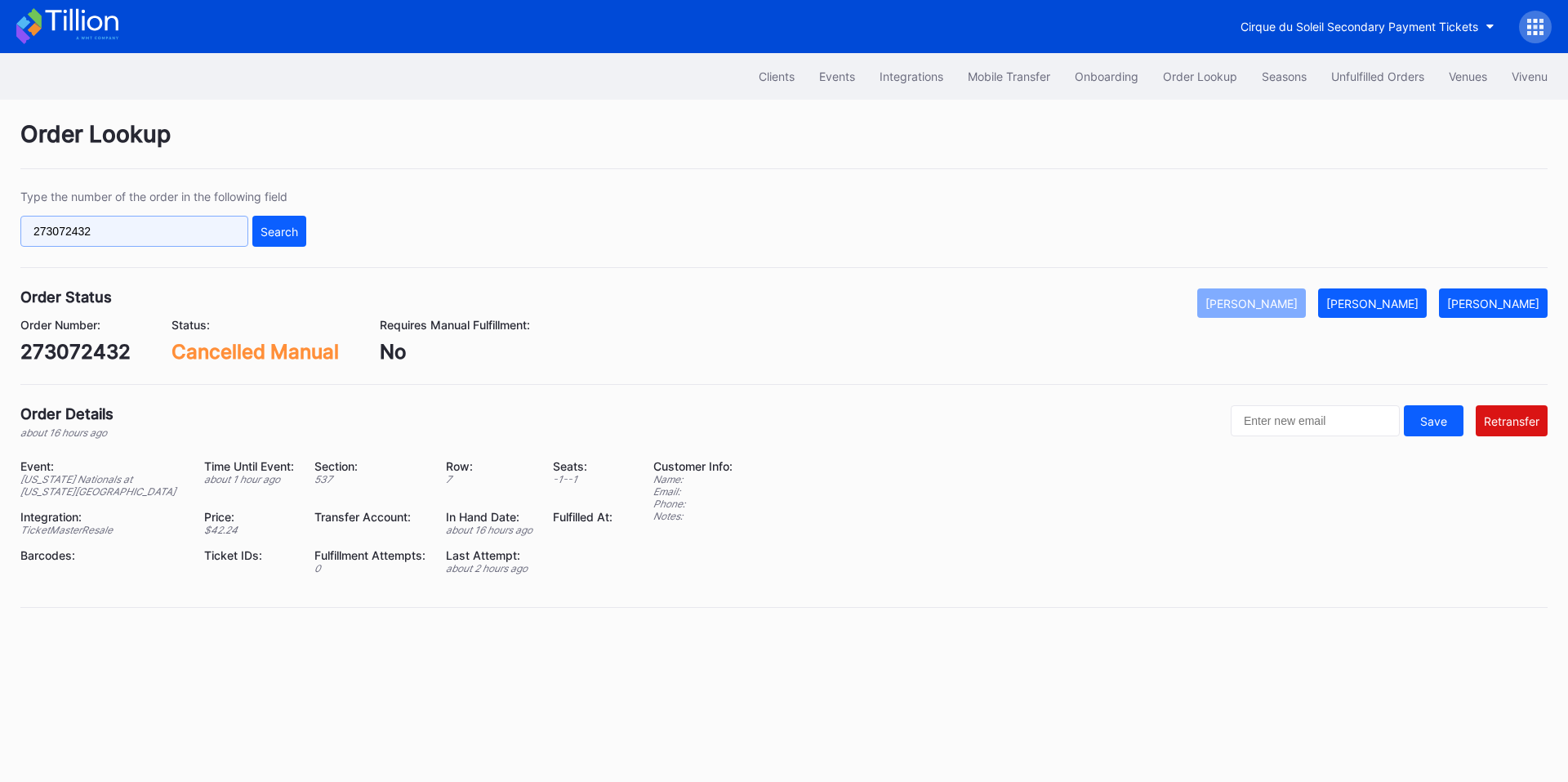
click at [217, 230] on input "273072432" at bounding box center [134, 231] width 228 height 31
paste input "m3lxtwqw81y"
click at [280, 230] on div "Search" at bounding box center [279, 232] width 37 height 14
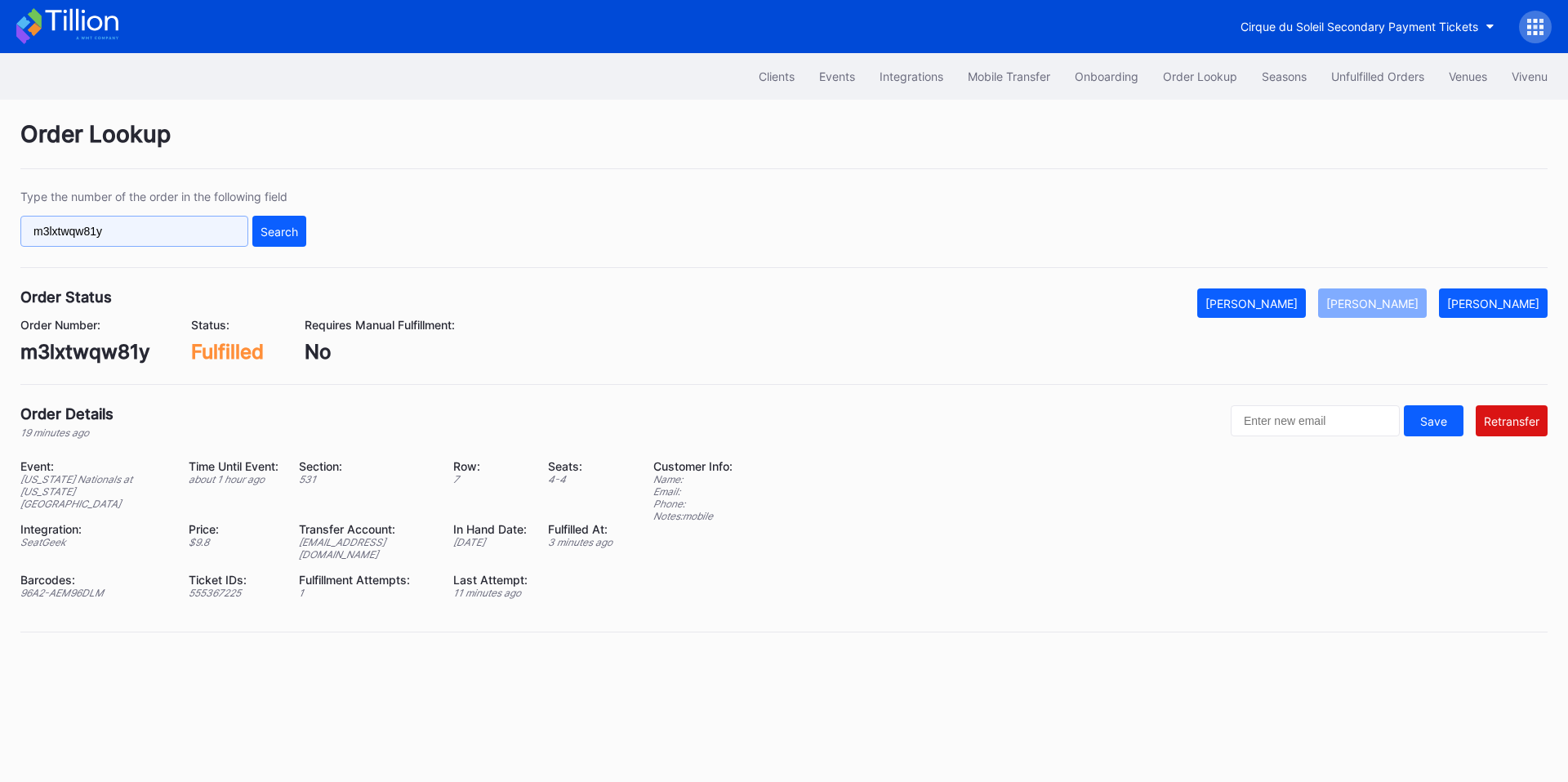
click at [171, 236] on input "m3lxtwqw81y" at bounding box center [134, 231] width 228 height 31
click at [183, 227] on input "m3lxtwqw81y" at bounding box center [134, 231] width 228 height 31
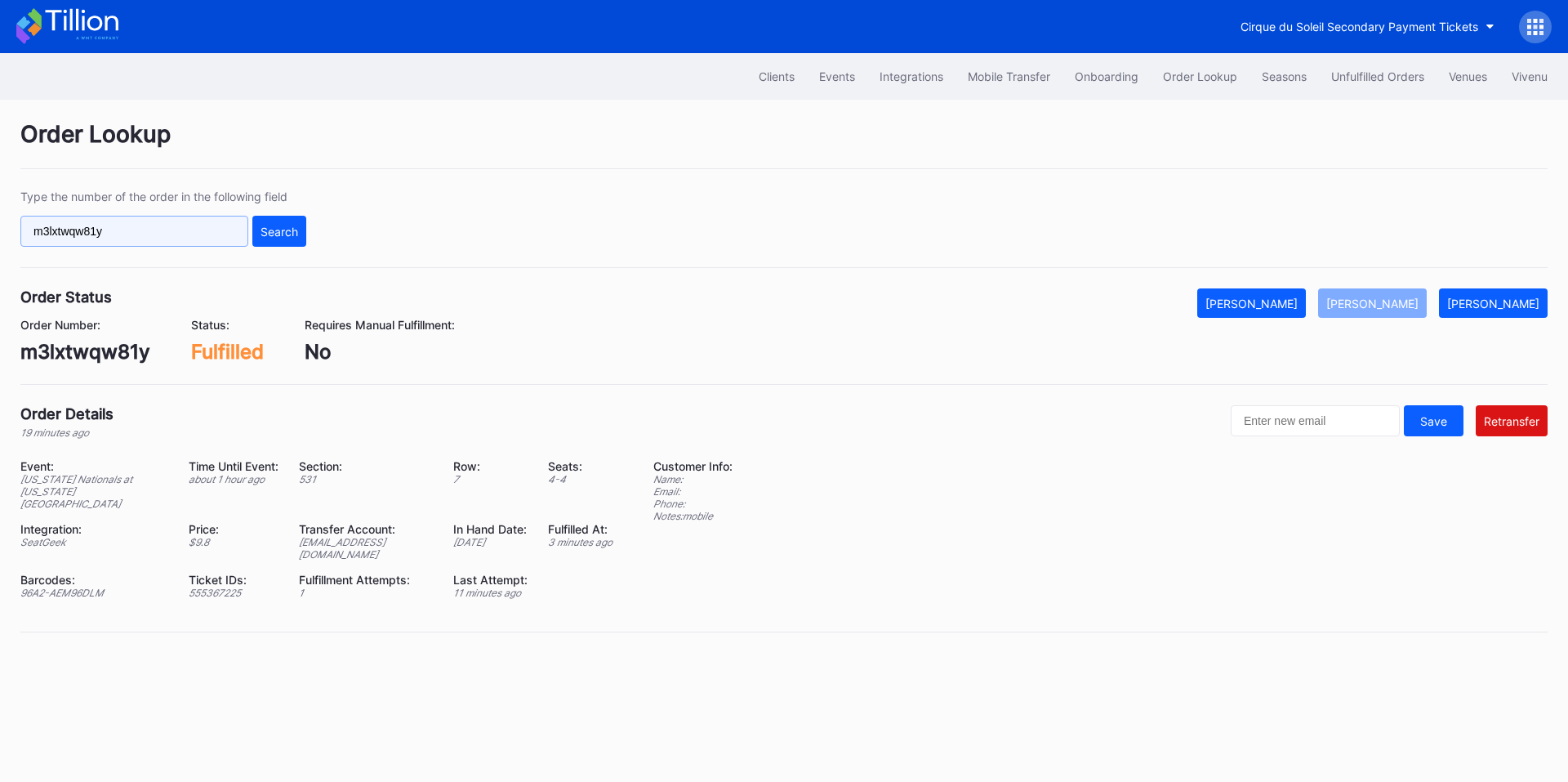
click at [183, 227] on input "m3lxtwqw81y" at bounding box center [134, 231] width 228 height 31
paste input "22p1sdyddp0"
type input "22p1sdyddp0"
click at [265, 226] on div "Search" at bounding box center [279, 232] width 37 height 14
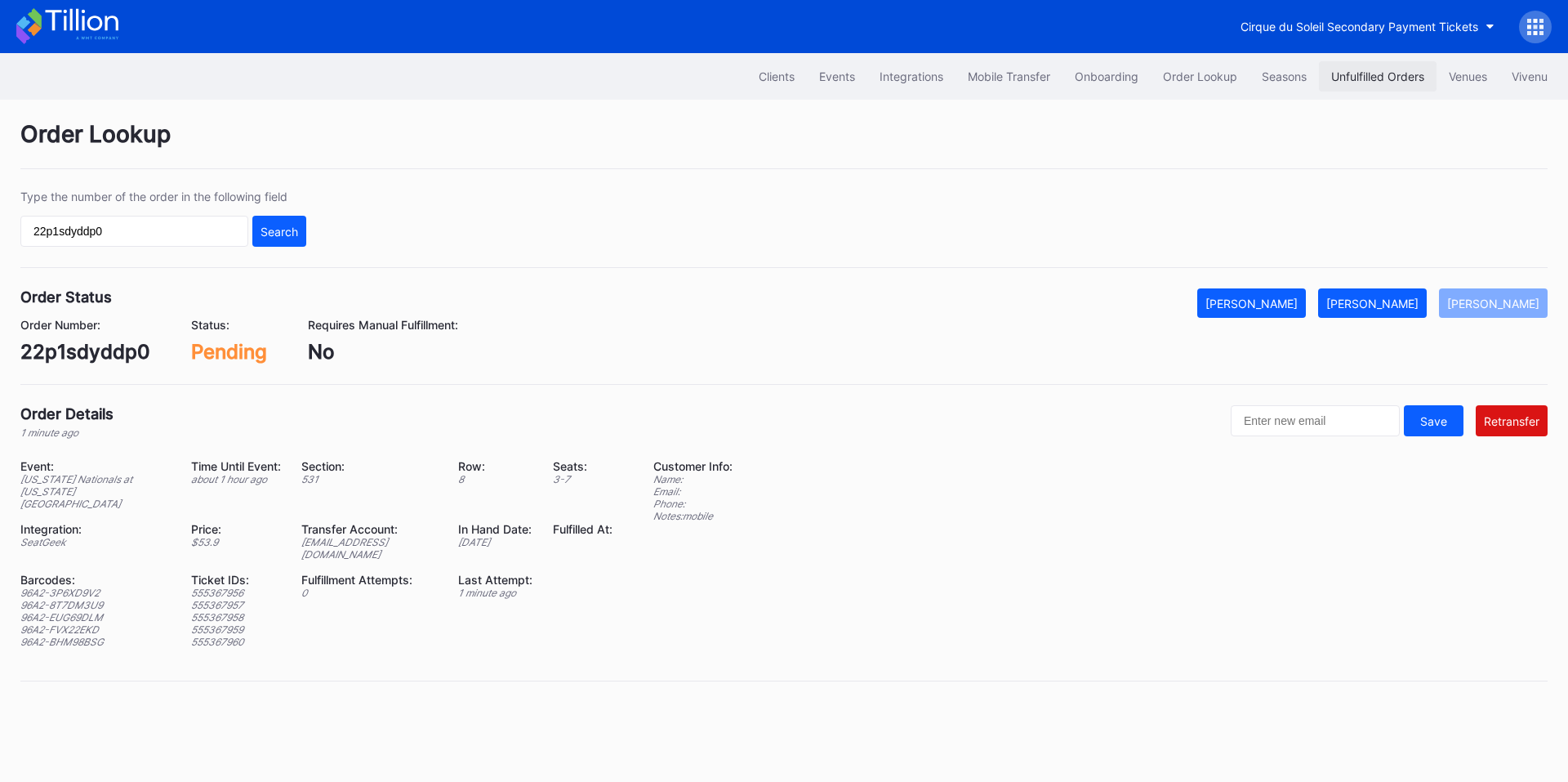
click at [1396, 69] on div "Unfulfilled Orders" at bounding box center [1378, 76] width 93 height 14
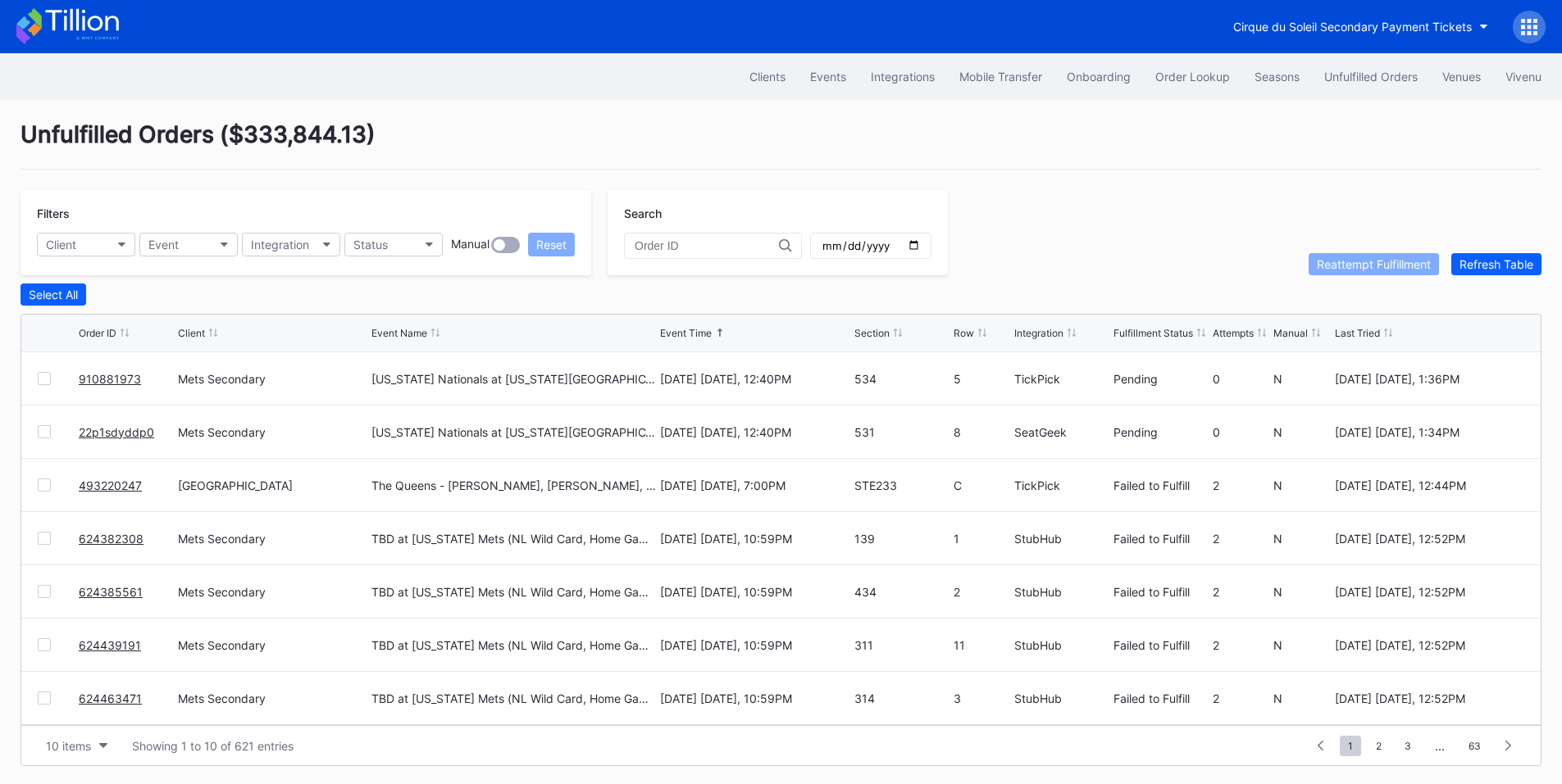
click at [109, 486] on link "493220247" at bounding box center [111, 485] width 63 height 14
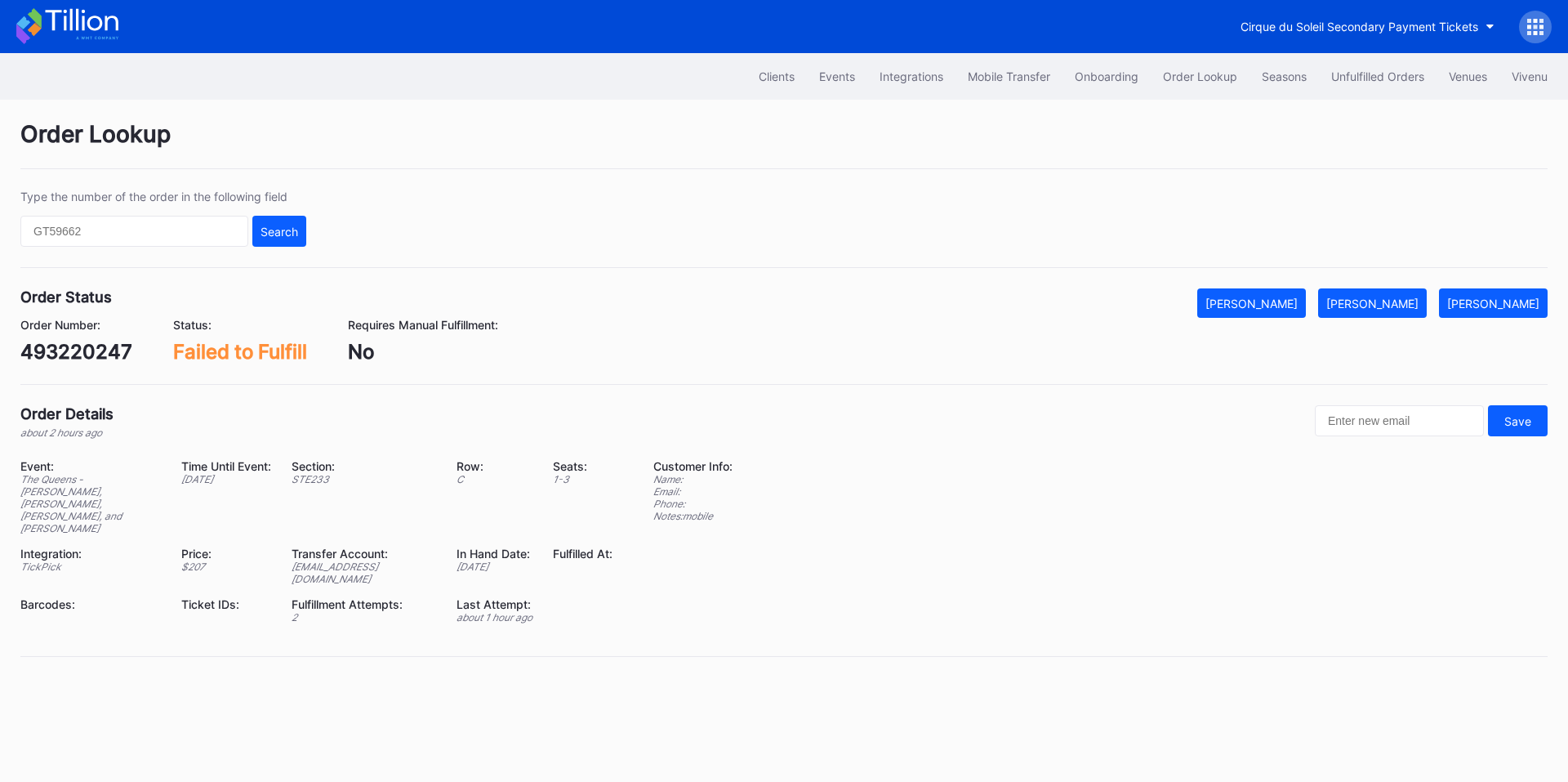
click at [91, 351] on div "493220247" at bounding box center [77, 352] width 112 height 24
copy div "493220247"
click at [1395, 304] on div "[PERSON_NAME]" at bounding box center [1373, 304] width 93 height 14
click at [1347, 75] on div "Unfulfilled Orders" at bounding box center [1378, 76] width 93 height 14
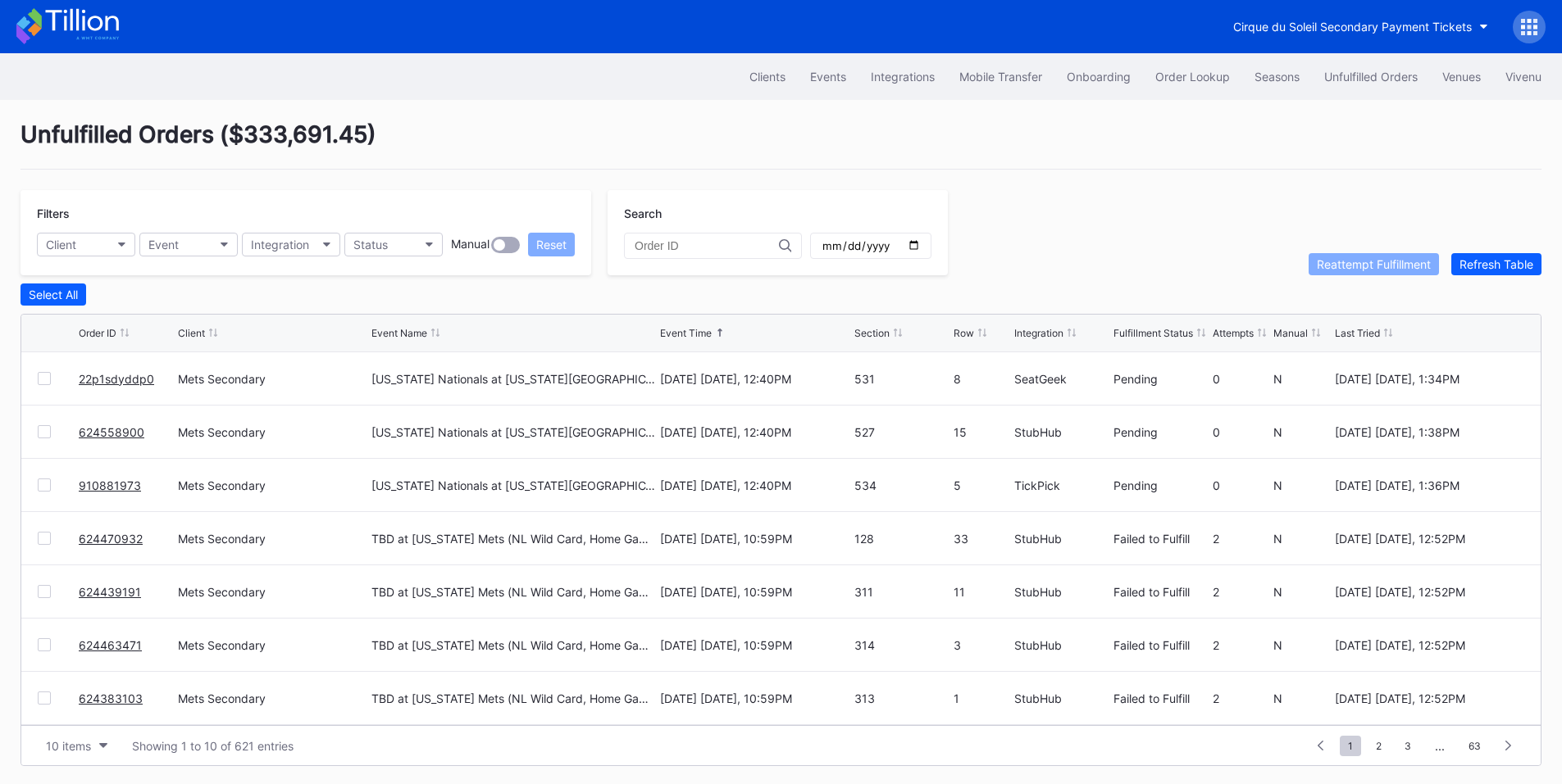
click at [921, 245] on input "date" at bounding box center [871, 245] width 100 height 15
type input "[DATE]"
click at [61, 299] on div "Select All" at bounding box center [53, 295] width 49 height 14
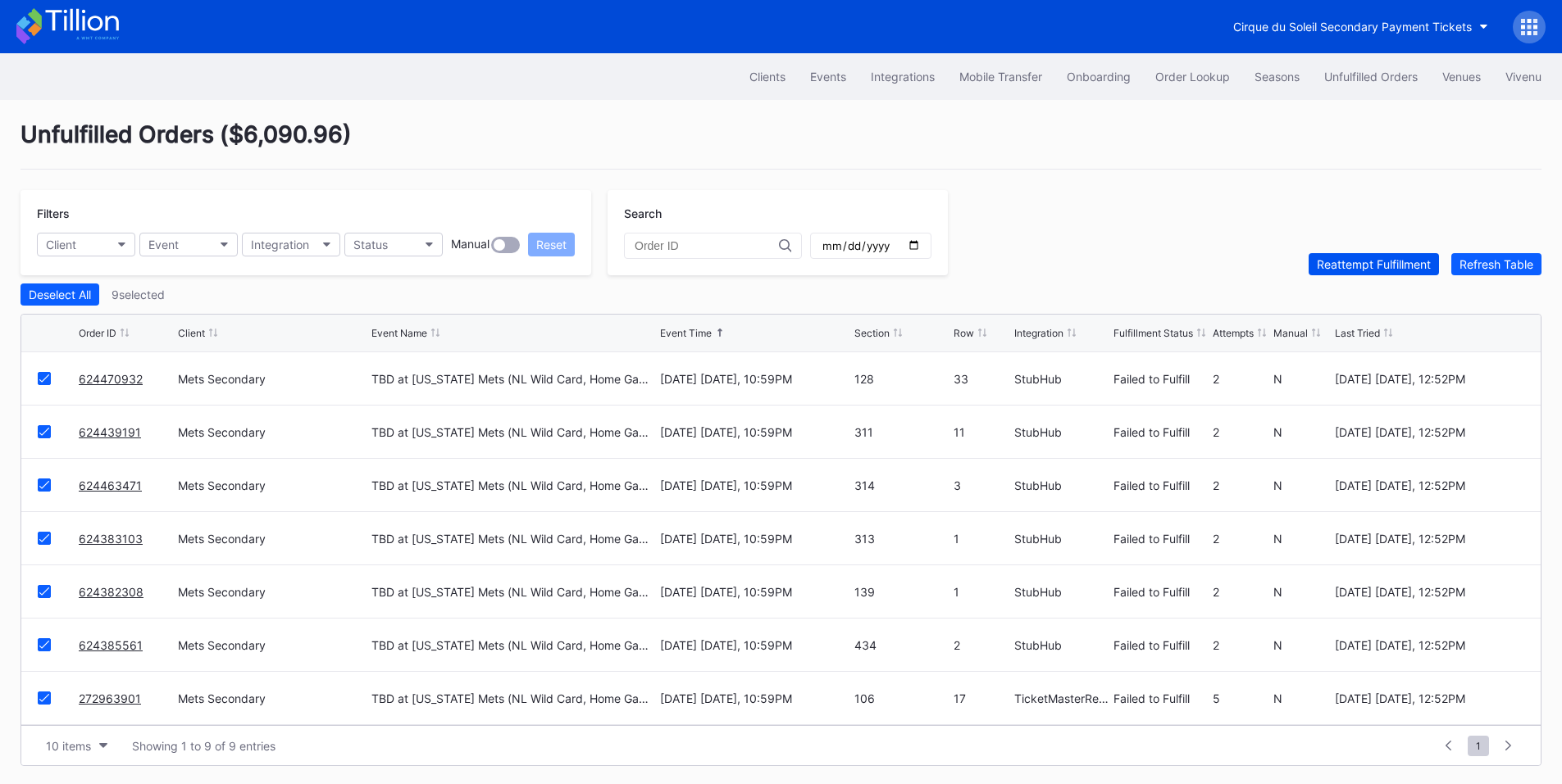
click at [1358, 271] on div "Reattempt Fulfillment" at bounding box center [1373, 264] width 114 height 14
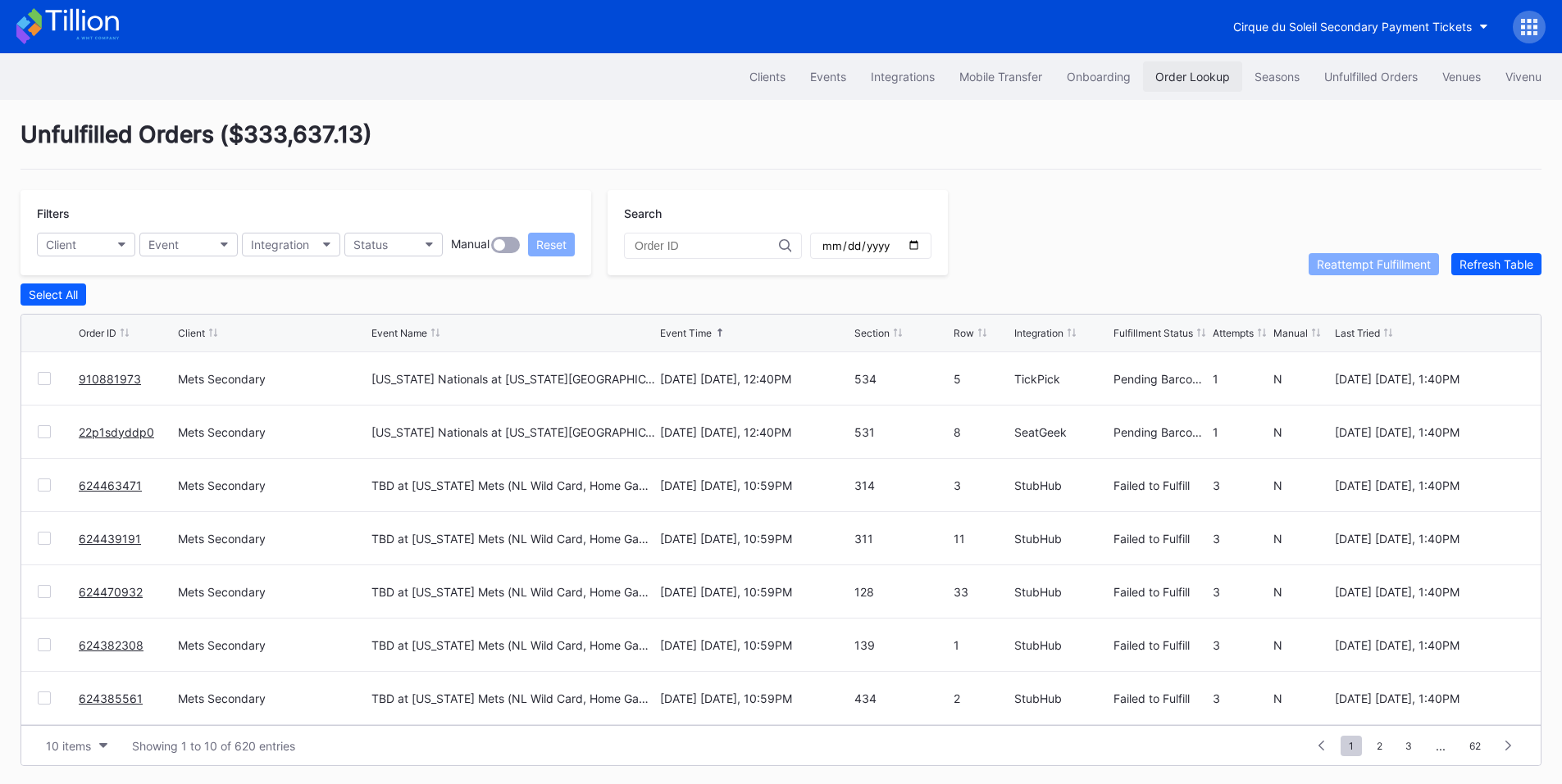
click at [1158, 74] on div "Order Lookup" at bounding box center [1192, 76] width 74 height 14
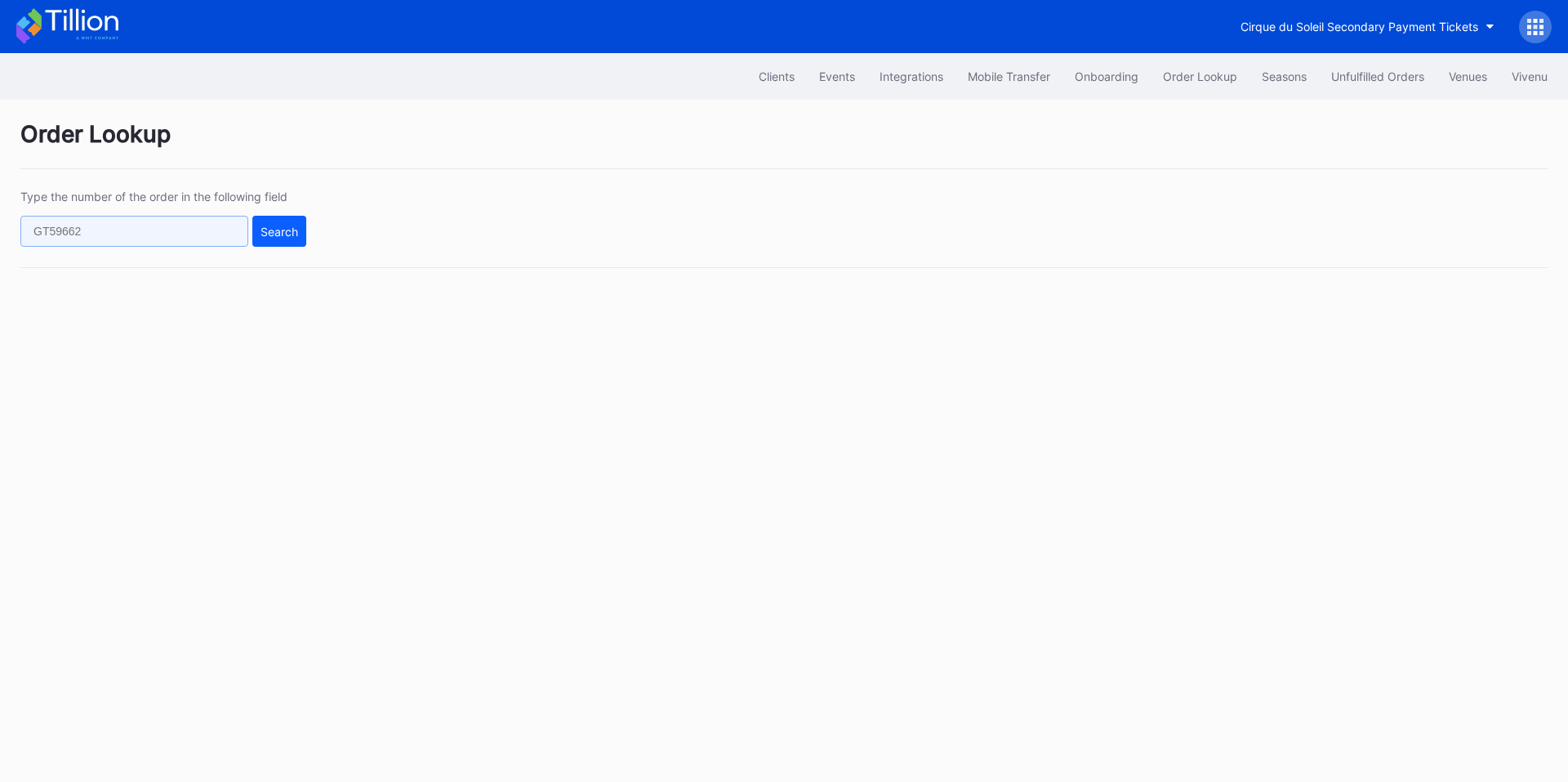
click at [140, 237] on input "text" at bounding box center [134, 231] width 228 height 31
paste input "50826410"
type input "50826410"
click at [265, 222] on button "Search" at bounding box center [279, 231] width 54 height 31
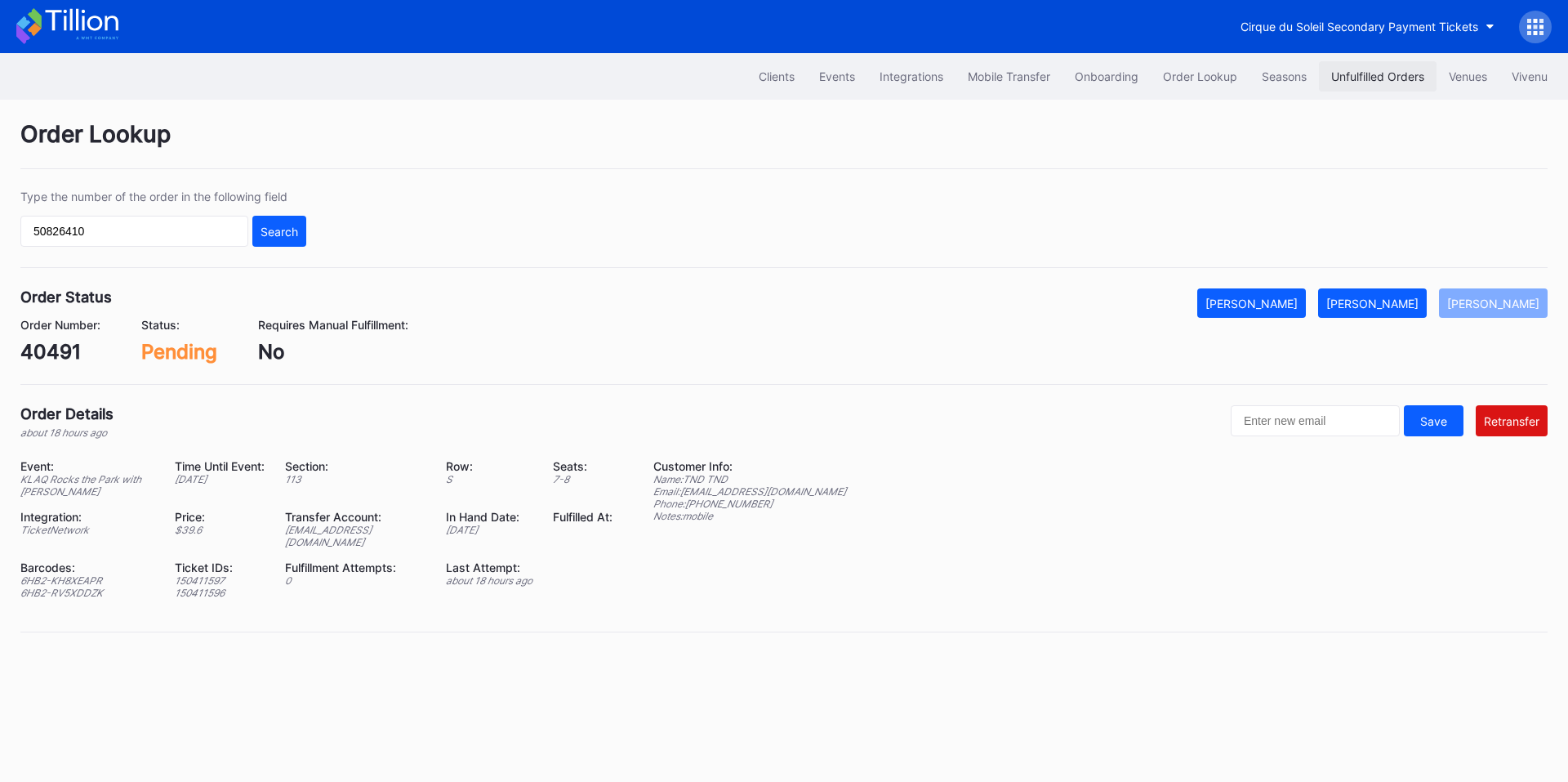
click at [1373, 74] on div "Unfulfilled Orders" at bounding box center [1378, 76] width 93 height 14
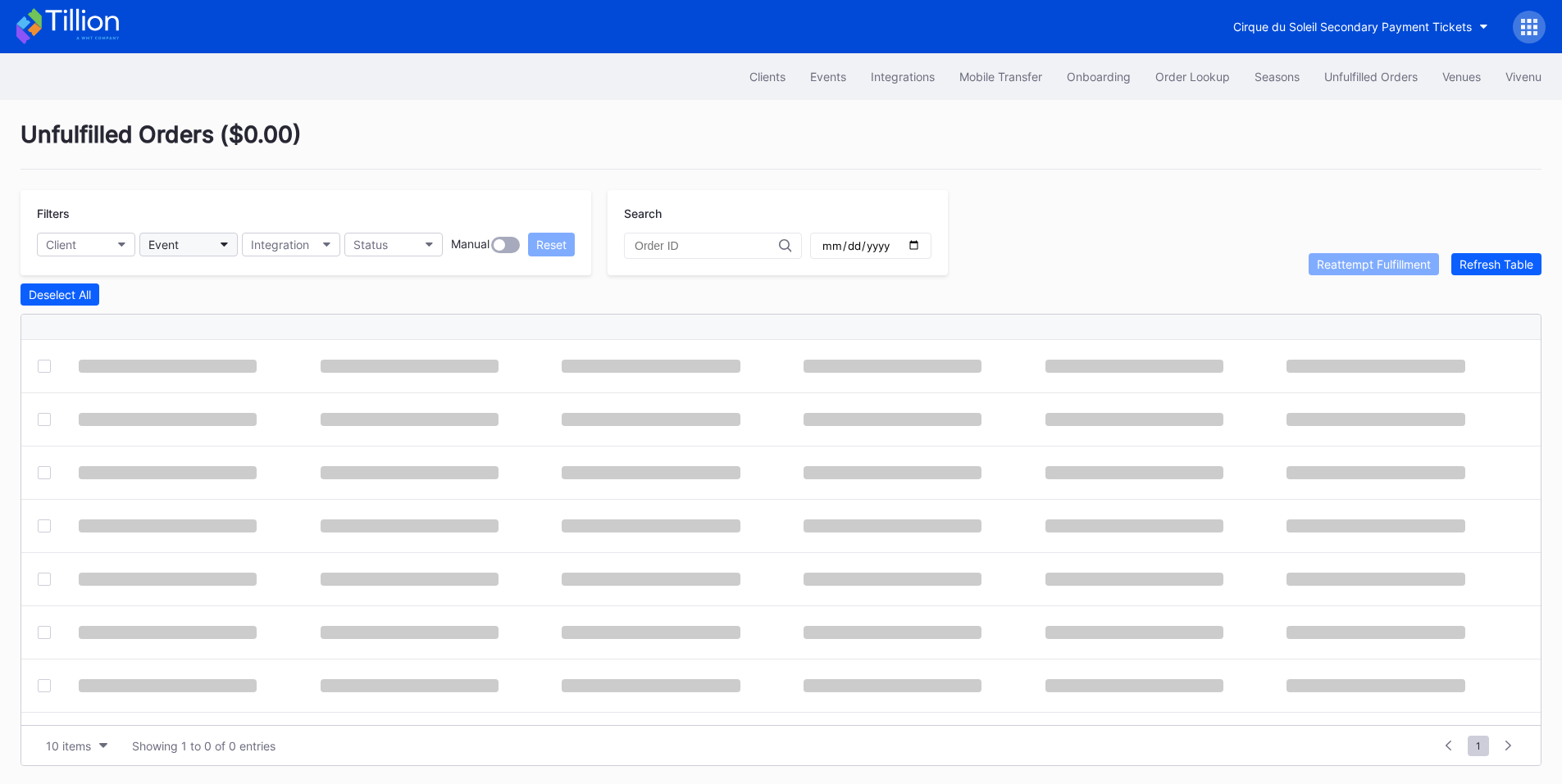
click at [183, 235] on button "Event" at bounding box center [188, 244] width 98 height 24
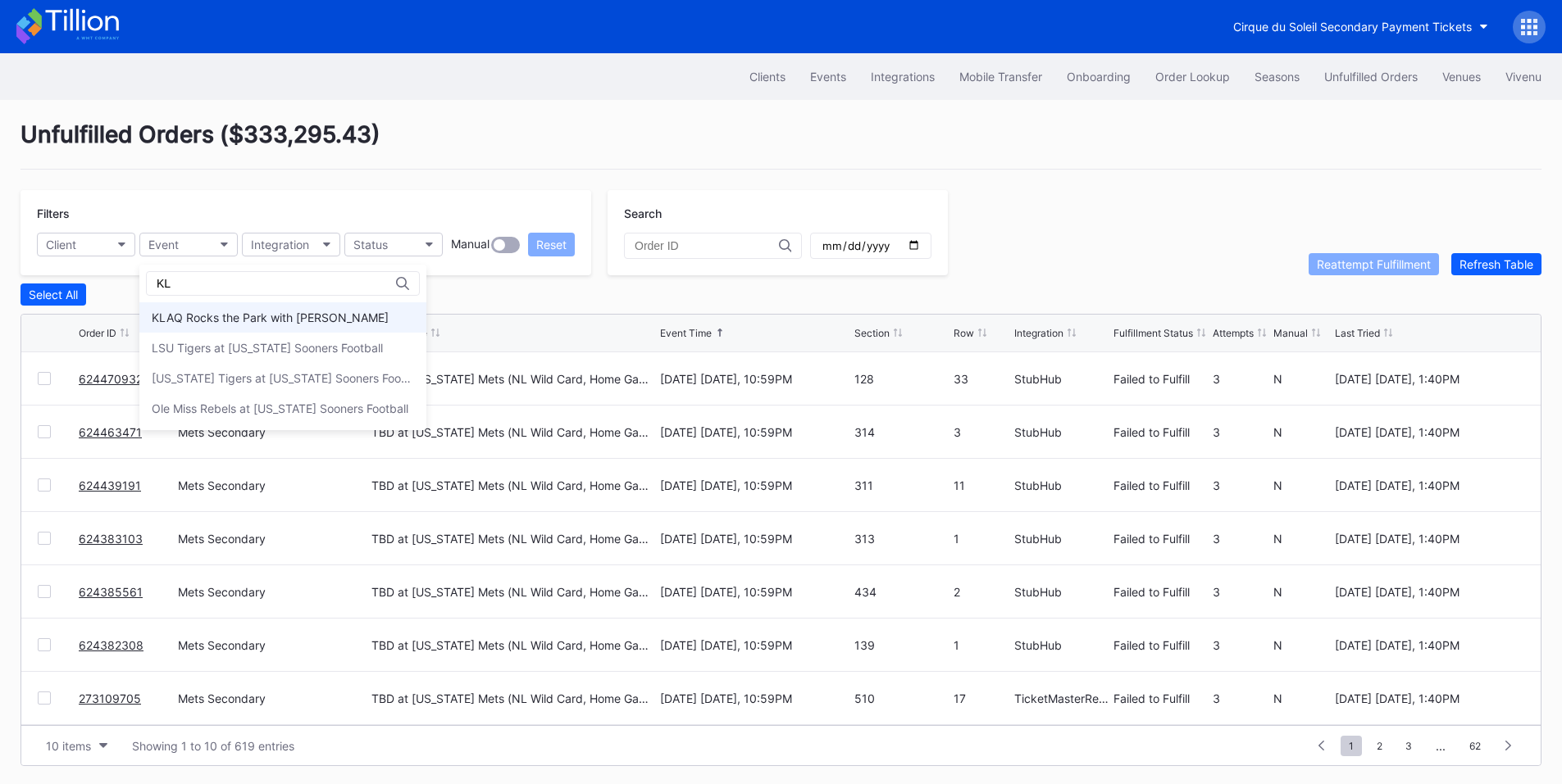
type input "KL"
click at [230, 306] on div "KLAQ Rocks the Park with [PERSON_NAME]" at bounding box center [283, 317] width 287 height 31
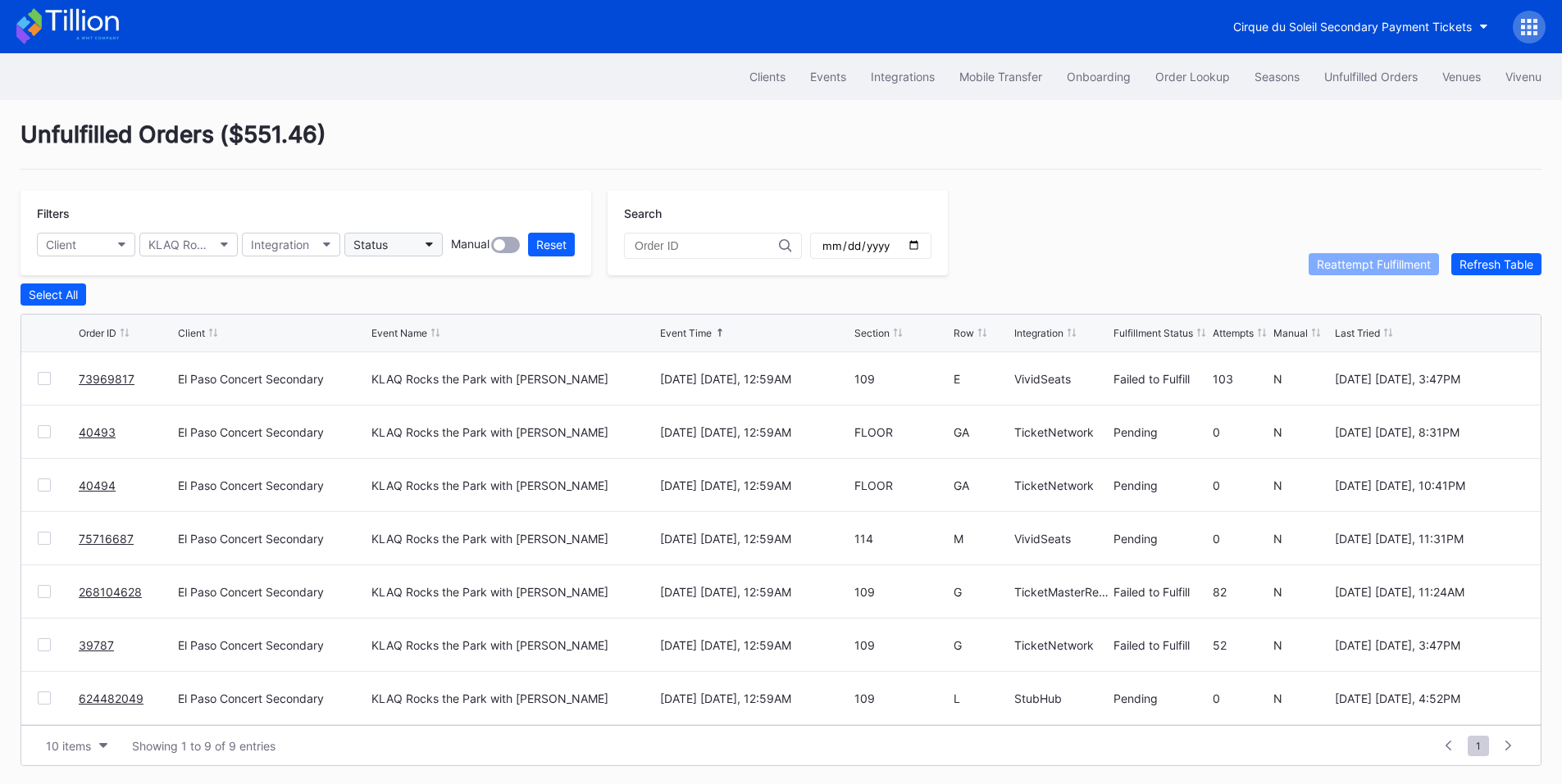
click at [415, 243] on button "Status" at bounding box center [393, 244] width 98 height 24
click at [433, 313] on div "Failed to Fulfill" at bounding box center [394, 317] width 76 height 14
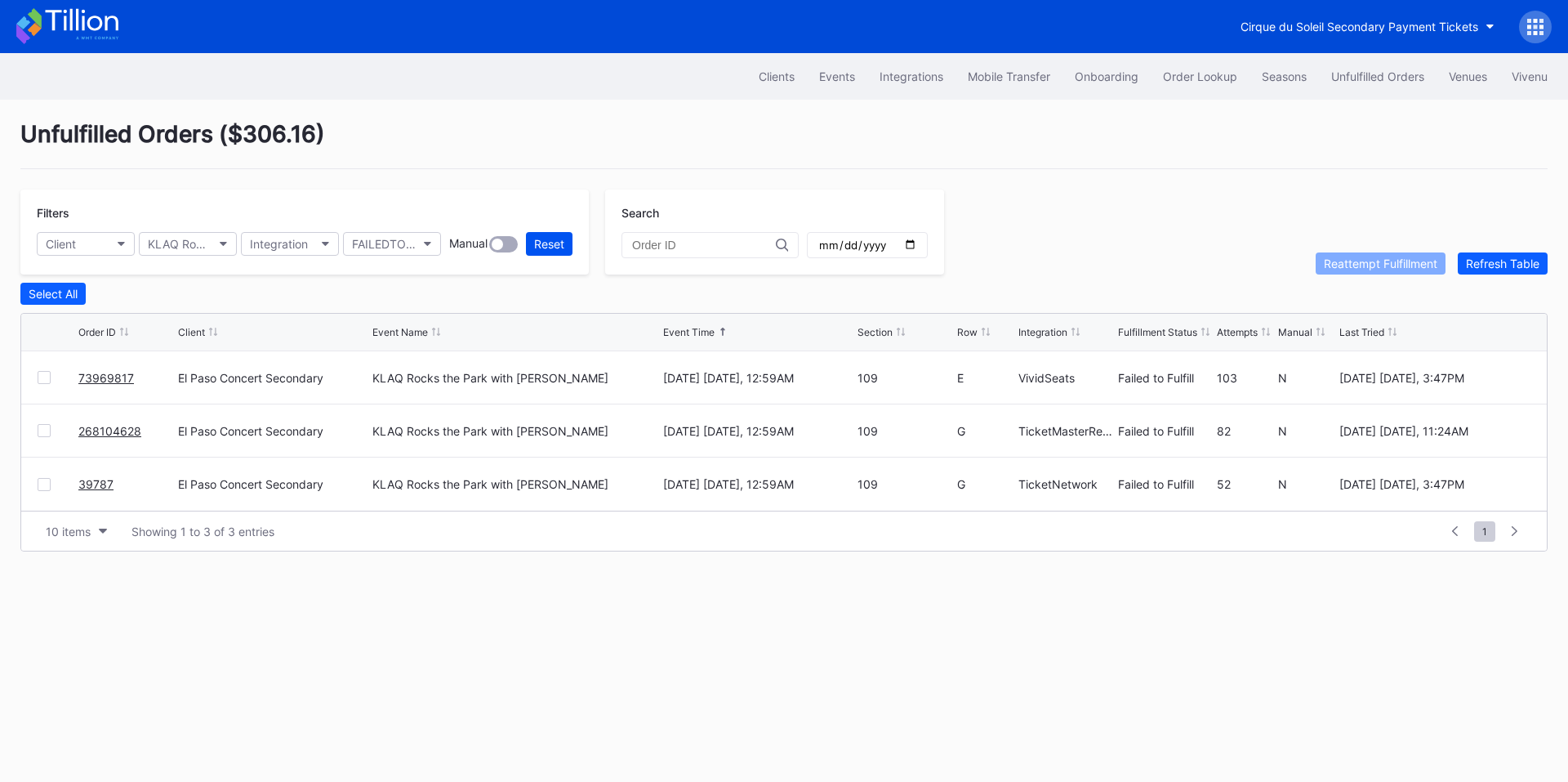
click at [549, 241] on div "Reset" at bounding box center [549, 244] width 31 height 14
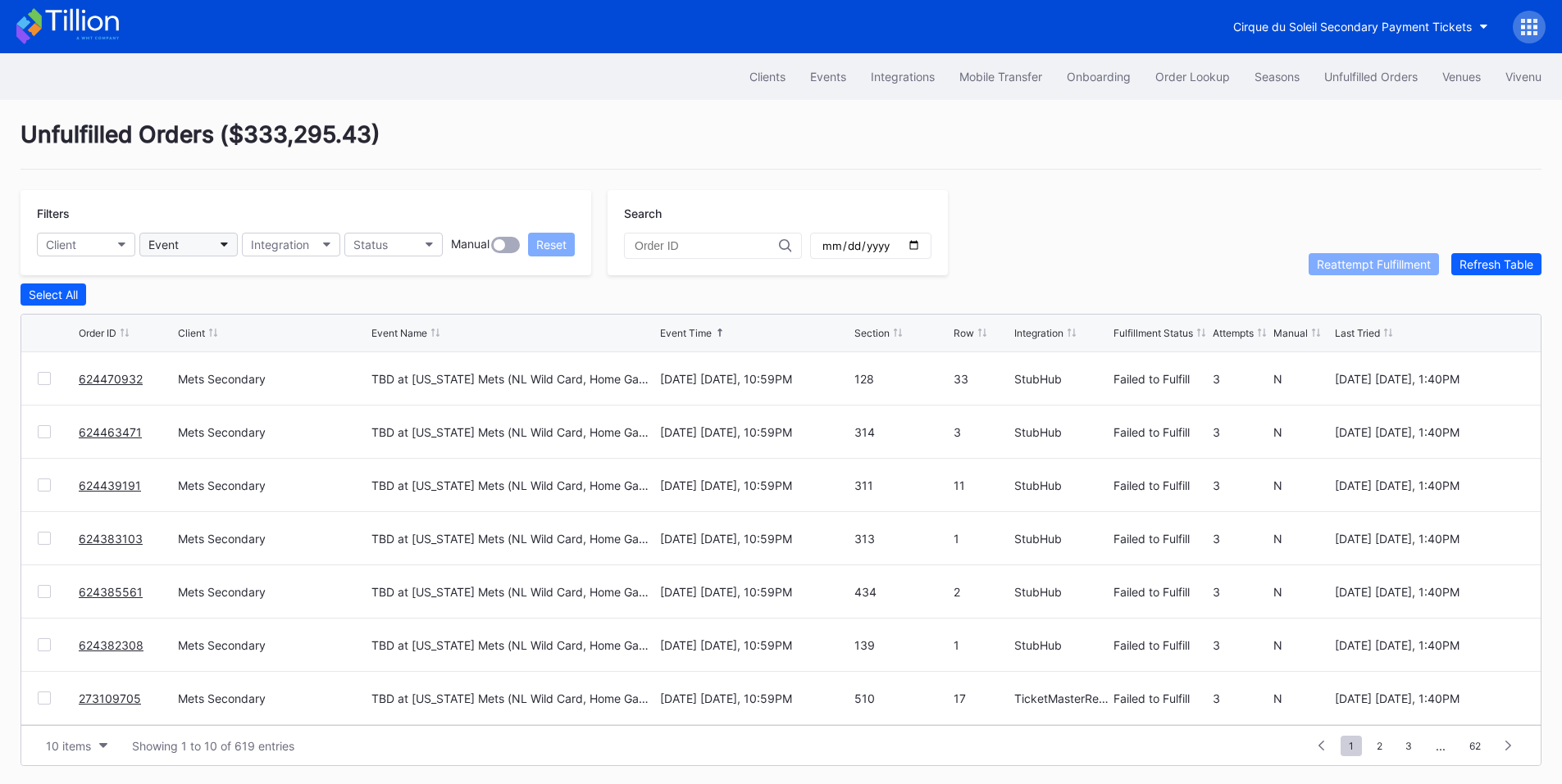
click at [202, 249] on button "Event" at bounding box center [188, 244] width 98 height 24
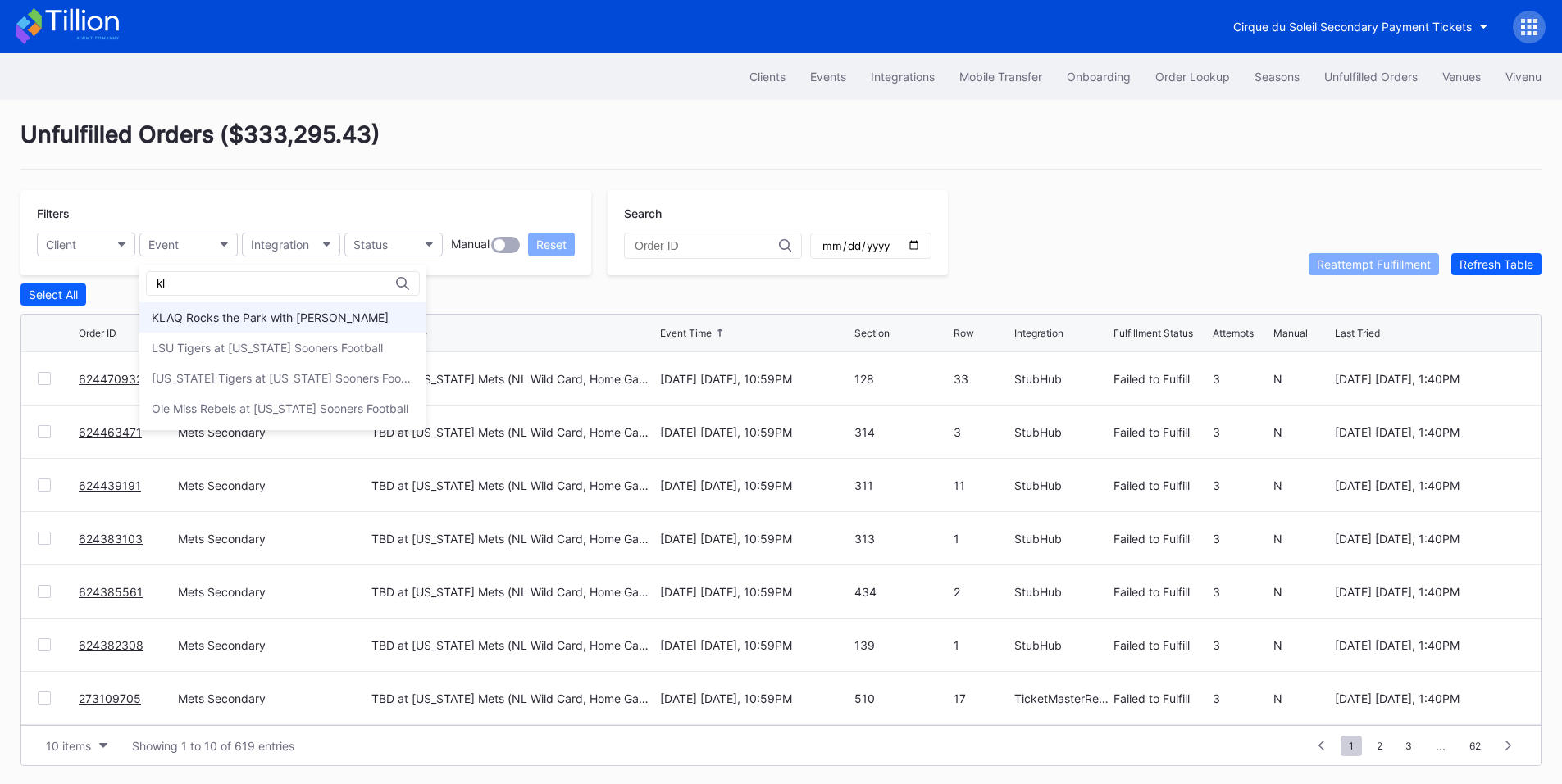
type input "kl"
click at [219, 312] on div "KLAQ Rocks the Park with [PERSON_NAME]" at bounding box center [270, 317] width 237 height 14
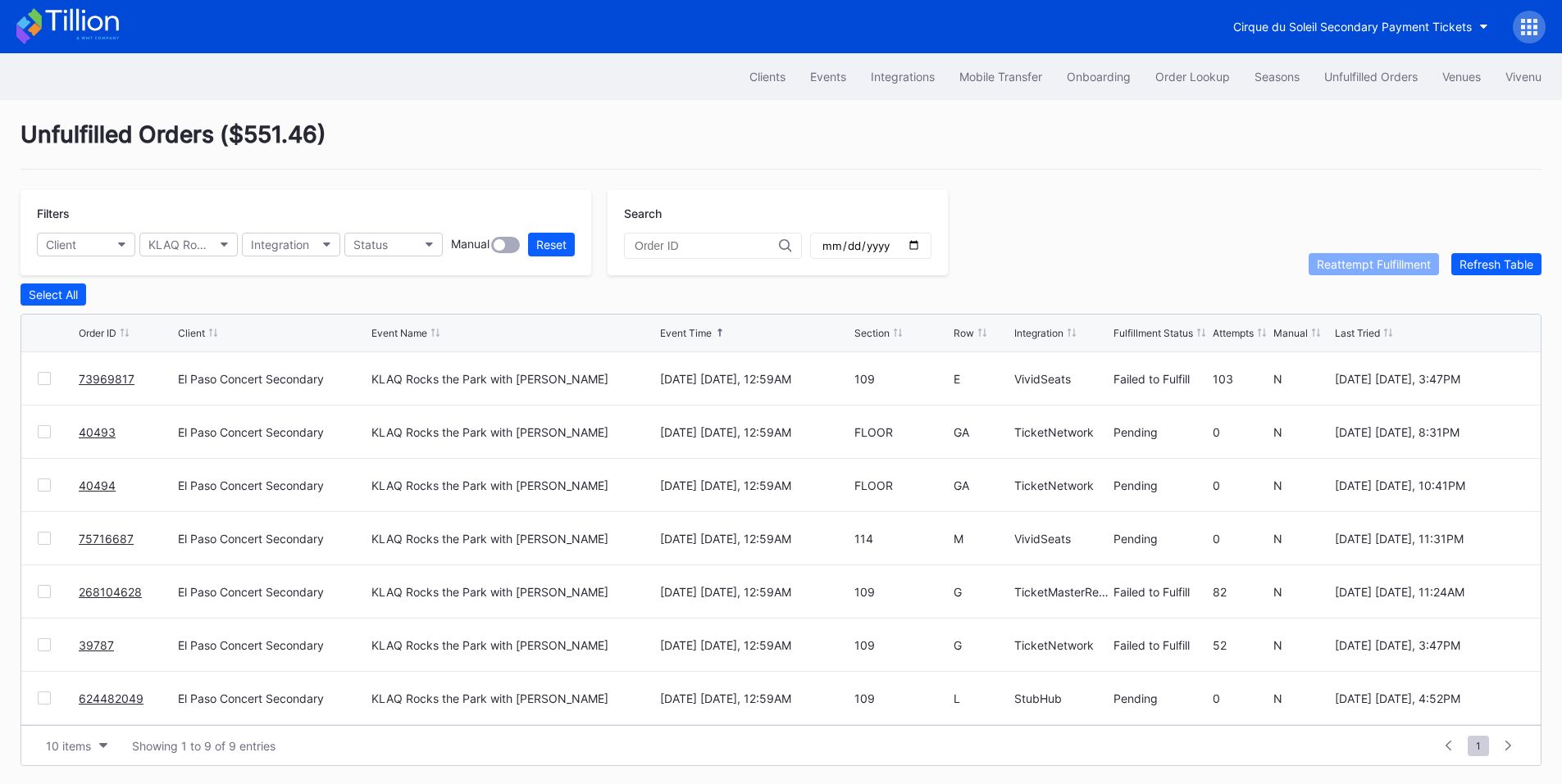
click at [1037, 339] on div "Integration" at bounding box center [1039, 333] width 49 height 12
click at [407, 240] on button "Status" at bounding box center [393, 244] width 98 height 24
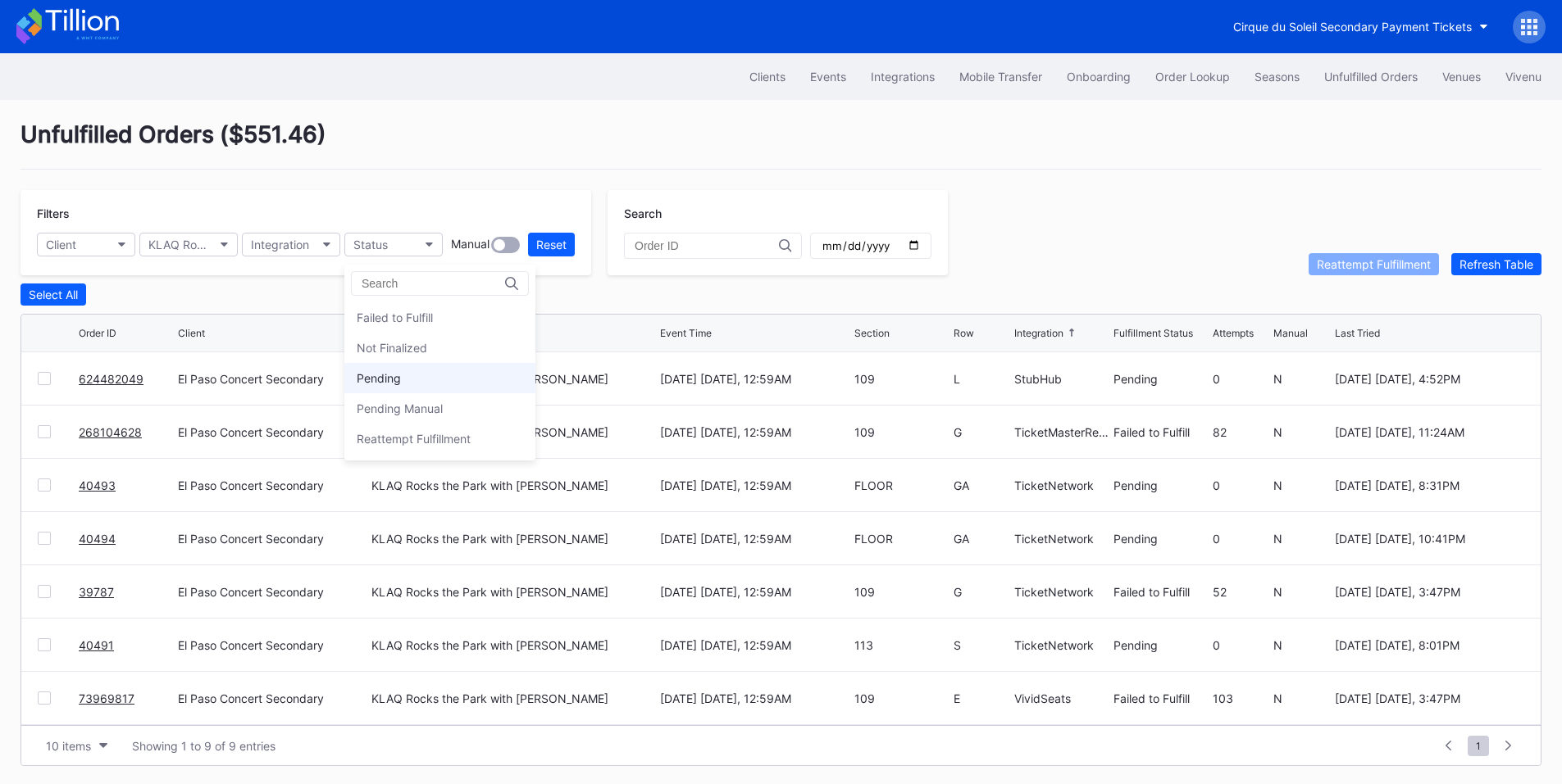
click at [393, 371] on div "Pending" at bounding box center [439, 378] width 191 height 31
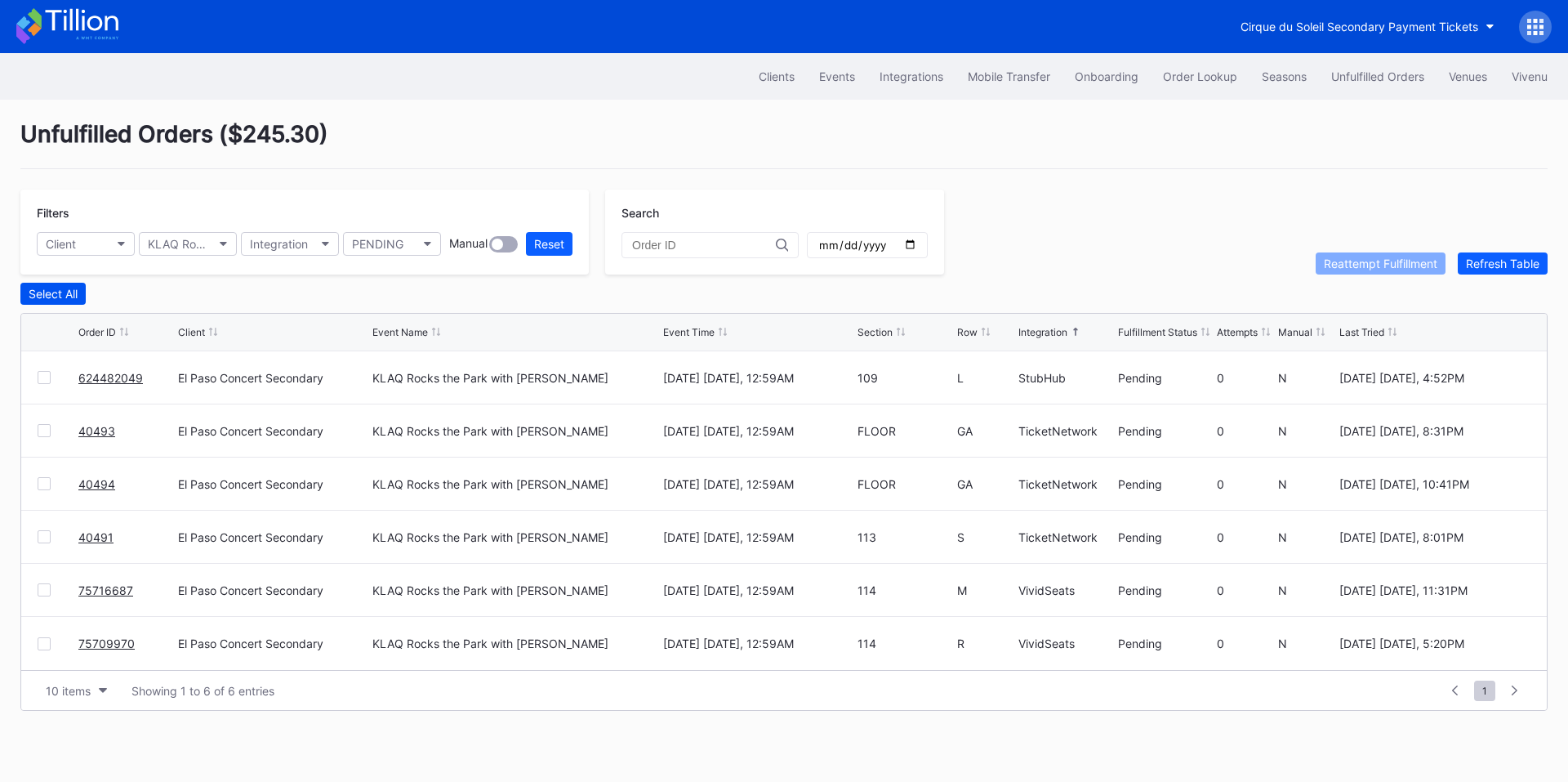
click at [50, 300] on div "Select All" at bounding box center [53, 294] width 49 height 14
click at [1370, 265] on div "Reattempt Fulfillment" at bounding box center [1380, 263] width 113 height 14
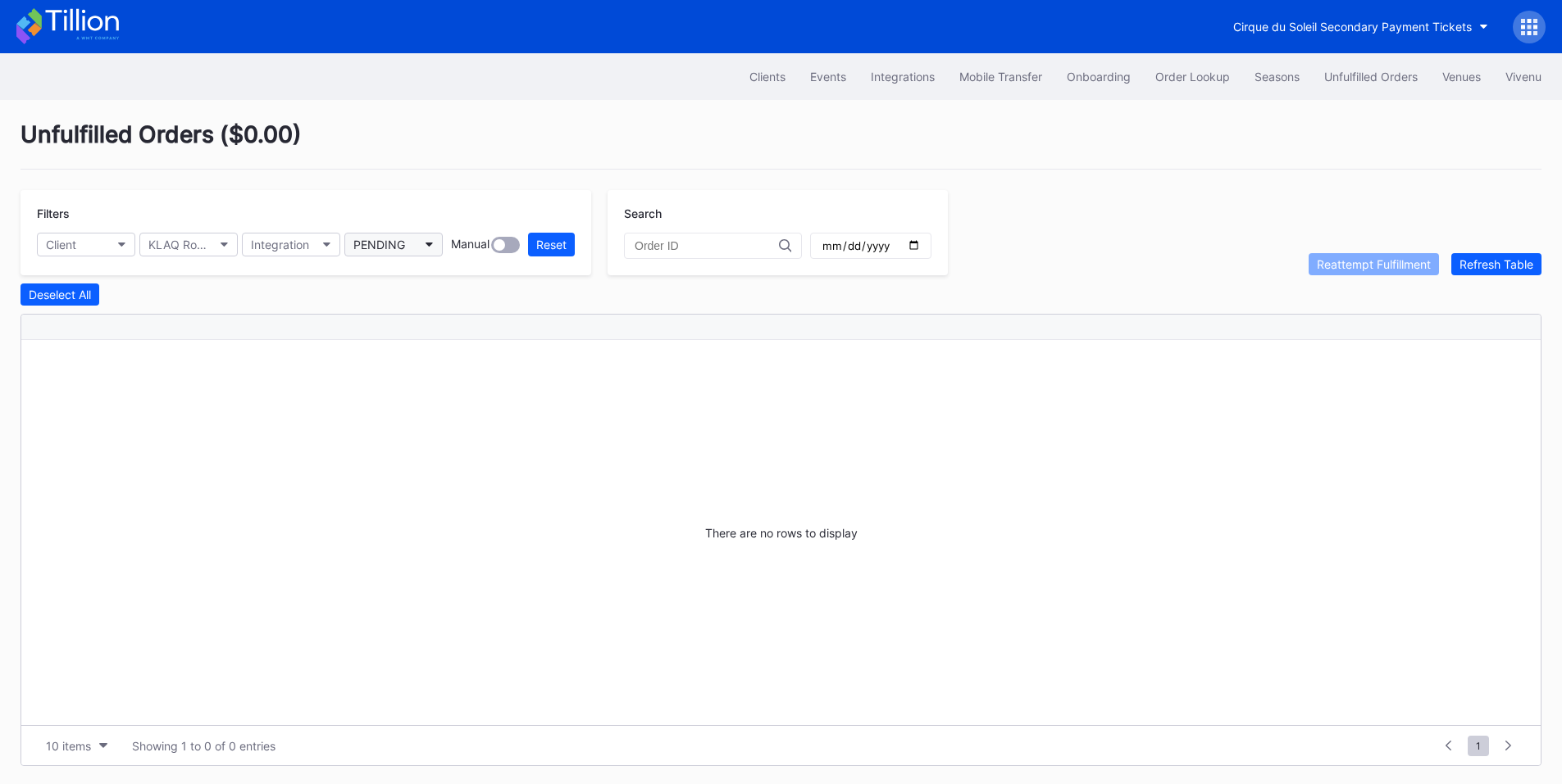
click at [408, 248] on button "PENDING" at bounding box center [393, 244] width 98 height 24
click at [422, 322] on div "Failed to Fulfill" at bounding box center [394, 317] width 76 height 14
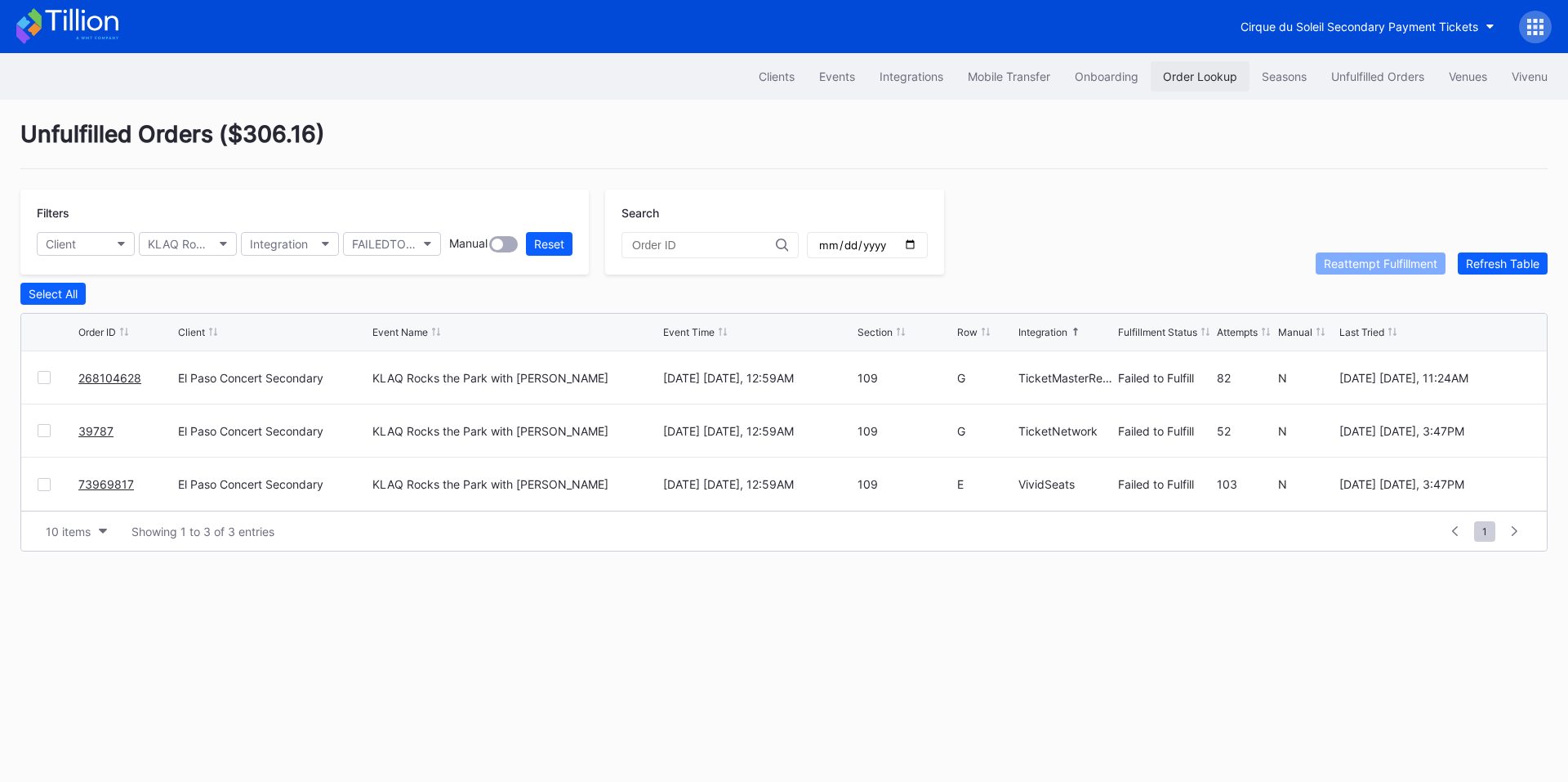
click at [1212, 79] on div "Order Lookup" at bounding box center [1199, 76] width 74 height 14
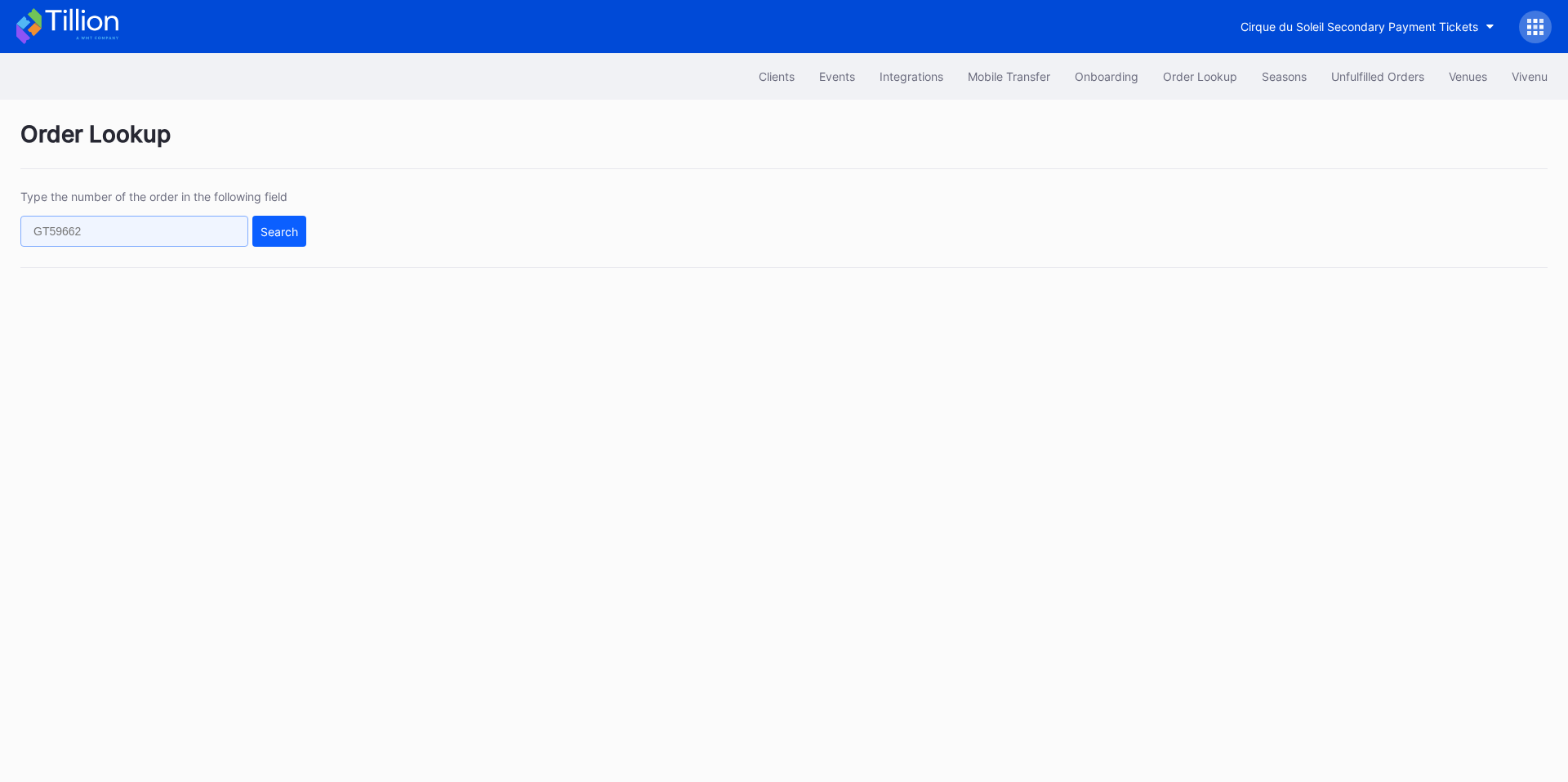
click at [140, 245] on input "text" at bounding box center [134, 231] width 228 height 31
paste input "624561470"
click at [287, 235] on div "Search" at bounding box center [279, 232] width 37 height 14
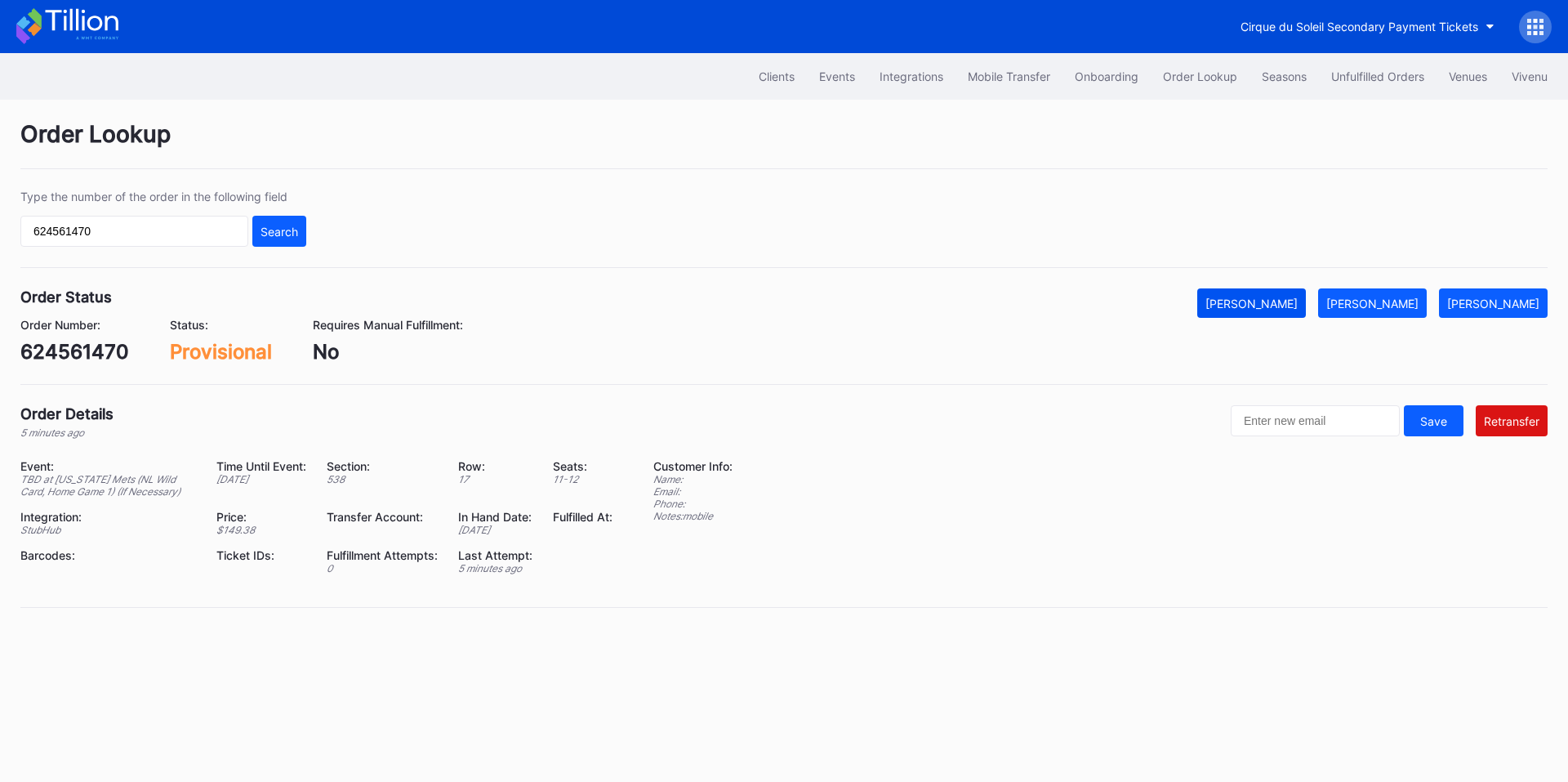
click at [1298, 301] on div "[PERSON_NAME]" at bounding box center [1252, 304] width 93 height 14
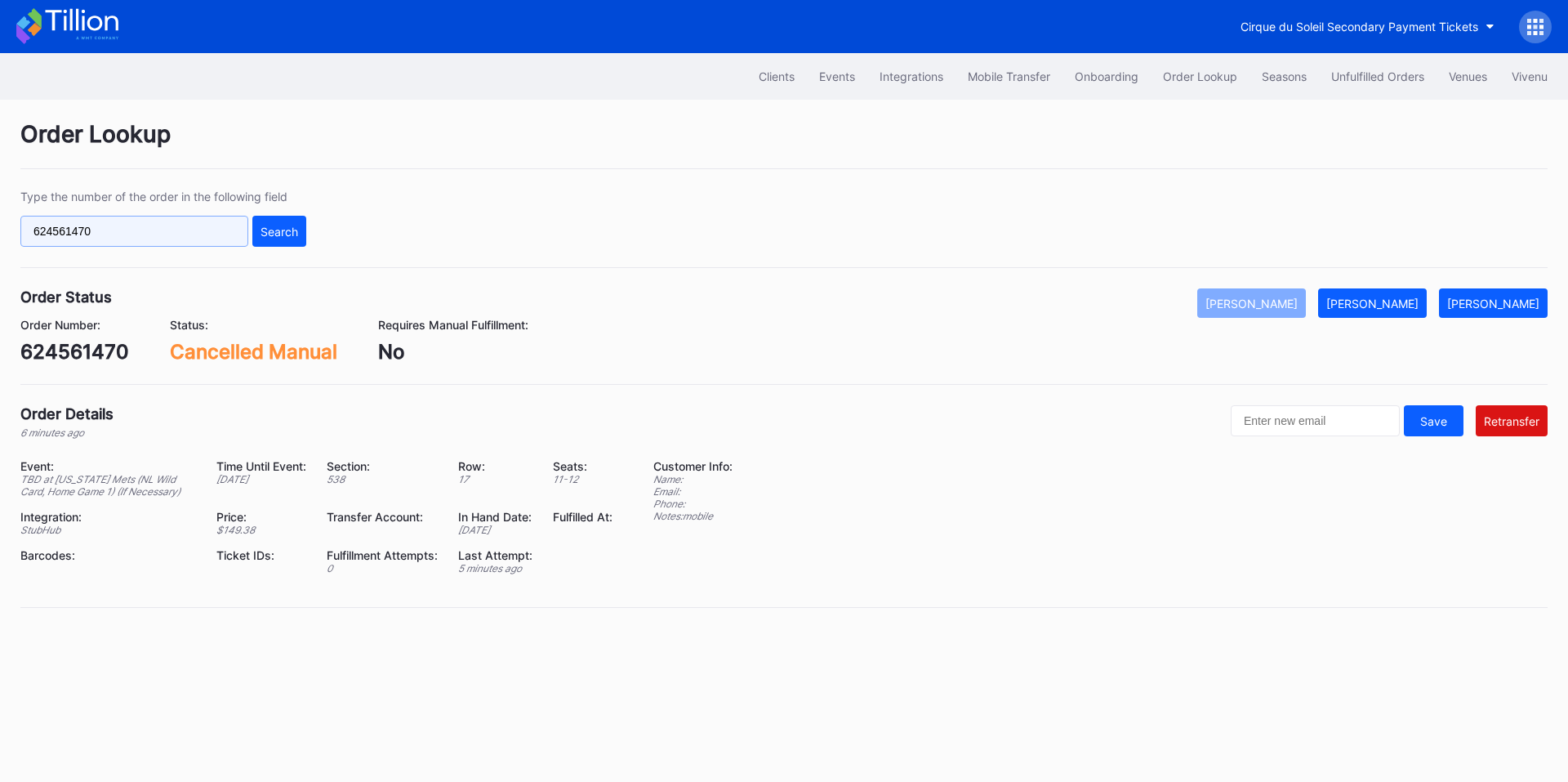
click at [160, 238] on input "624561470" at bounding box center [134, 231] width 228 height 31
paste input "50826410"
click at [287, 241] on button "Search" at bounding box center [279, 231] width 54 height 31
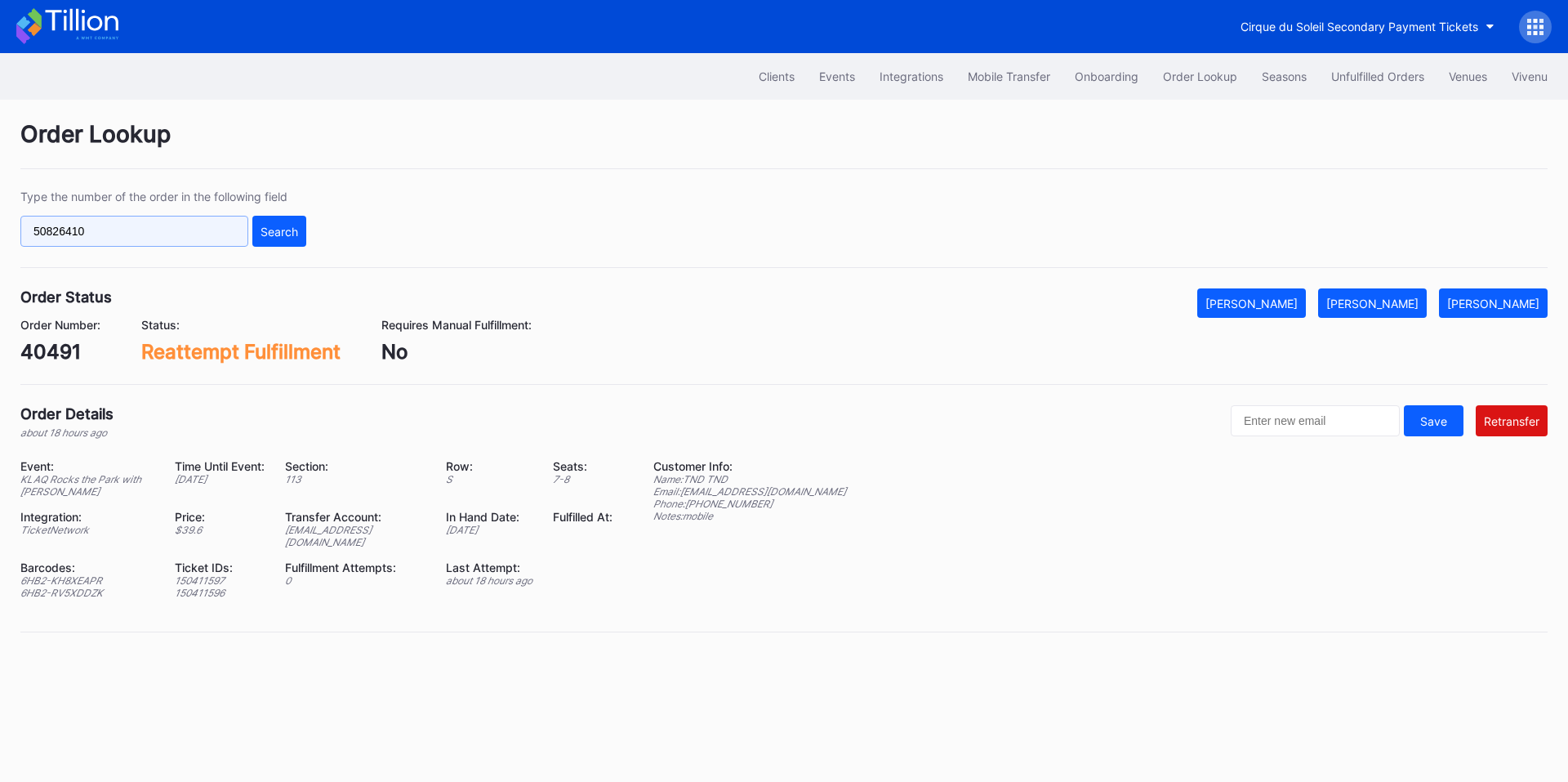
click at [226, 222] on input "50826410" at bounding box center [134, 231] width 228 height 31
click at [223, 222] on input "50826410" at bounding box center [134, 231] width 228 height 31
paste input "50827678"
click at [173, 232] on input "50826410 50827678" at bounding box center [134, 231] width 228 height 31
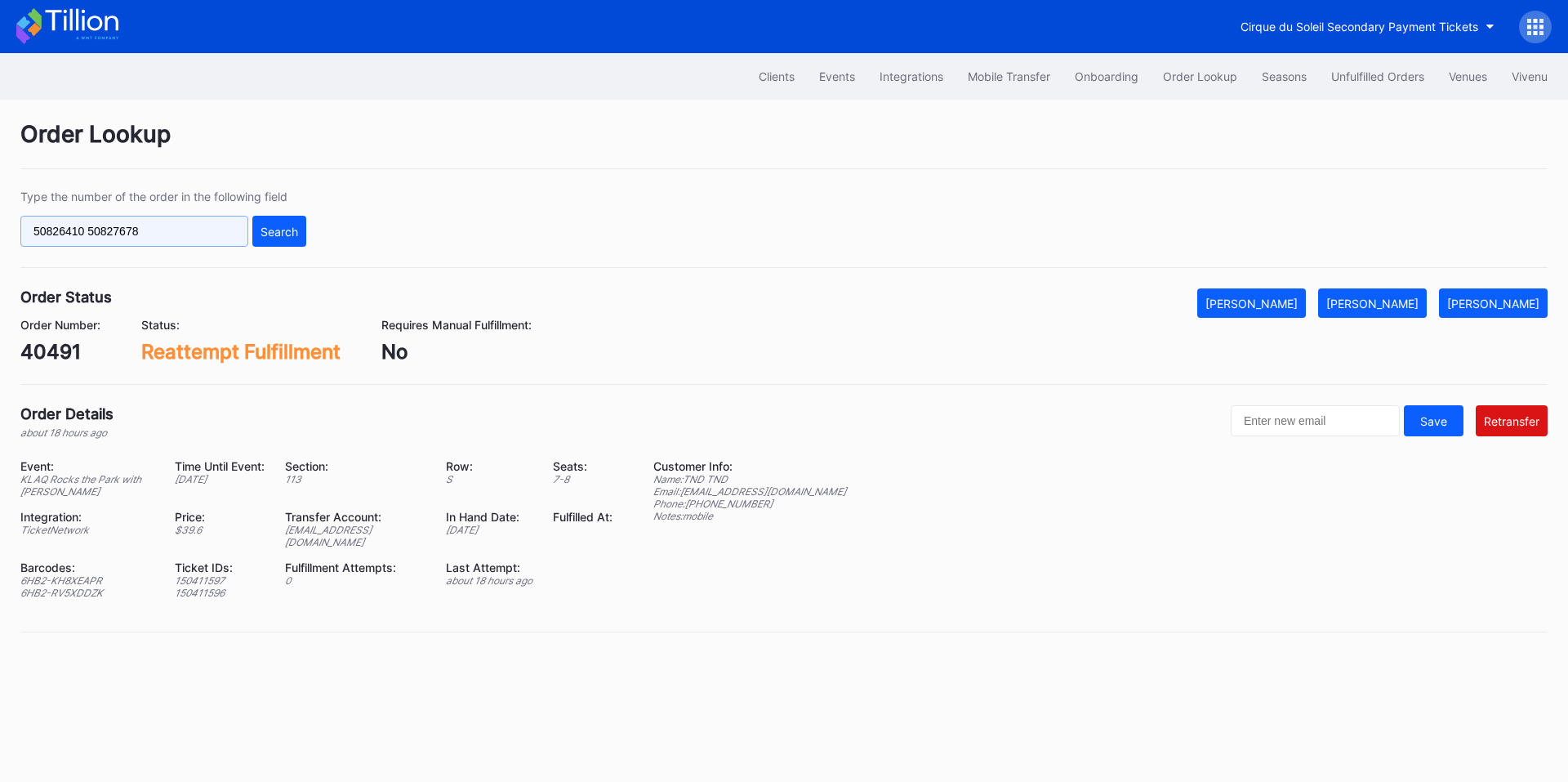
click at [173, 232] on input "50826410 50827678" at bounding box center [134, 231] width 228 height 31
paste input "text"
click at [300, 231] on button "Search" at bounding box center [279, 231] width 54 height 31
click at [207, 237] on input "50827678" at bounding box center [134, 231] width 228 height 31
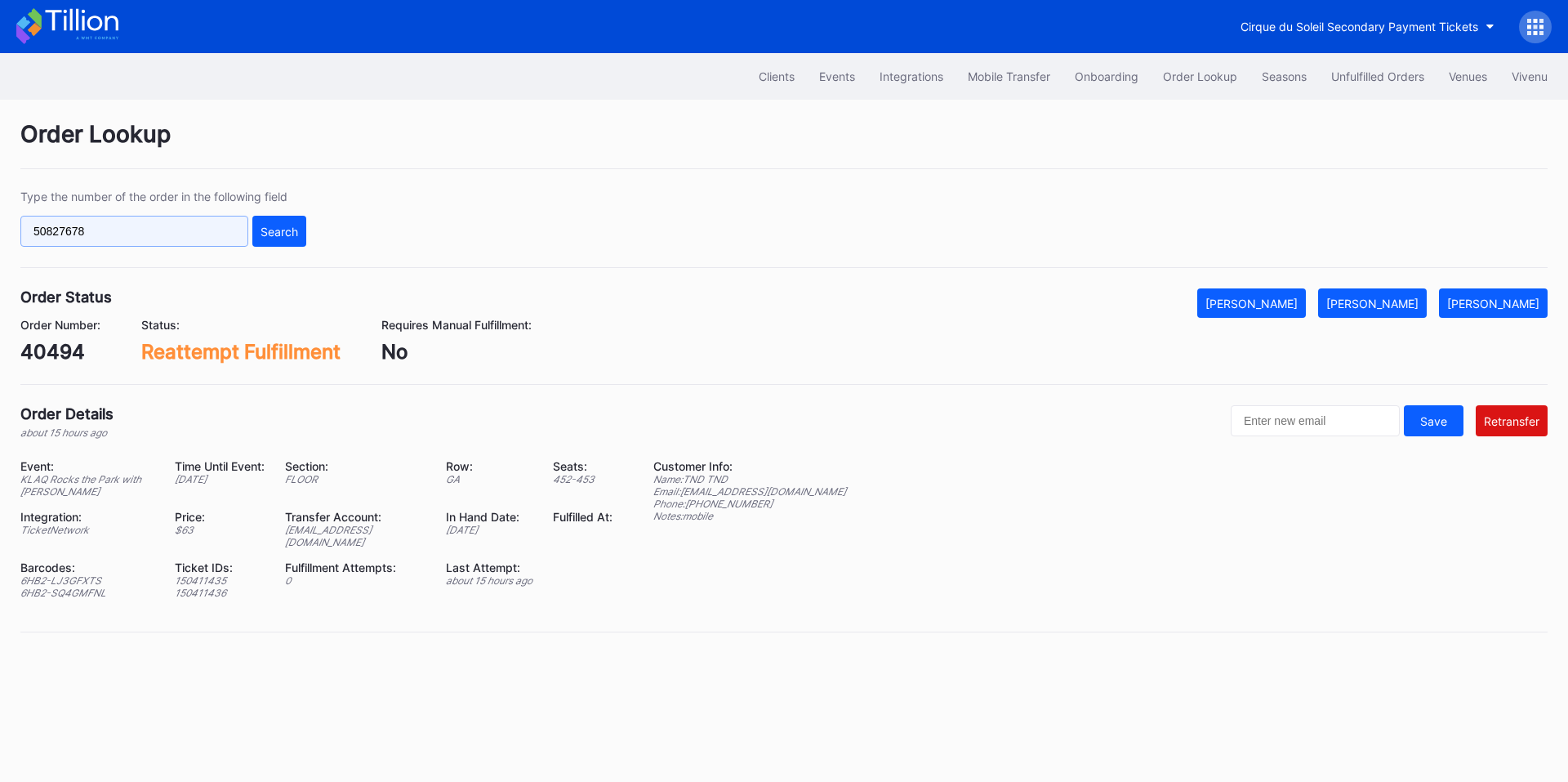
click at [207, 237] on input "50827678" at bounding box center [134, 231] width 228 height 31
paste input "415931"
click at [285, 231] on div "Search" at bounding box center [279, 232] width 37 height 14
click at [112, 240] on input "50415931" at bounding box center [134, 231] width 228 height 31
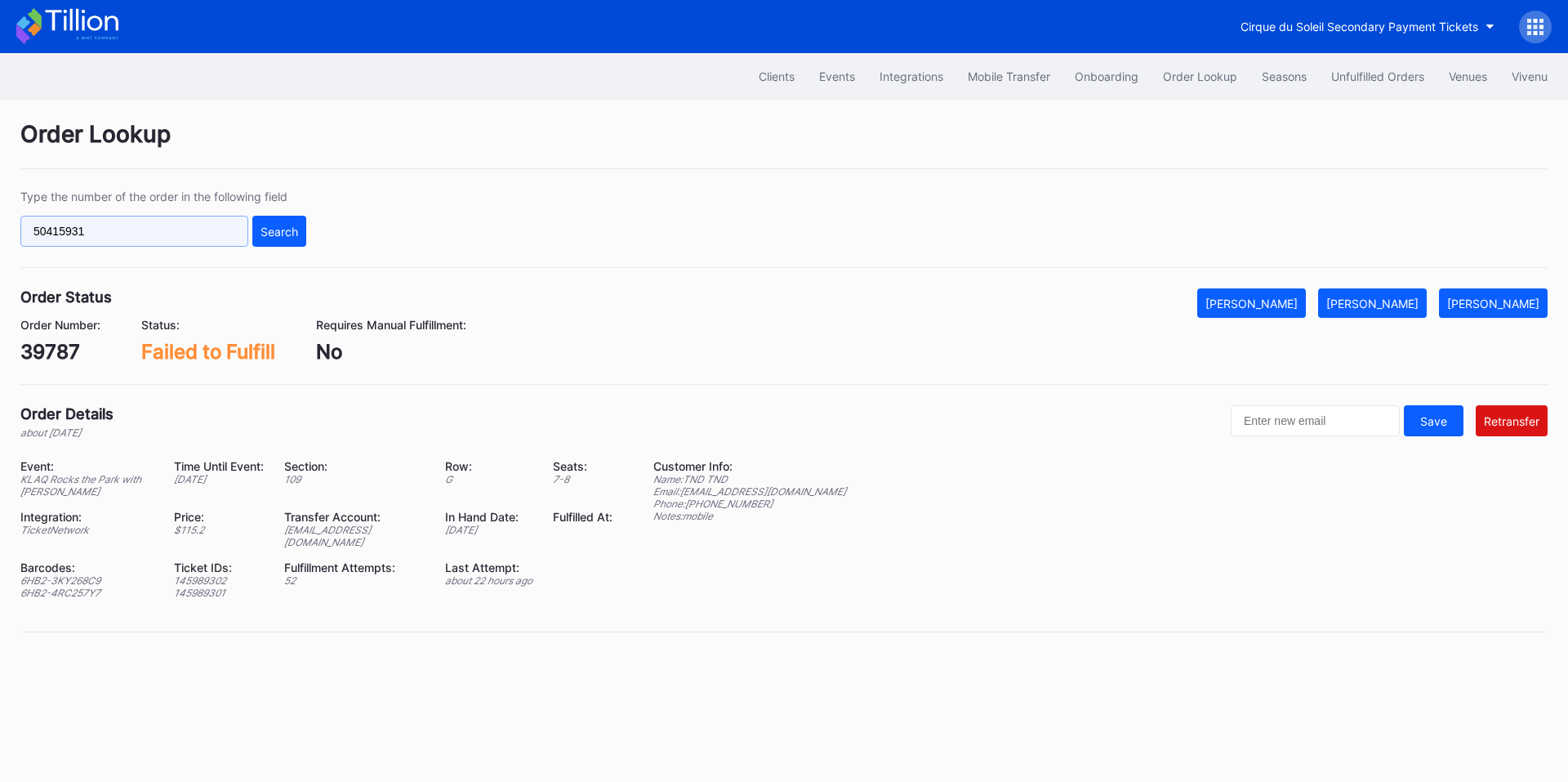
click at [112, 240] on input "50415931" at bounding box center [134, 231] width 228 height 31
paste input "826728"
click at [294, 220] on button "Search" at bounding box center [279, 231] width 54 height 31
click at [123, 237] on input "50826728" at bounding box center [134, 231] width 228 height 31
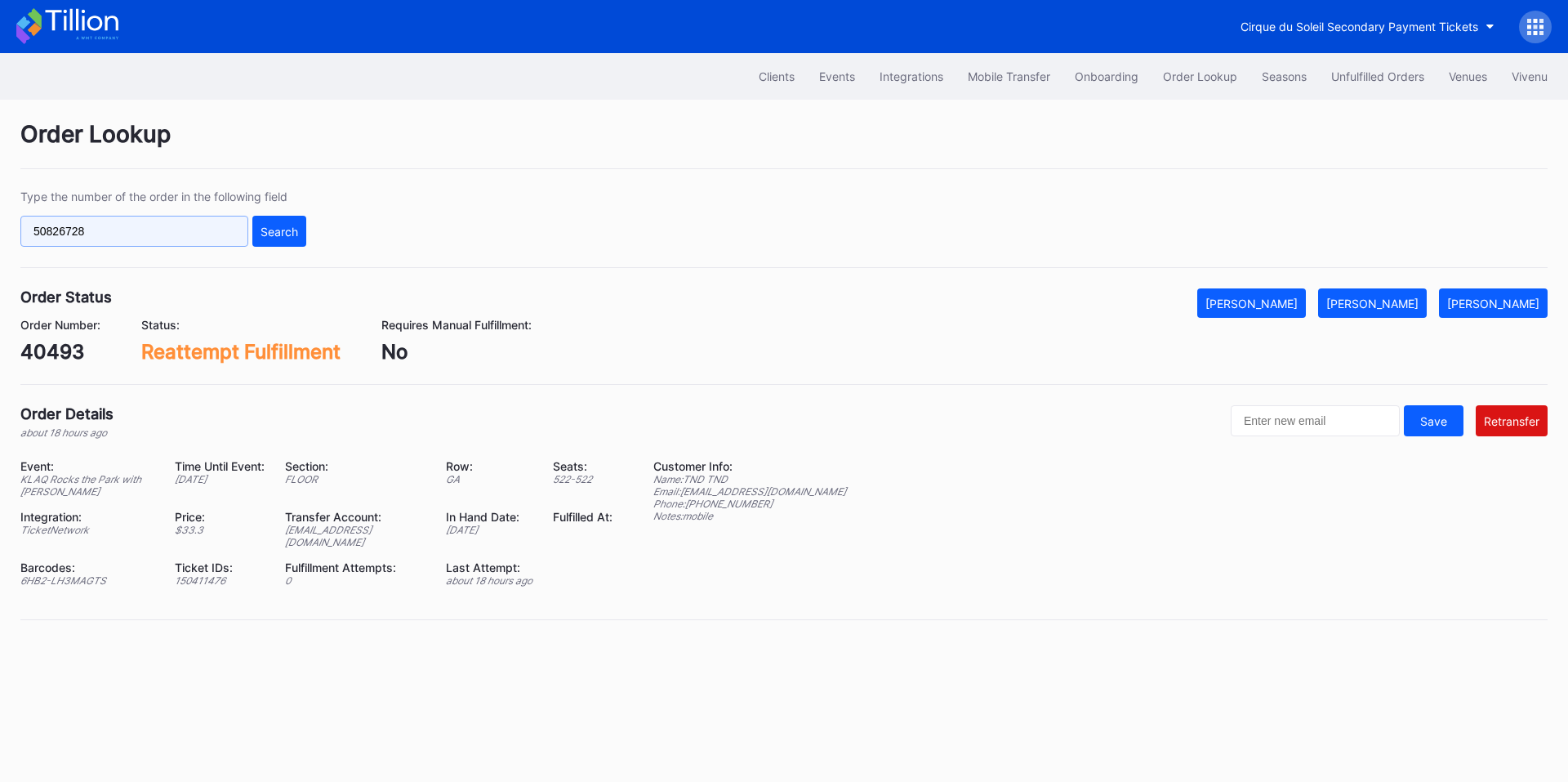
click at [123, 237] on input "50826728" at bounding box center [134, 231] width 228 height 31
paste input "415931"
click at [272, 232] on div "Search" at bounding box center [279, 232] width 37 height 14
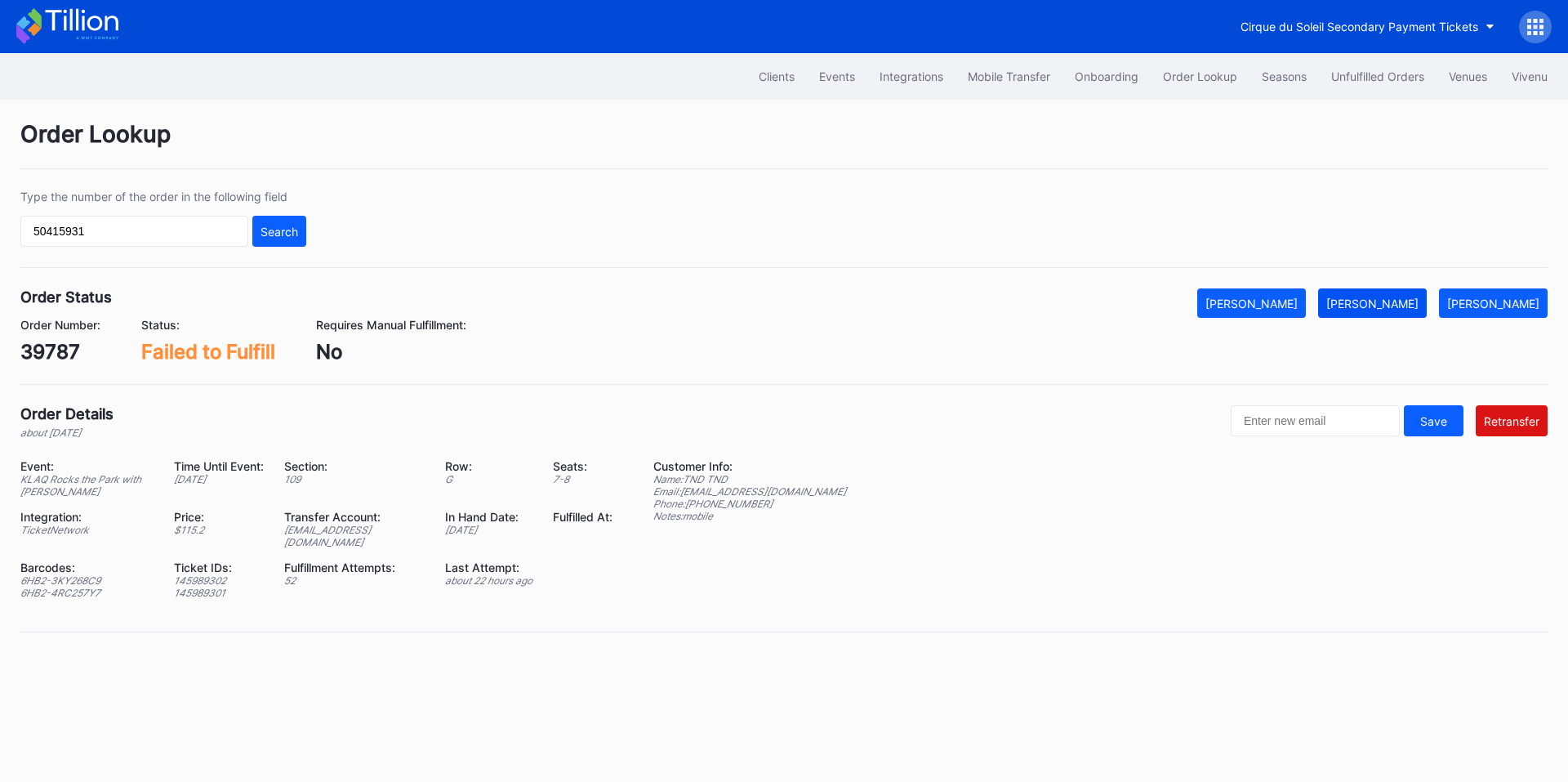
click at [1376, 303] on div "[PERSON_NAME]" at bounding box center [1373, 304] width 93 height 14
click at [165, 229] on input "50415931" at bounding box center [134, 231] width 228 height 31
click at [165, 230] on input "50415931" at bounding box center [134, 231] width 228 height 31
paste input "75617095"
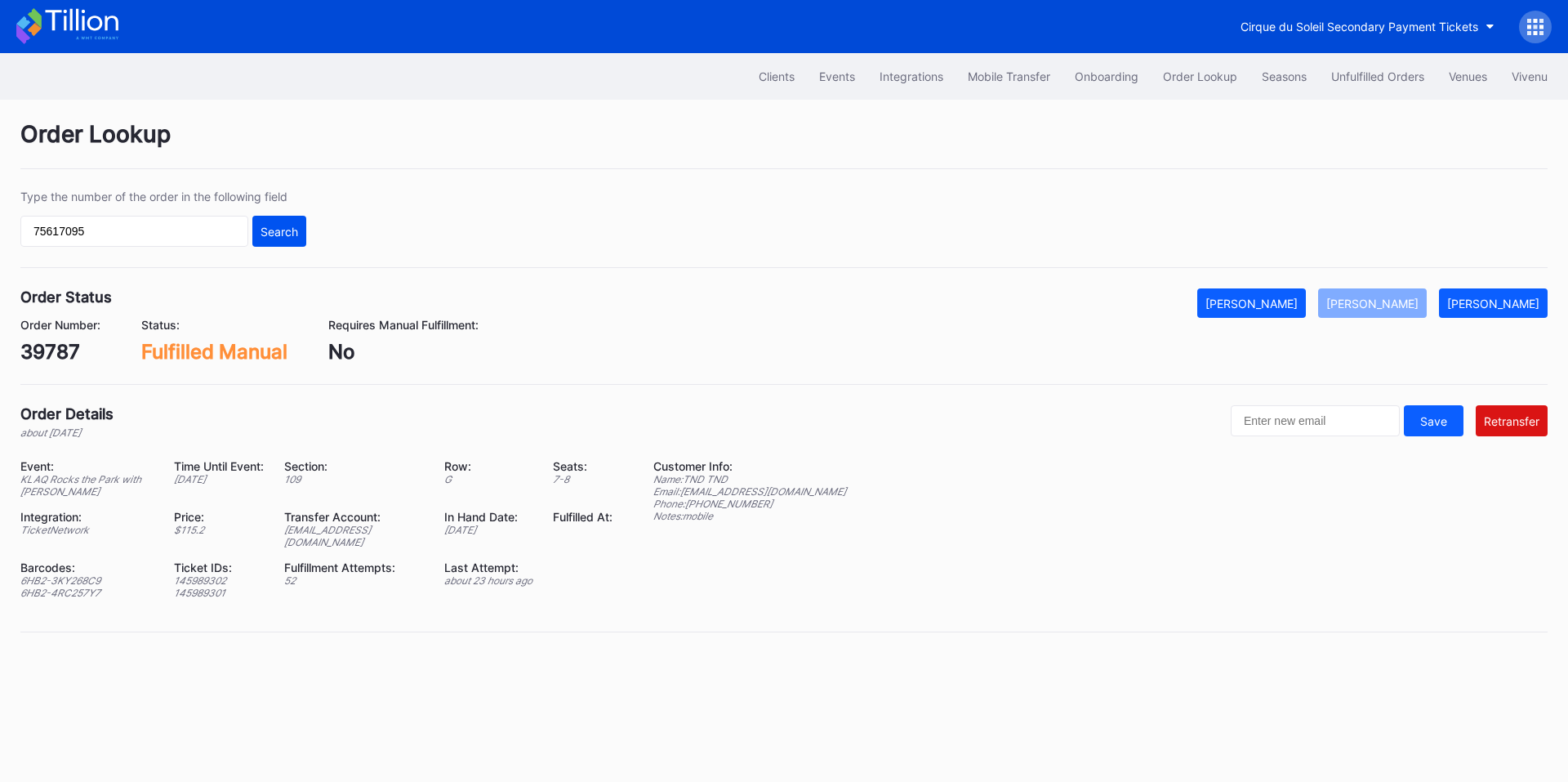
click at [276, 232] on div "Search" at bounding box center [279, 232] width 37 height 14
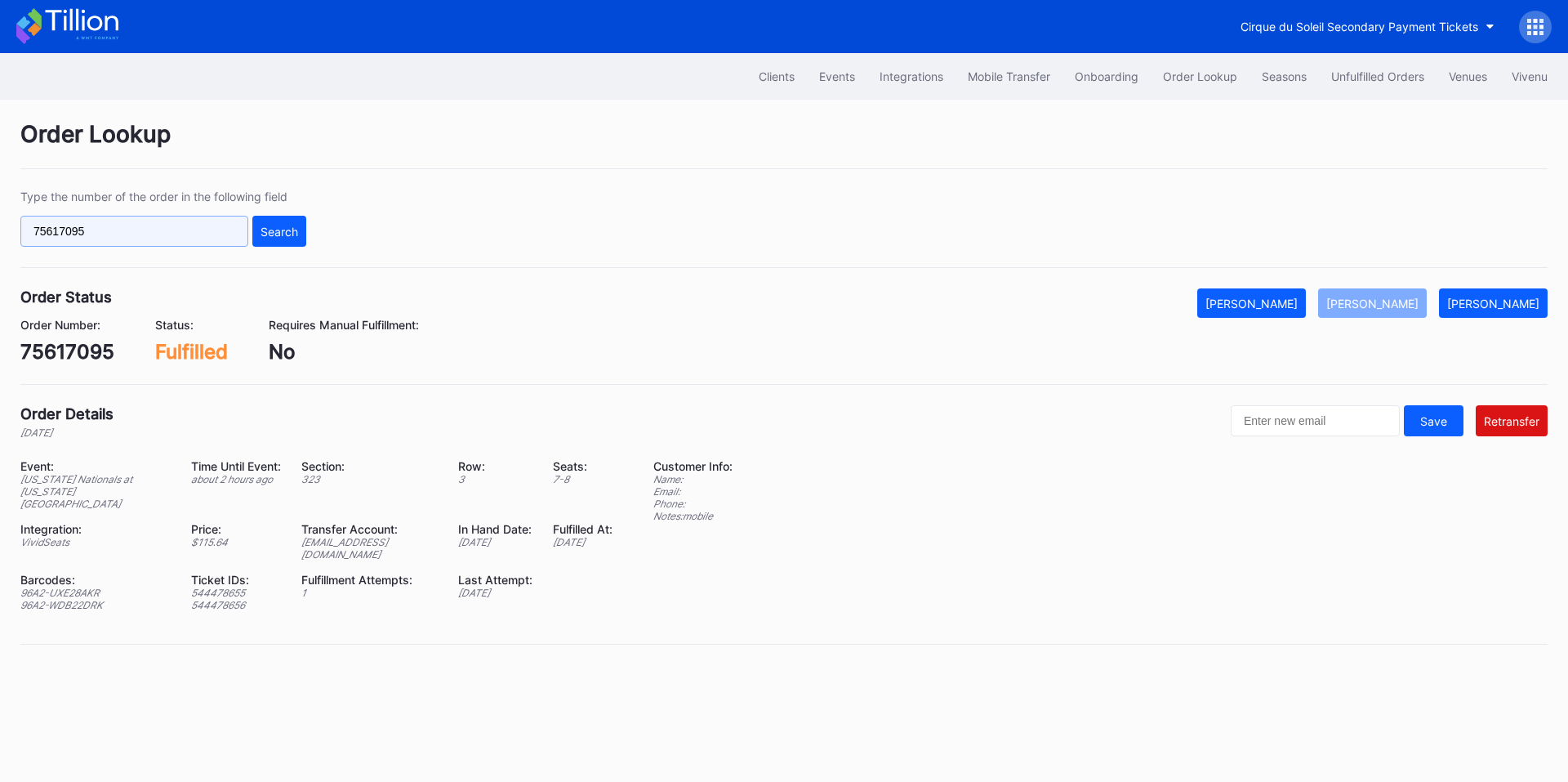
click at [135, 241] on input "75617095" at bounding box center [134, 231] width 228 height 31
paste input "624482049"
type input "624482049"
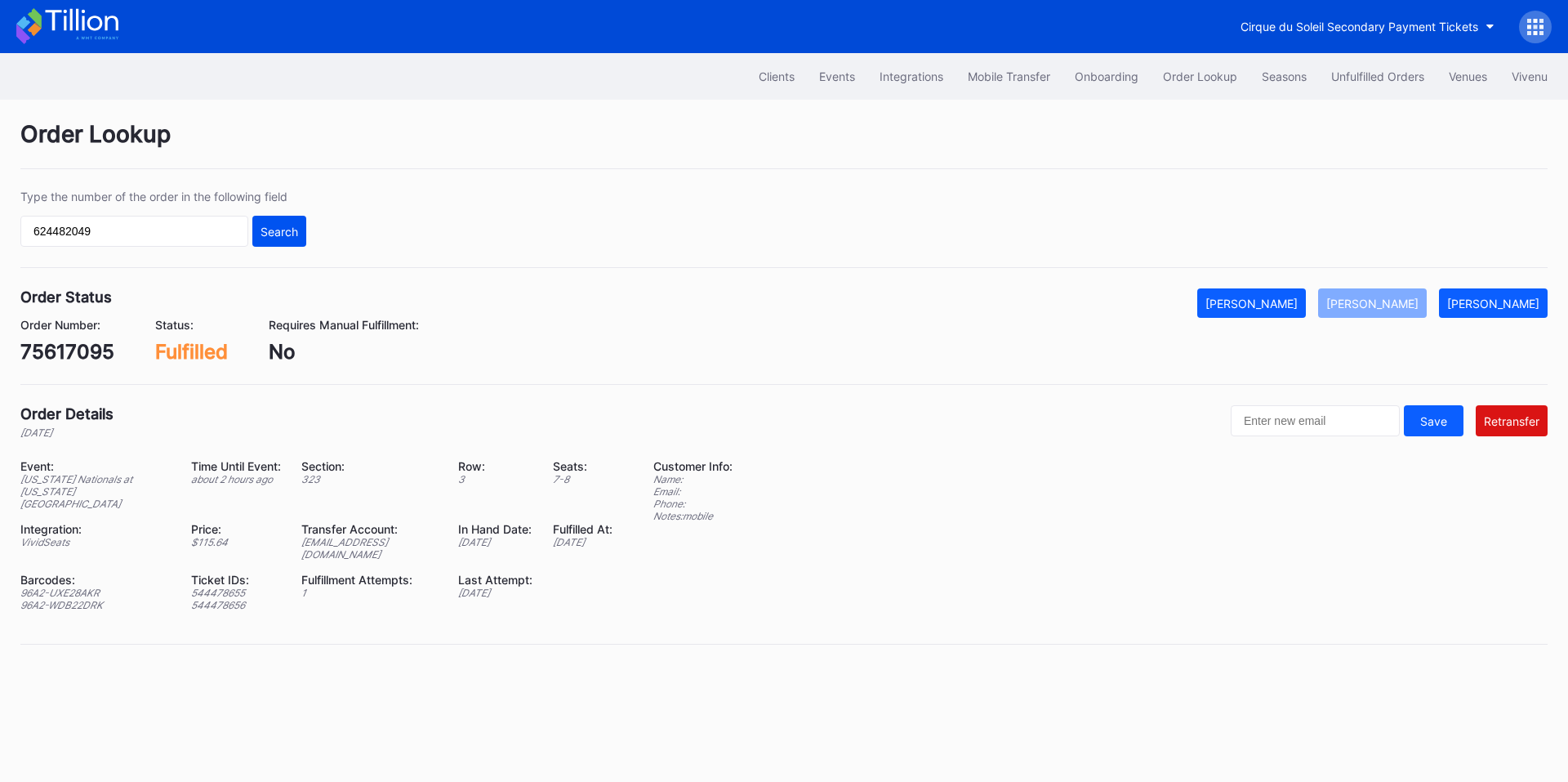
click at [265, 237] on div "Search" at bounding box center [279, 232] width 37 height 14
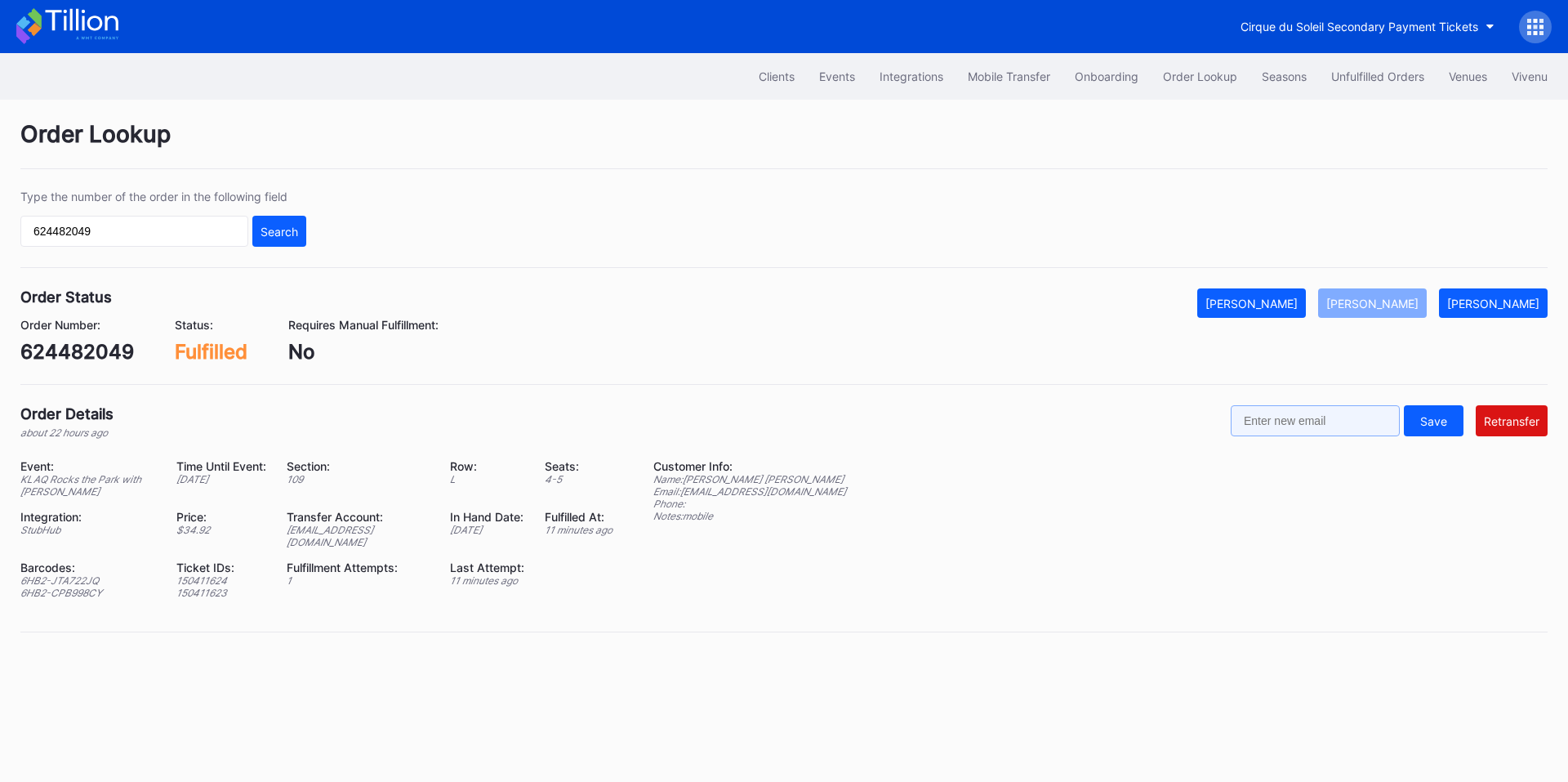
click at [1319, 423] on input "text" at bounding box center [1316, 420] width 170 height 31
paste input "[EMAIL_ADDRESS][DOMAIN_NAME]"
type input "[EMAIL_ADDRESS][DOMAIN_NAME]"
click at [1524, 420] on div "Retransfer" at bounding box center [1512, 421] width 55 height 14
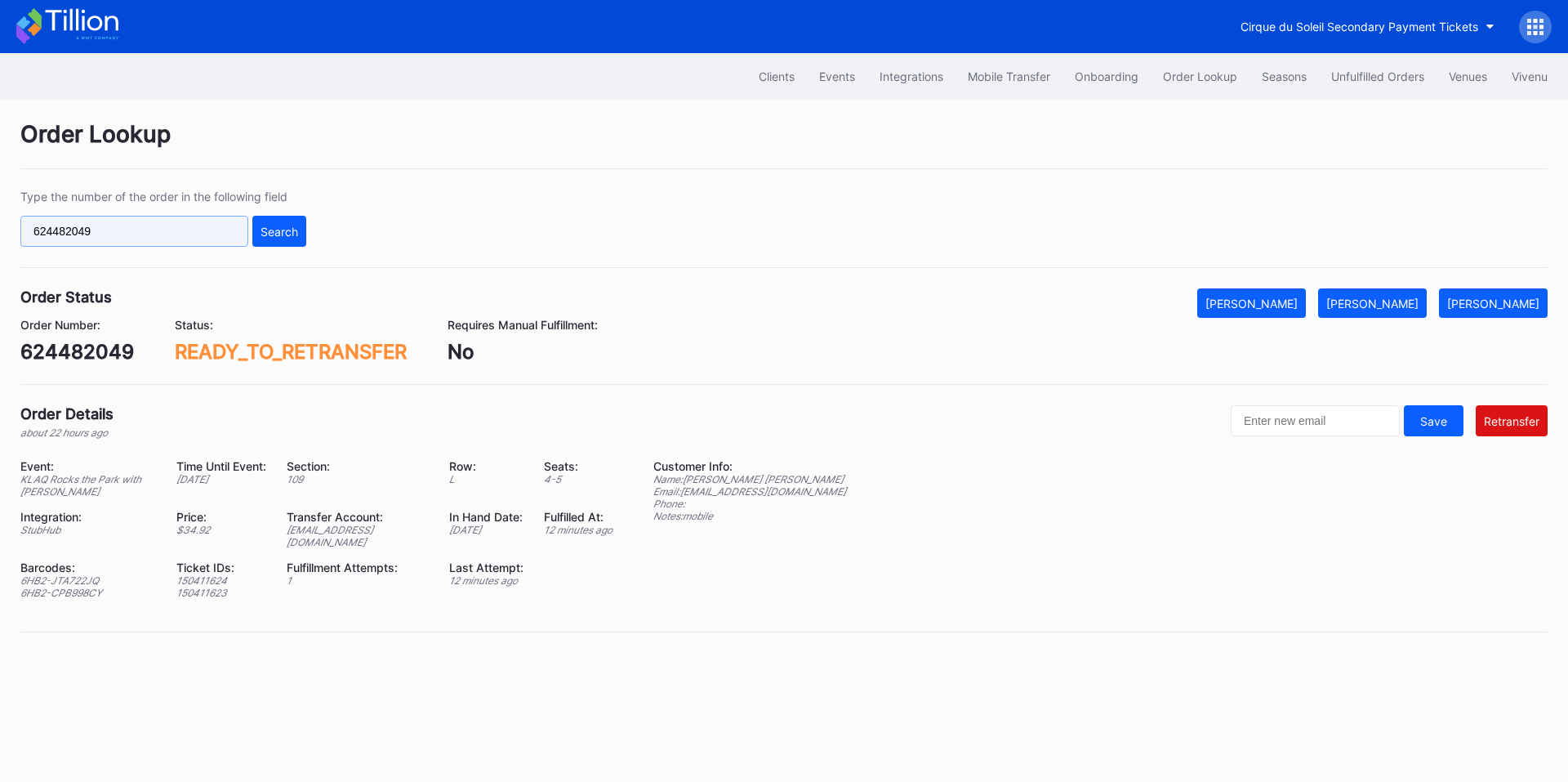
click at [162, 224] on input "624482049" at bounding box center [134, 231] width 228 height 31
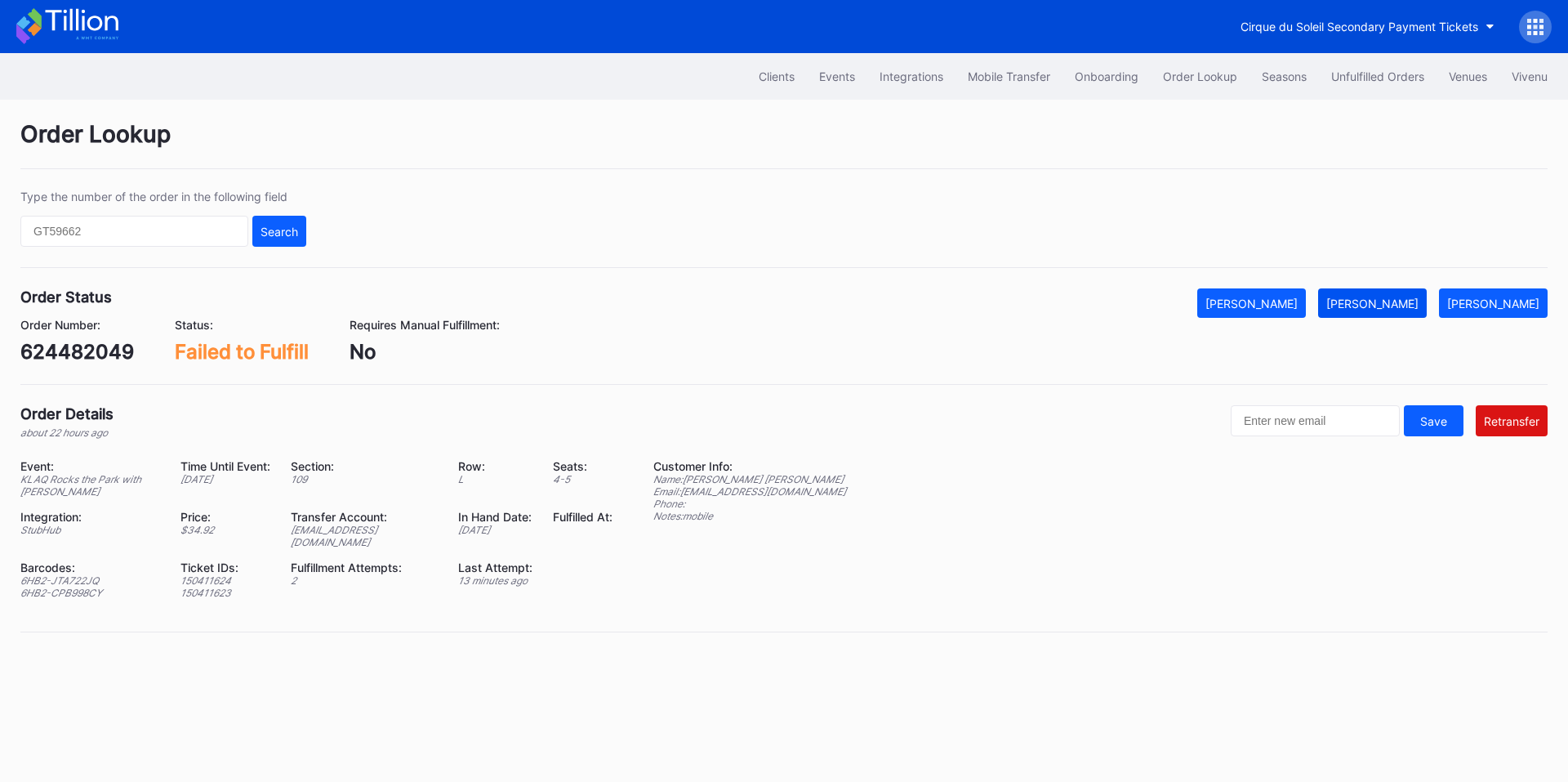
click at [1384, 307] on div "[PERSON_NAME]" at bounding box center [1373, 304] width 93 height 14
